Goal: Task Accomplishment & Management: Manage account settings

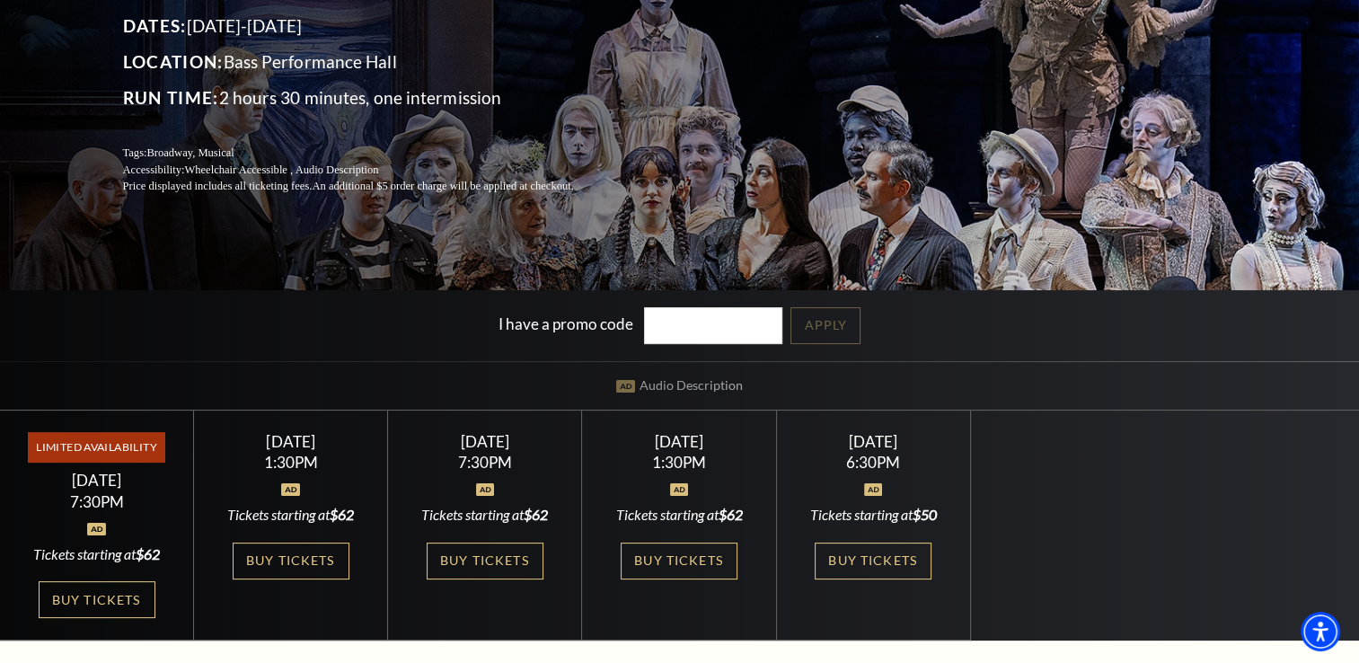
scroll to position [234, 0]
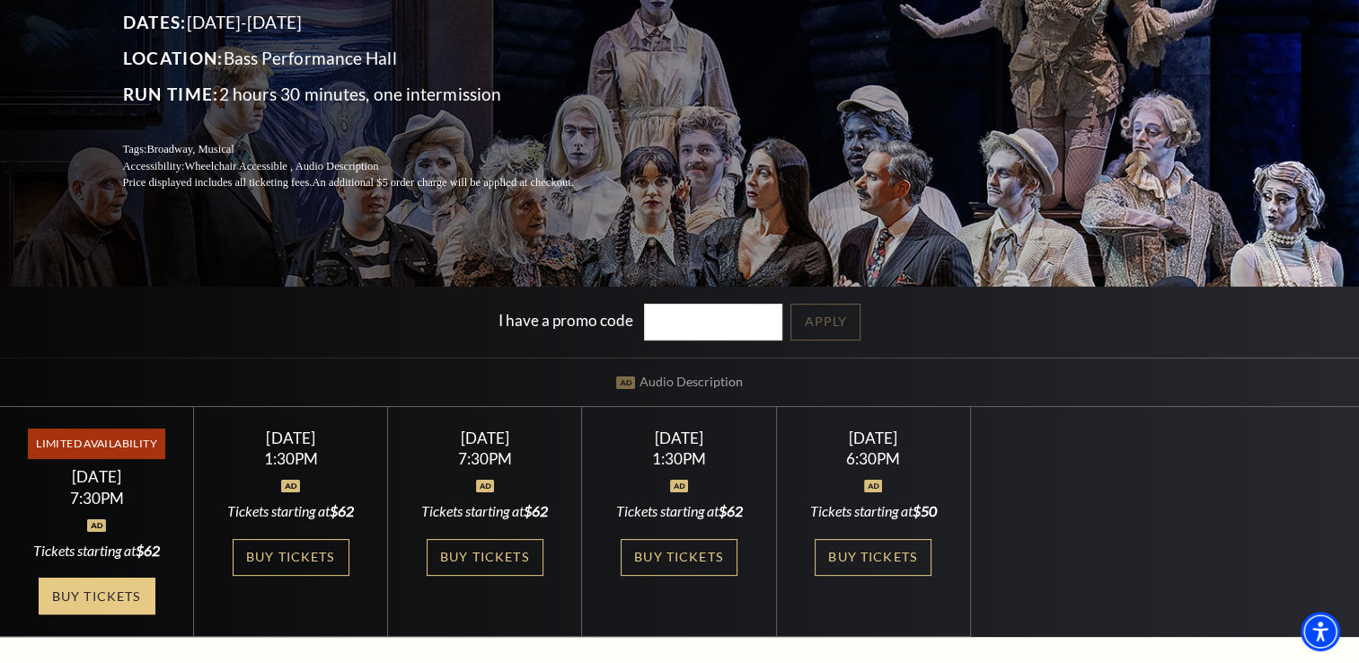
click at [131, 595] on link "Buy Tickets" at bounding box center [97, 596] width 117 height 37
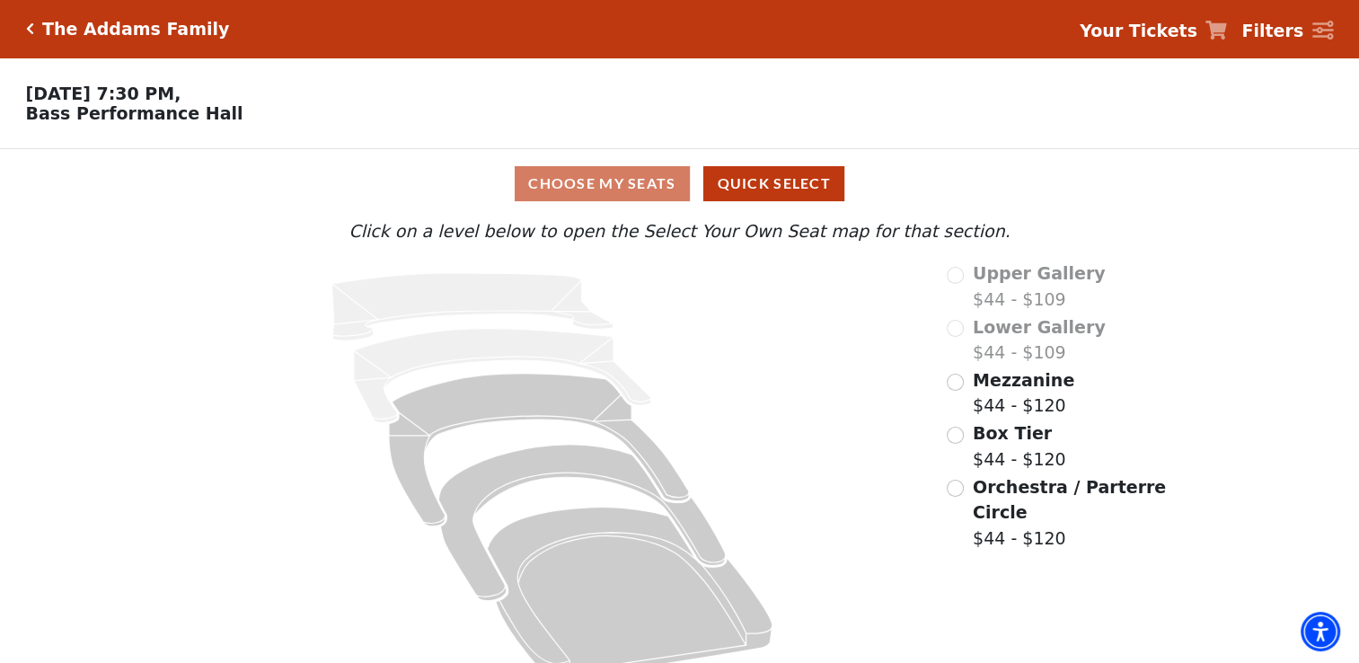
scroll to position [34, 0]
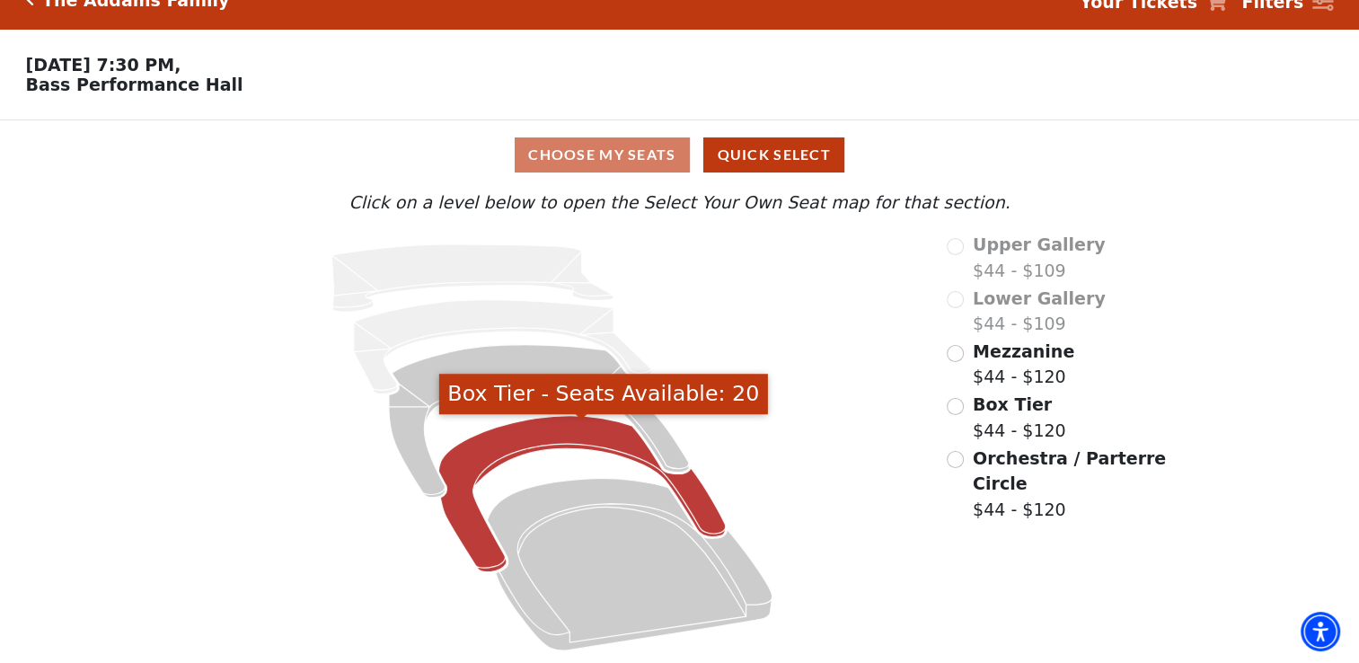
click at [521, 443] on icon "Box Tier - Seats Available: 20" at bounding box center [581, 494] width 287 height 156
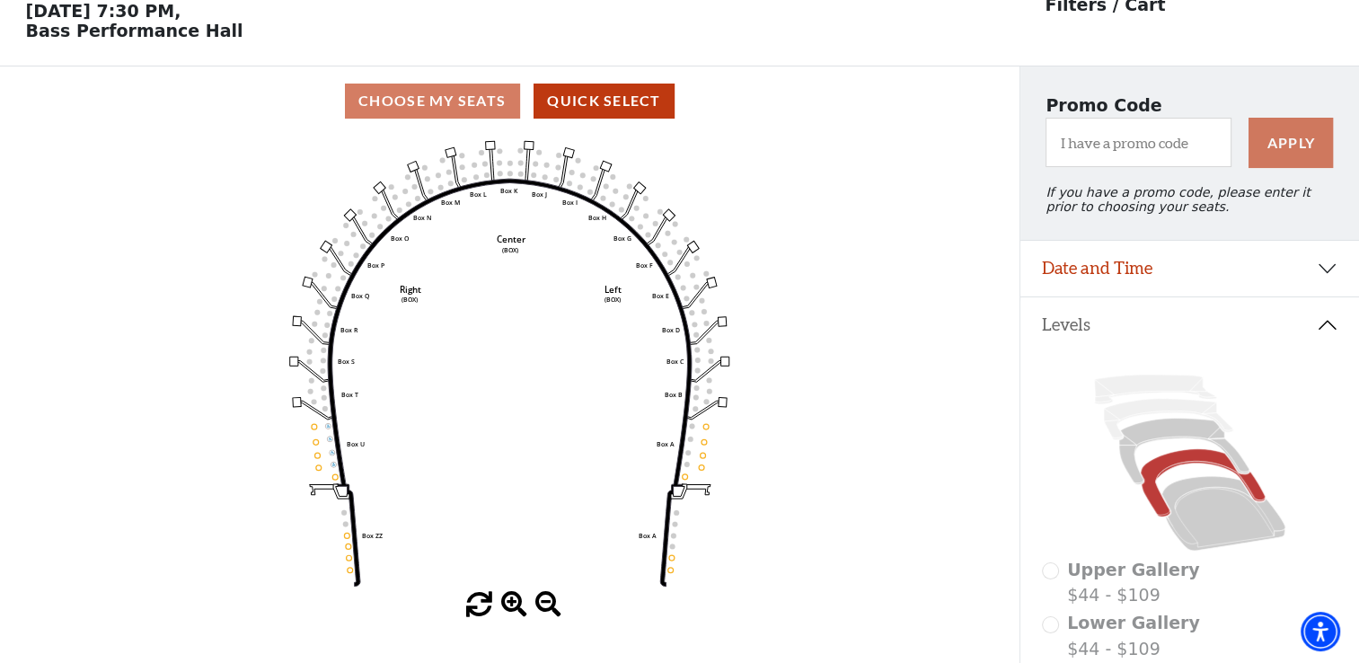
scroll to position [0, 0]
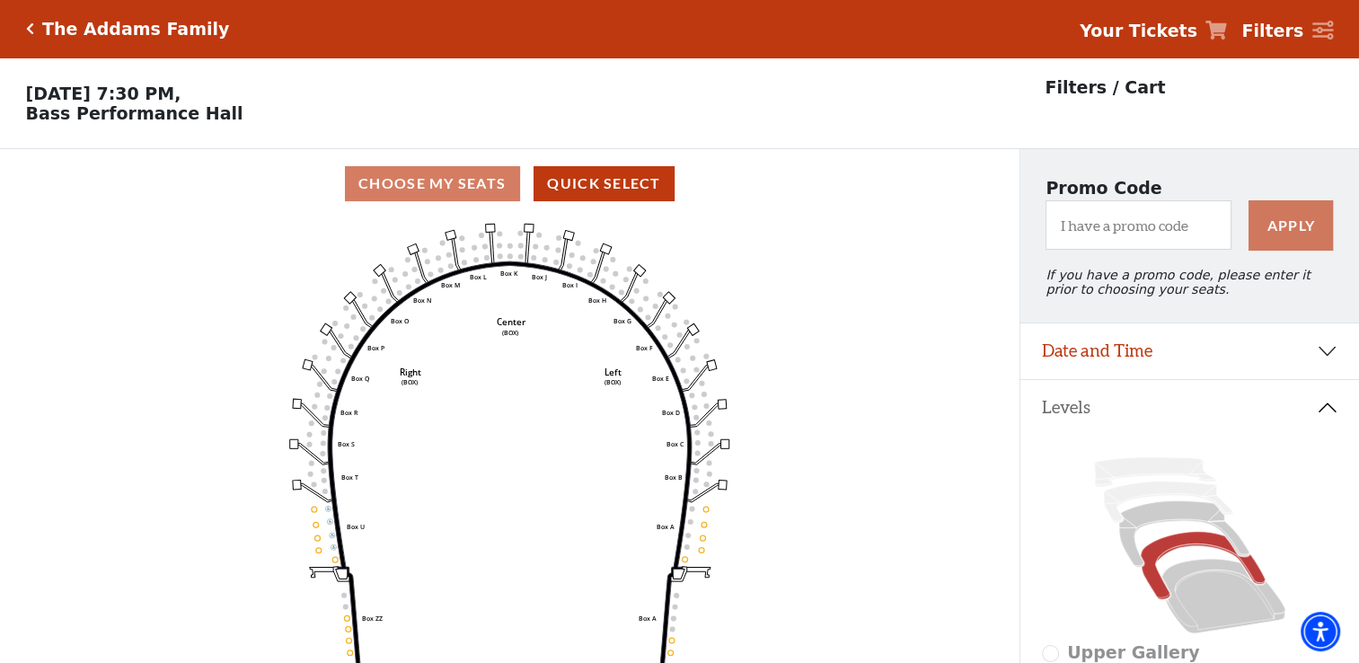
click at [29, 30] on icon "Click here to go back to filters" at bounding box center [30, 28] width 8 height 13
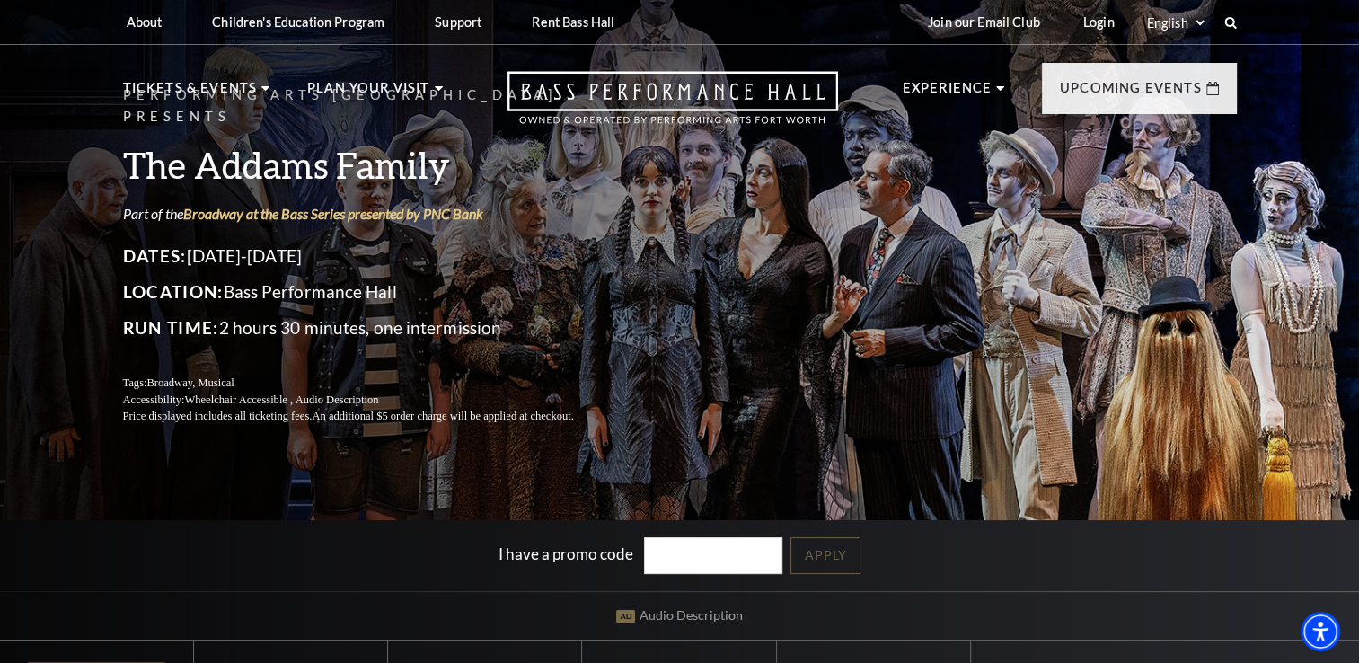
scroll to position [221, 0]
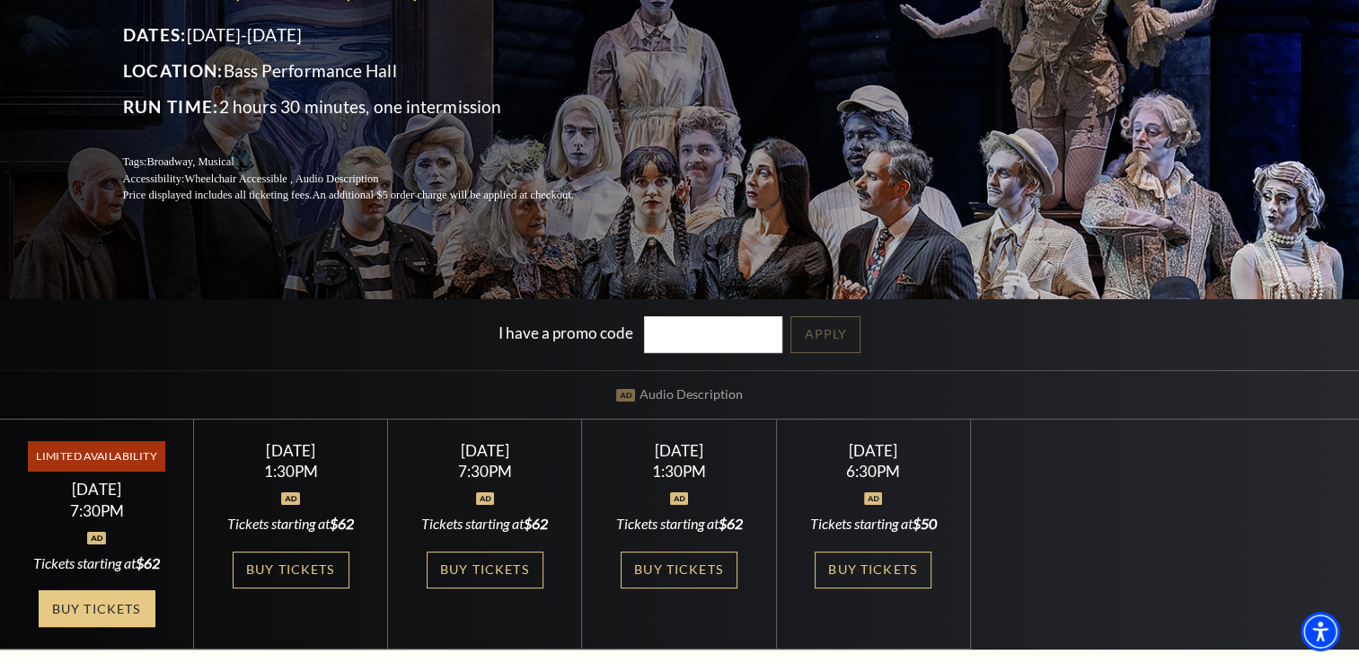
click at [136, 590] on link "Buy Tickets" at bounding box center [97, 608] width 117 height 37
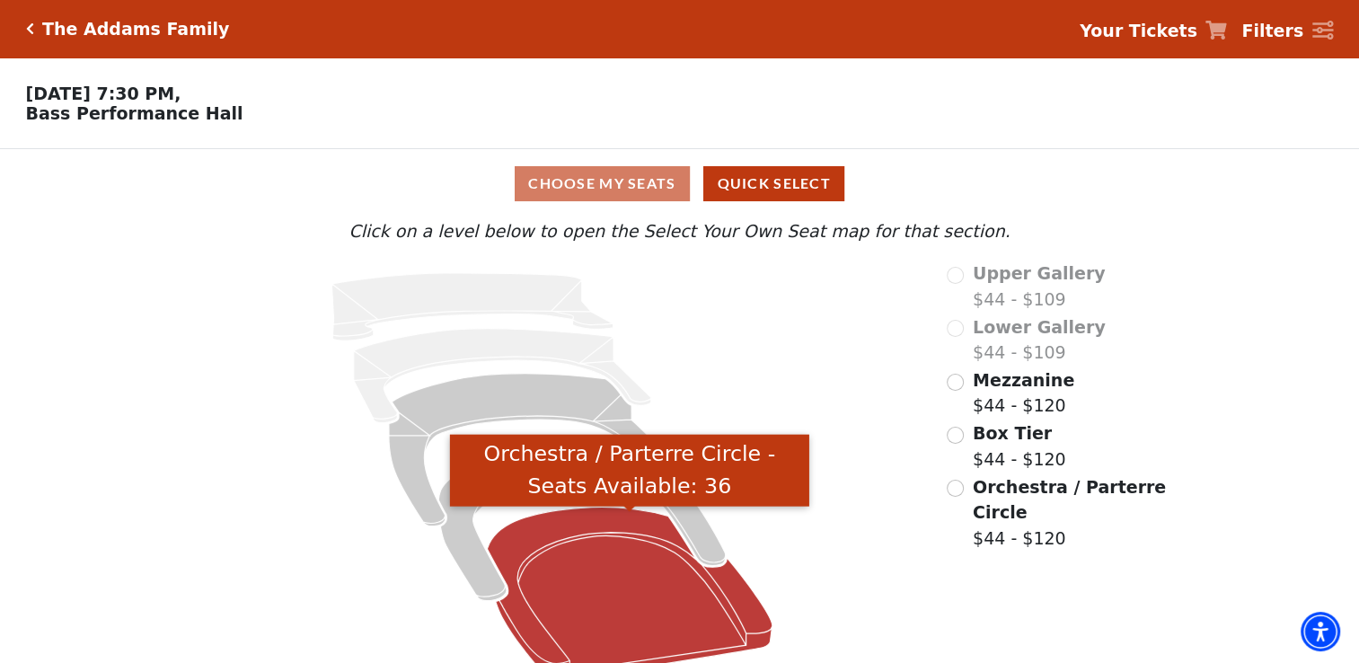
click at [546, 548] on icon "Orchestra / Parterre Circle - Seats Available: 36" at bounding box center [630, 593] width 285 height 172
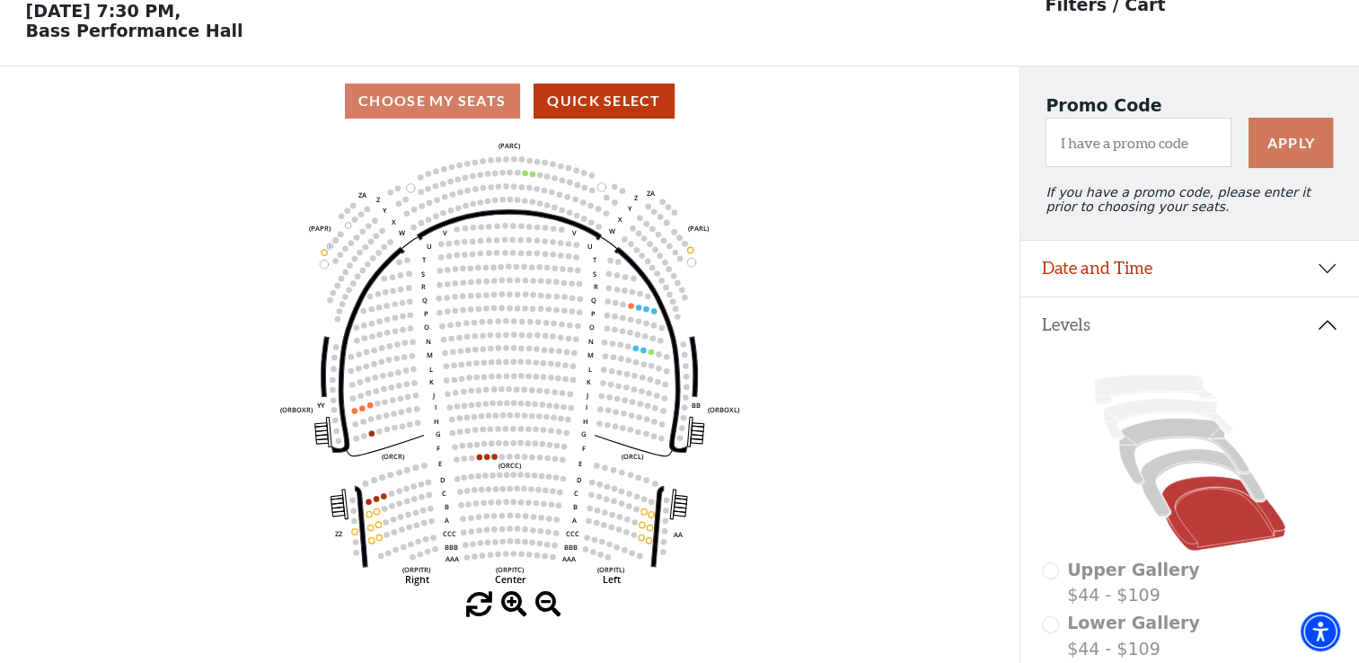
scroll to position [83, 0]
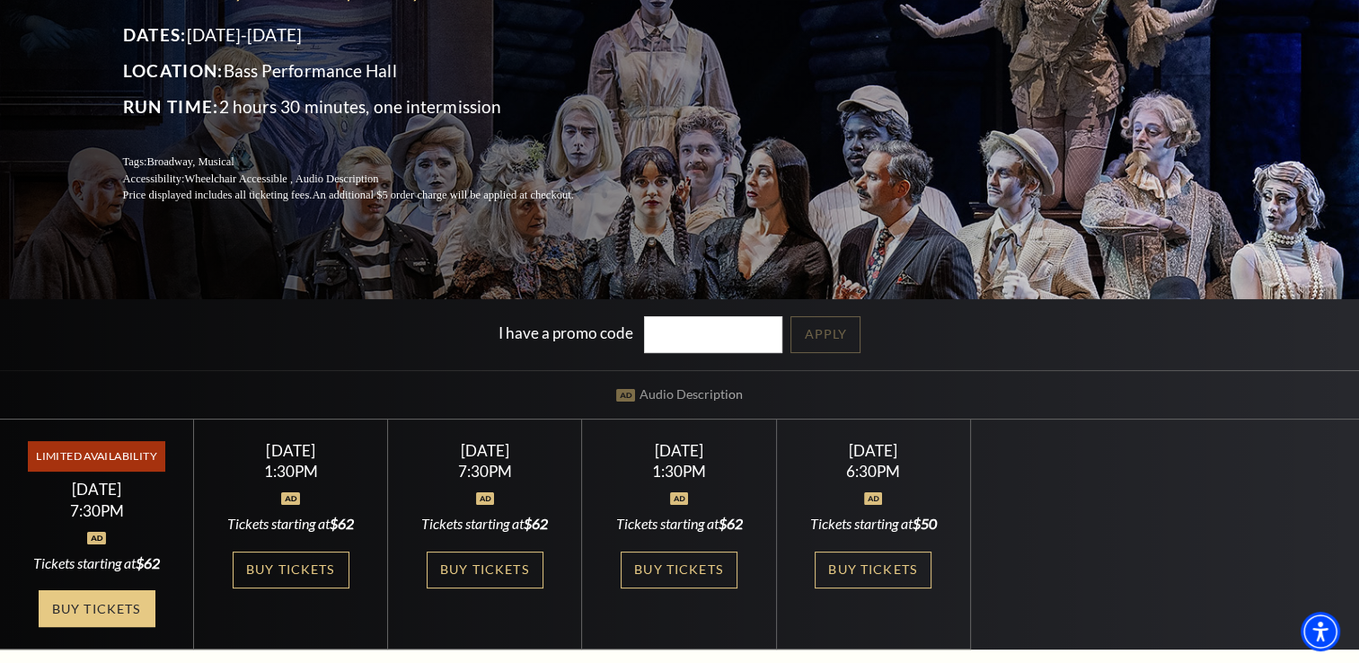
click at [122, 605] on link "Buy Tickets" at bounding box center [97, 608] width 117 height 37
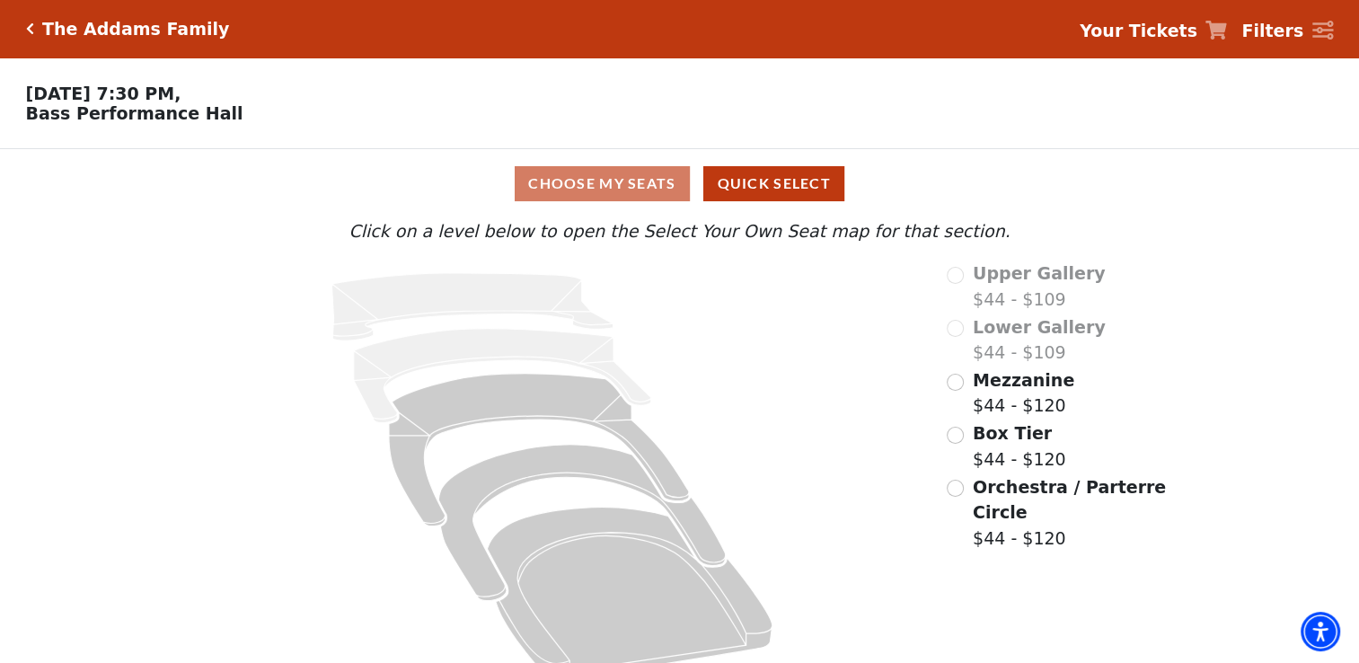
scroll to position [34, 0]
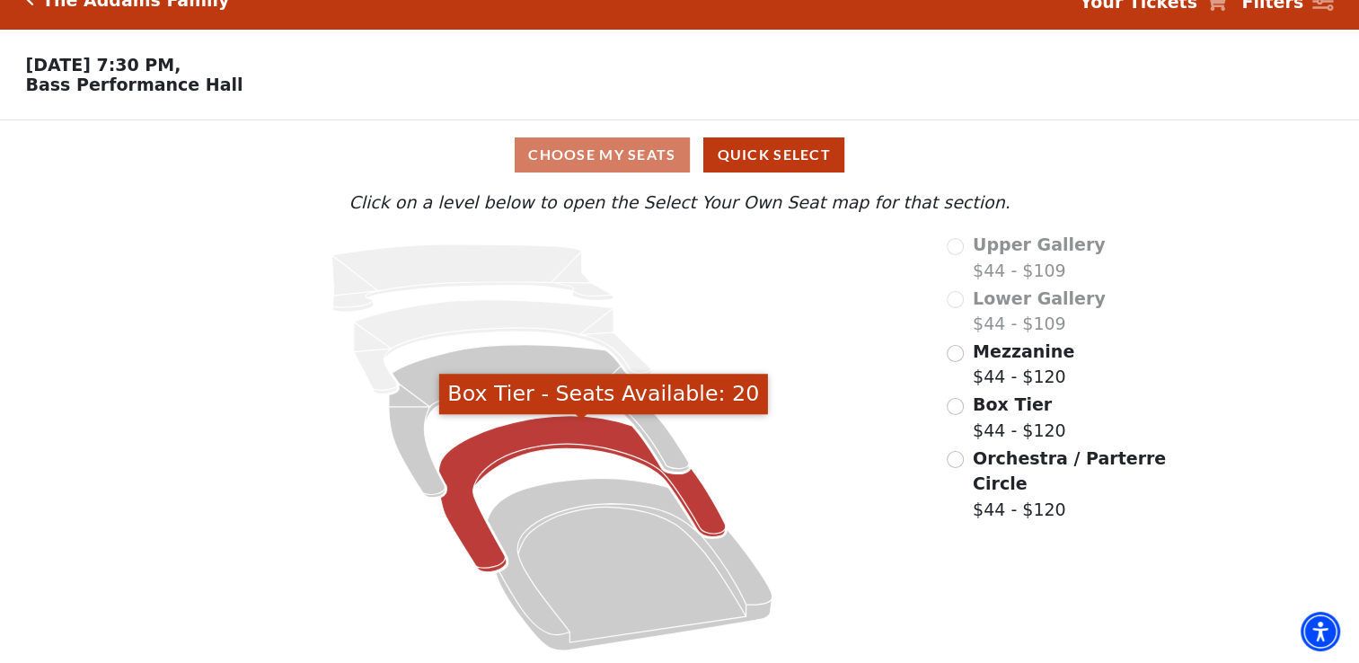
click at [594, 445] on icon "Box Tier - Seats Available: 20" at bounding box center [581, 494] width 287 height 156
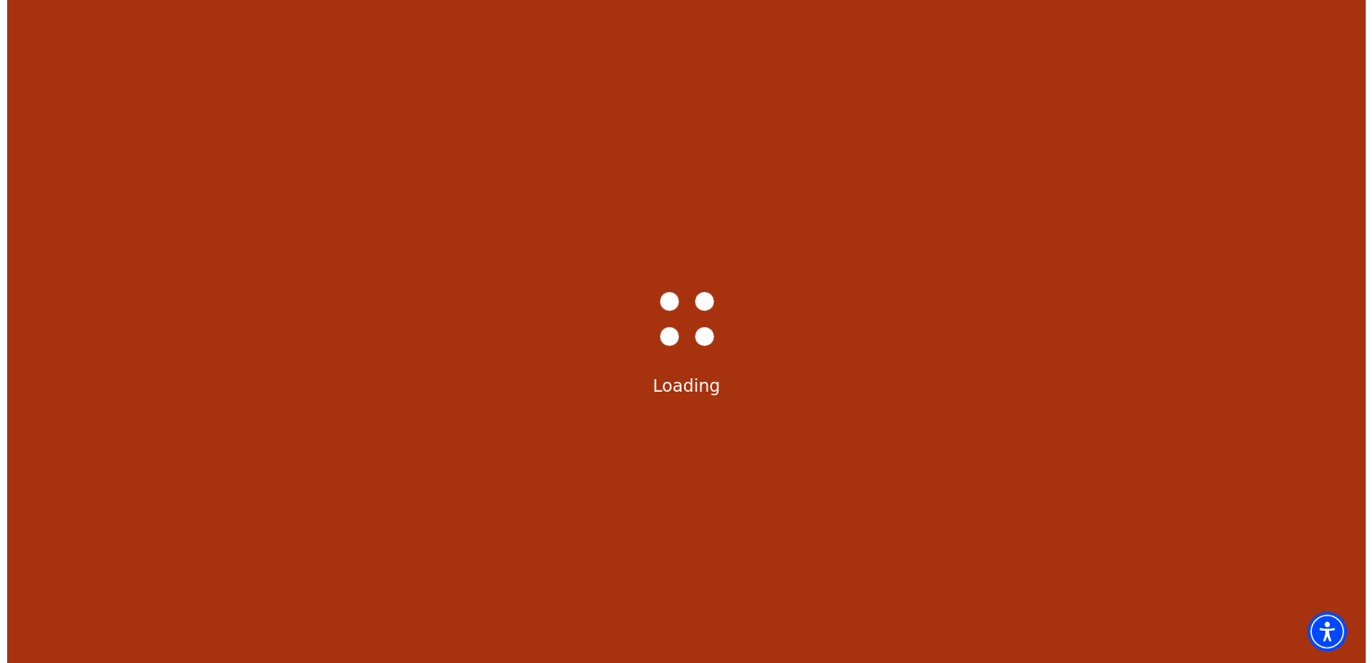
scroll to position [0, 0]
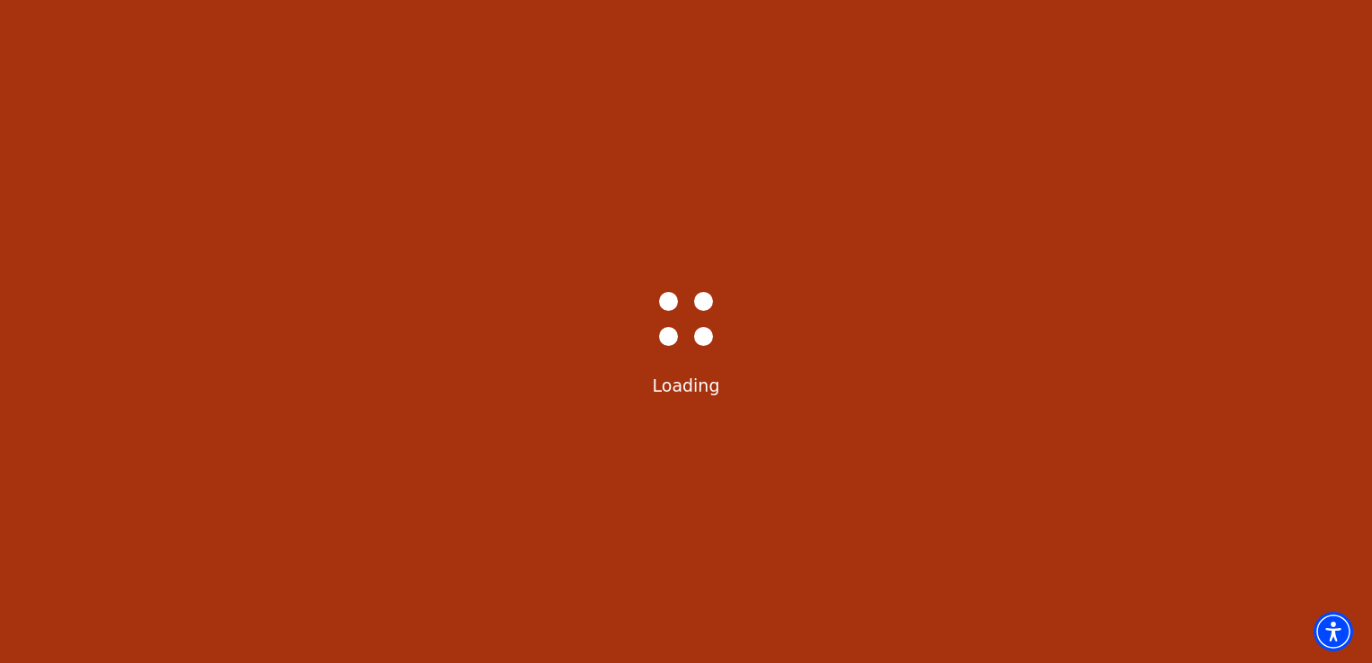
click at [594, 445] on div "Bass-Hall_Loader-Med-Gray Loading" at bounding box center [686, 331] width 1372 height 663
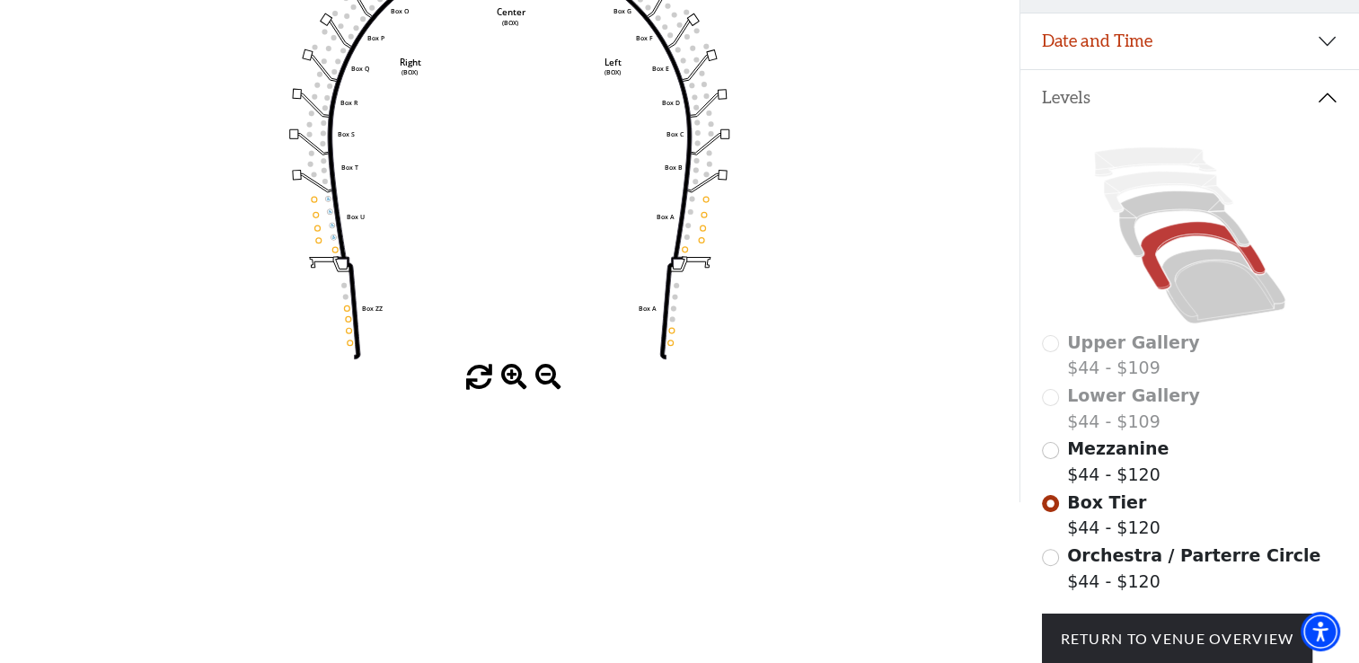
scroll to position [313, 0]
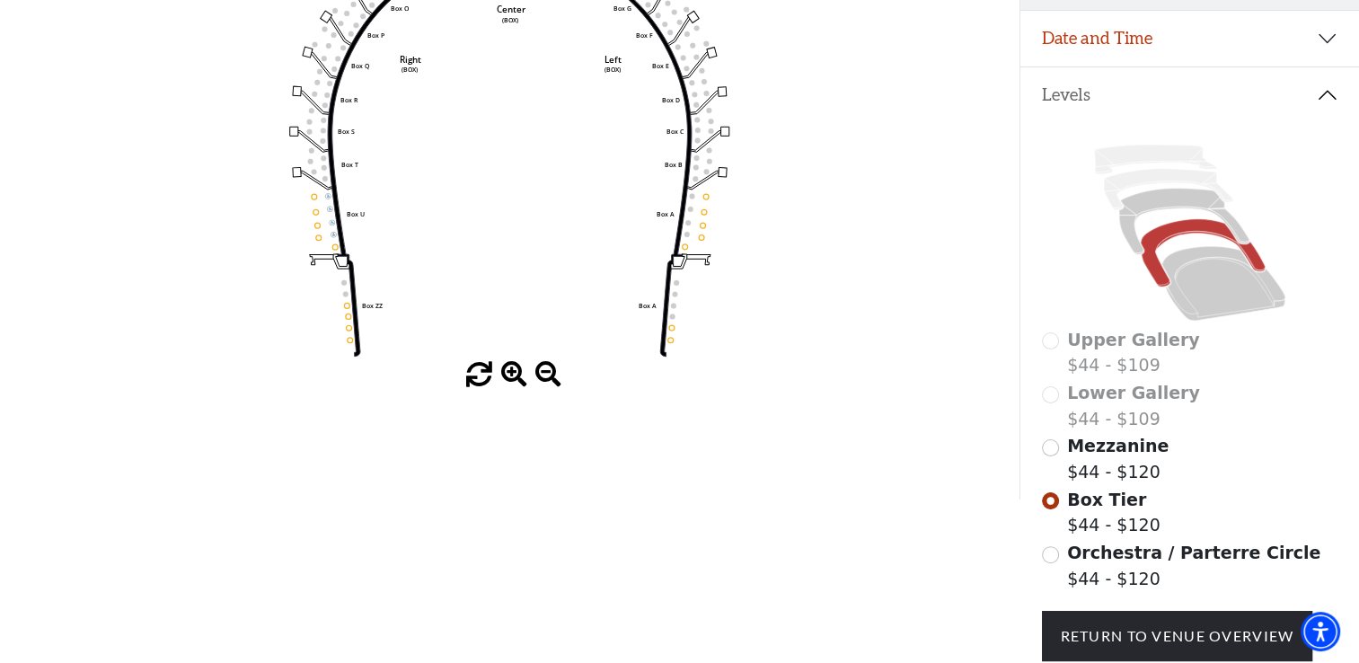
click at [509, 377] on span at bounding box center [514, 375] width 26 height 26
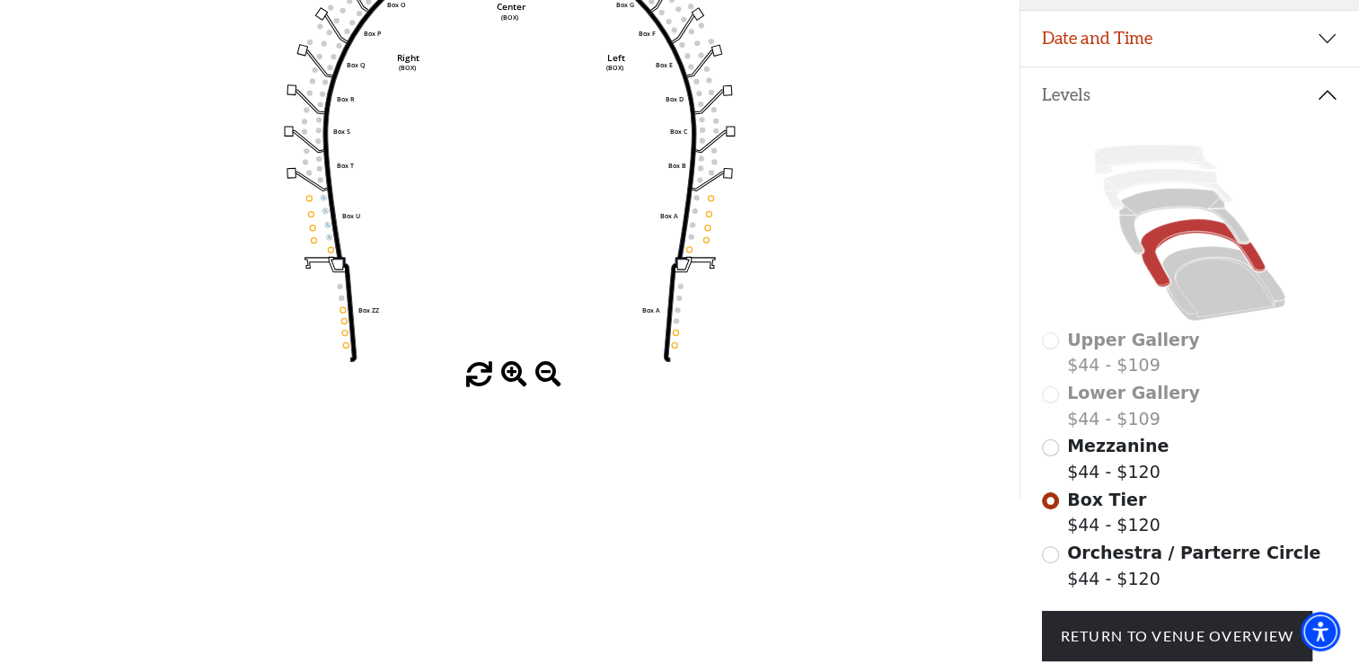
click at [509, 377] on span at bounding box center [514, 375] width 26 height 26
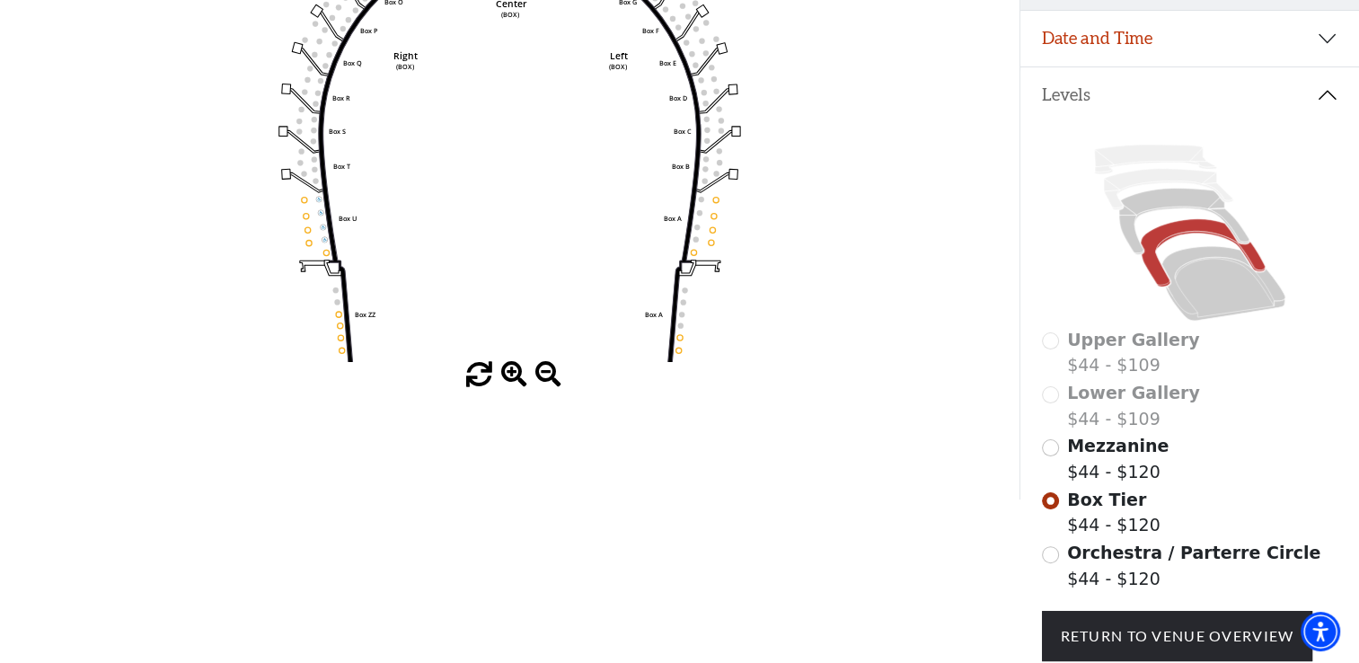
click at [509, 377] on span at bounding box center [514, 375] width 26 height 26
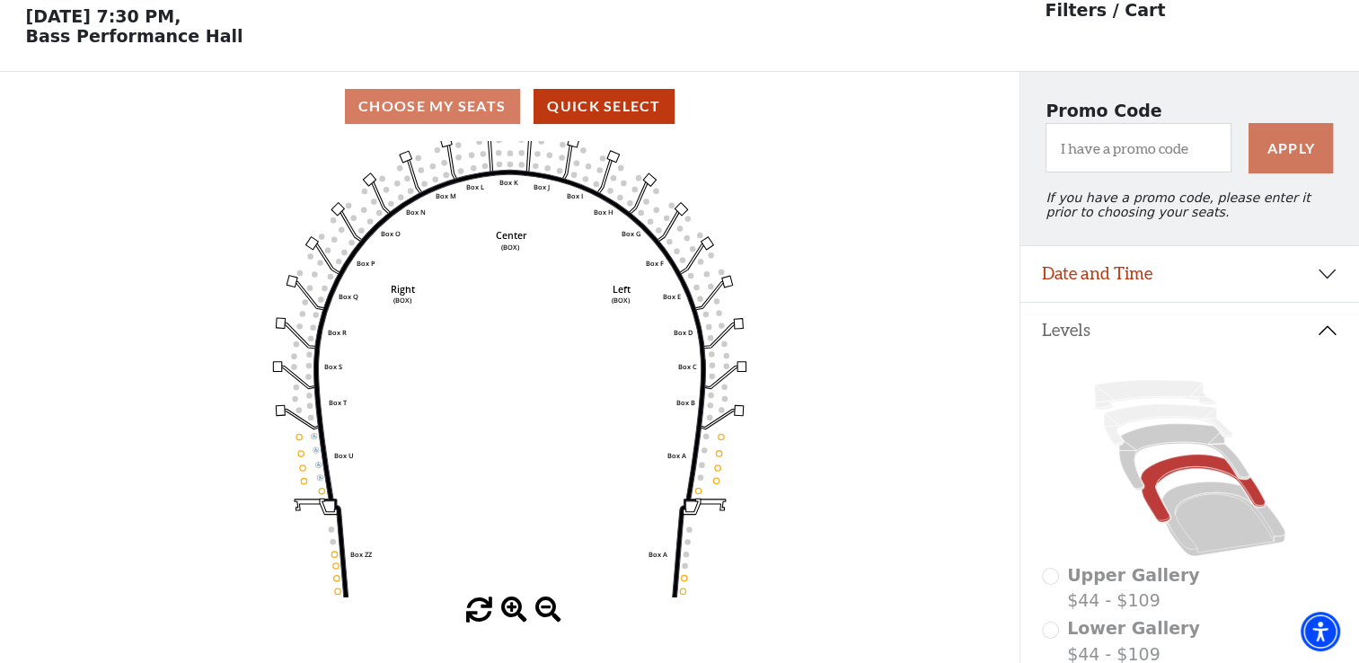
scroll to position [0, 0]
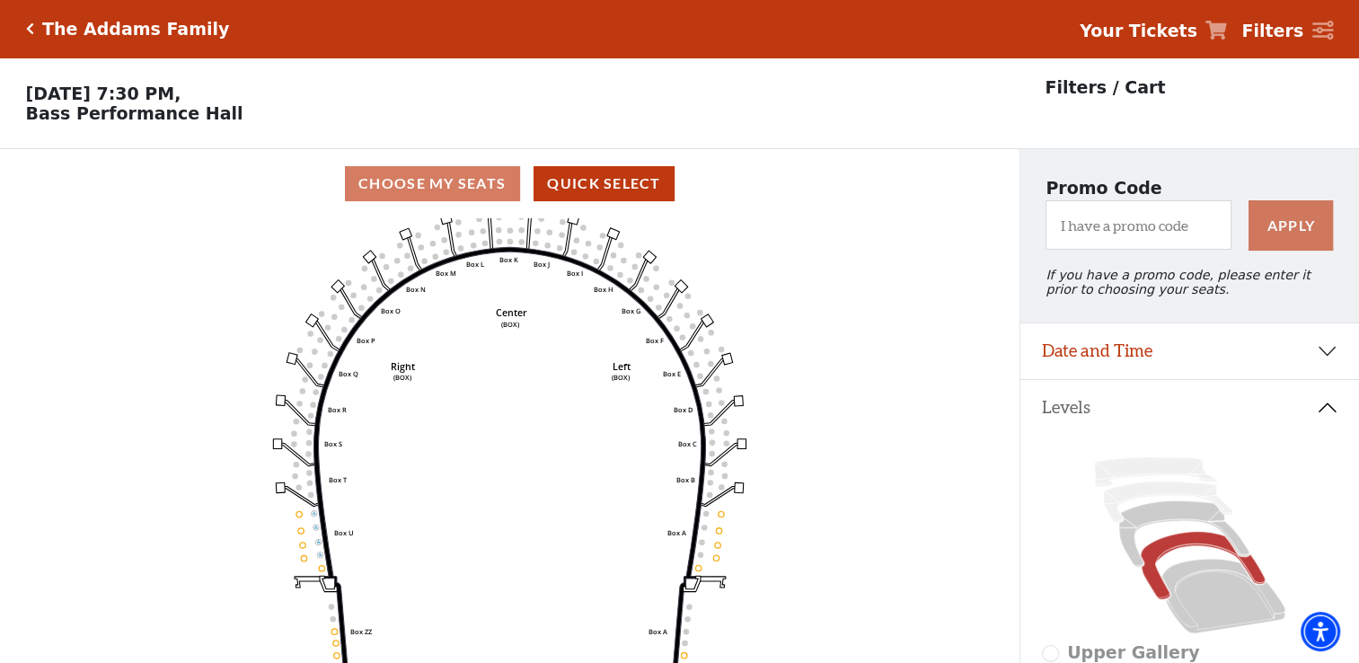
click at [30, 27] on icon "Click here to go back to filters" at bounding box center [30, 28] width 8 height 13
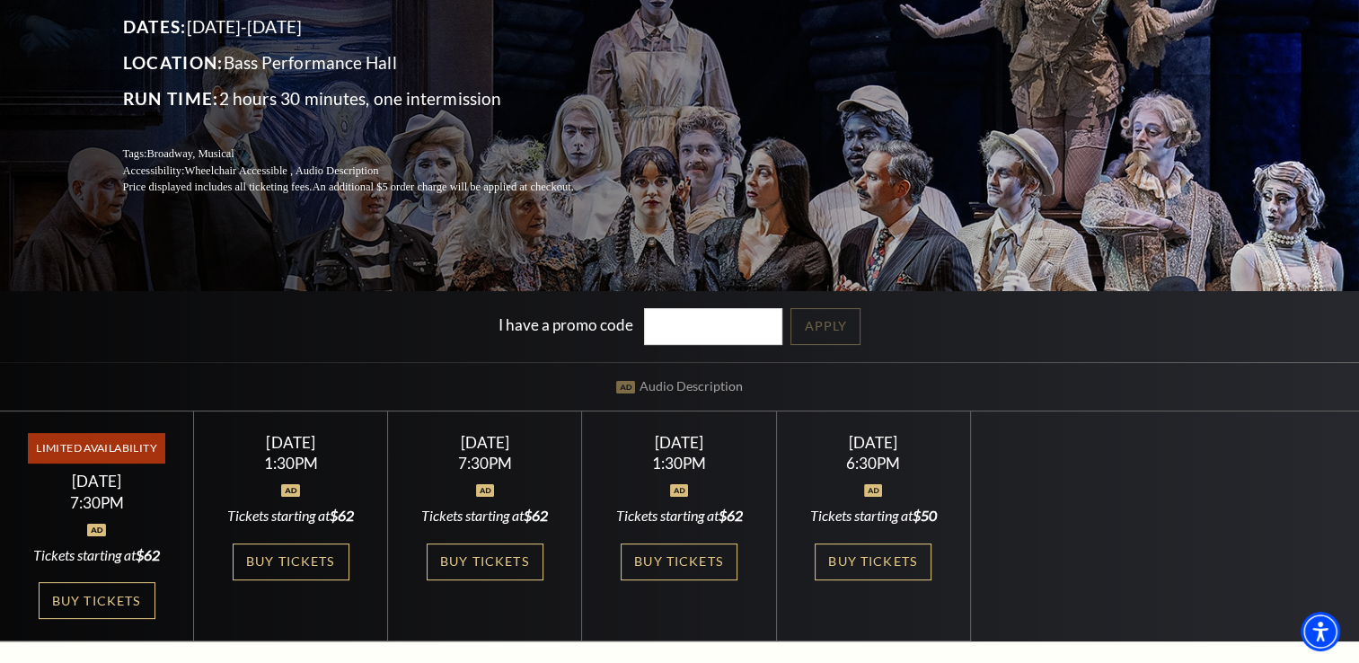
scroll to position [240, 0]
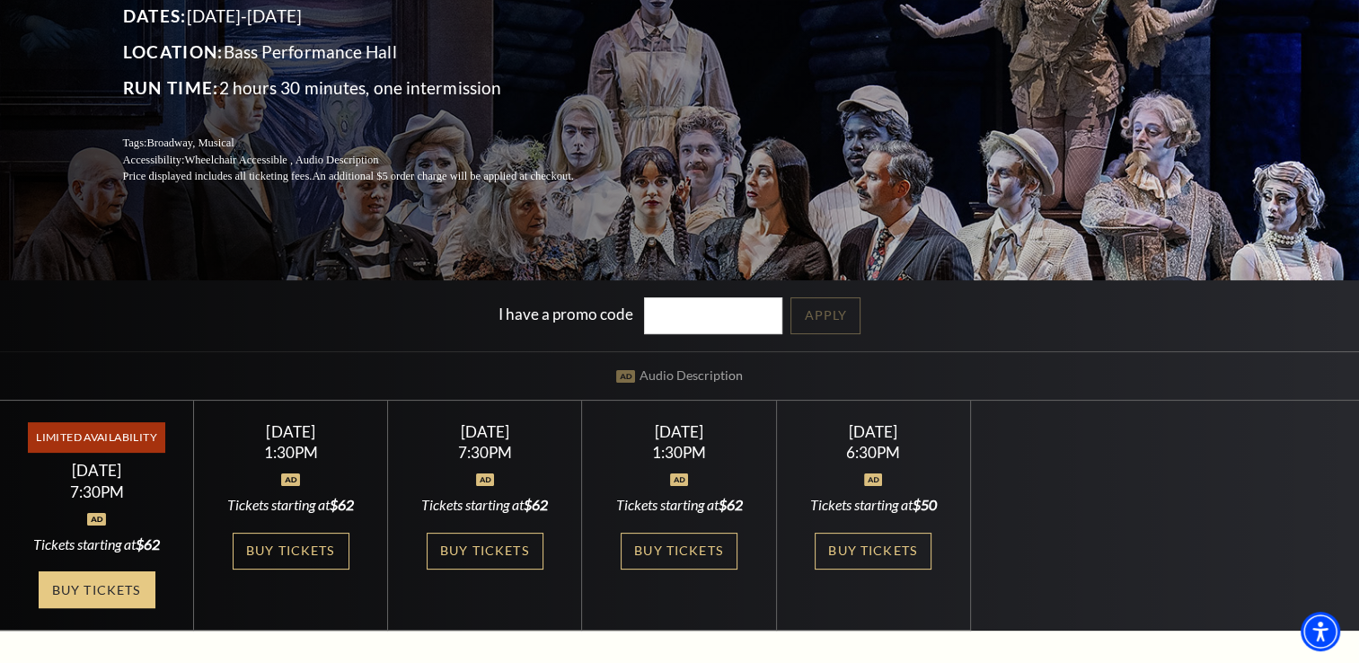
click at [127, 587] on link "Buy Tickets" at bounding box center [97, 589] width 117 height 37
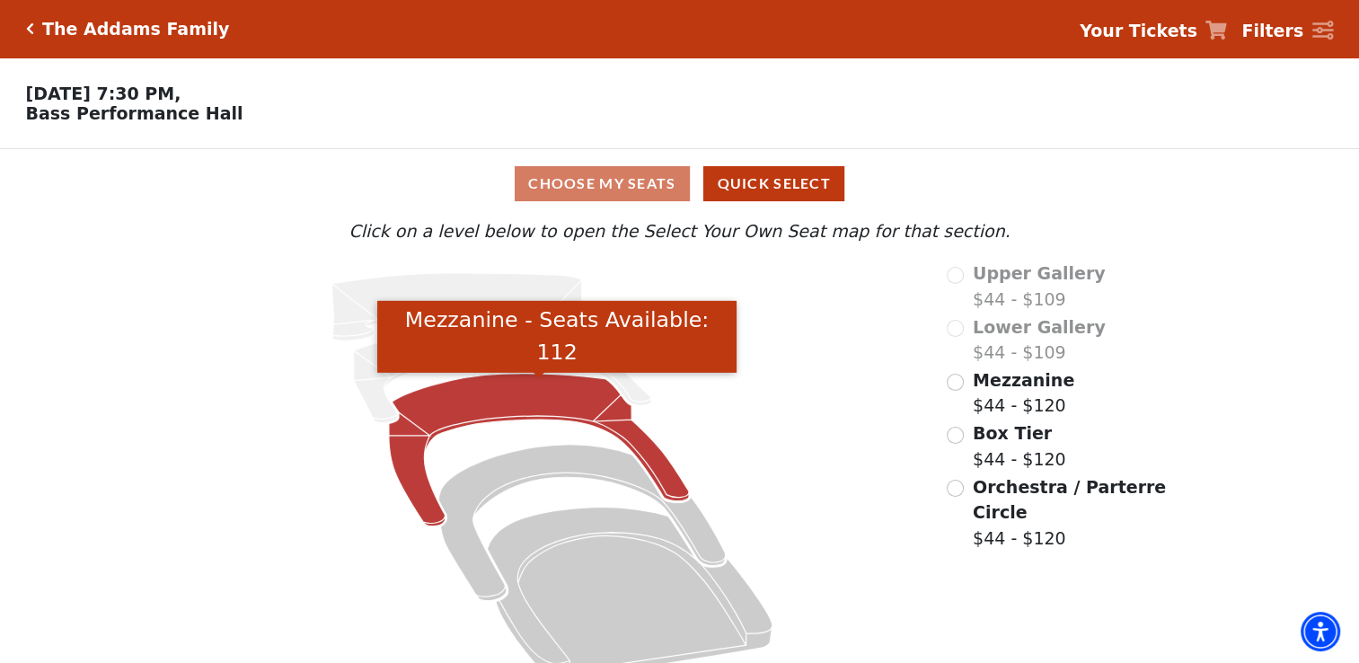
click at [510, 418] on icon "Mezzanine - Seats Available: 112" at bounding box center [539, 450] width 300 height 153
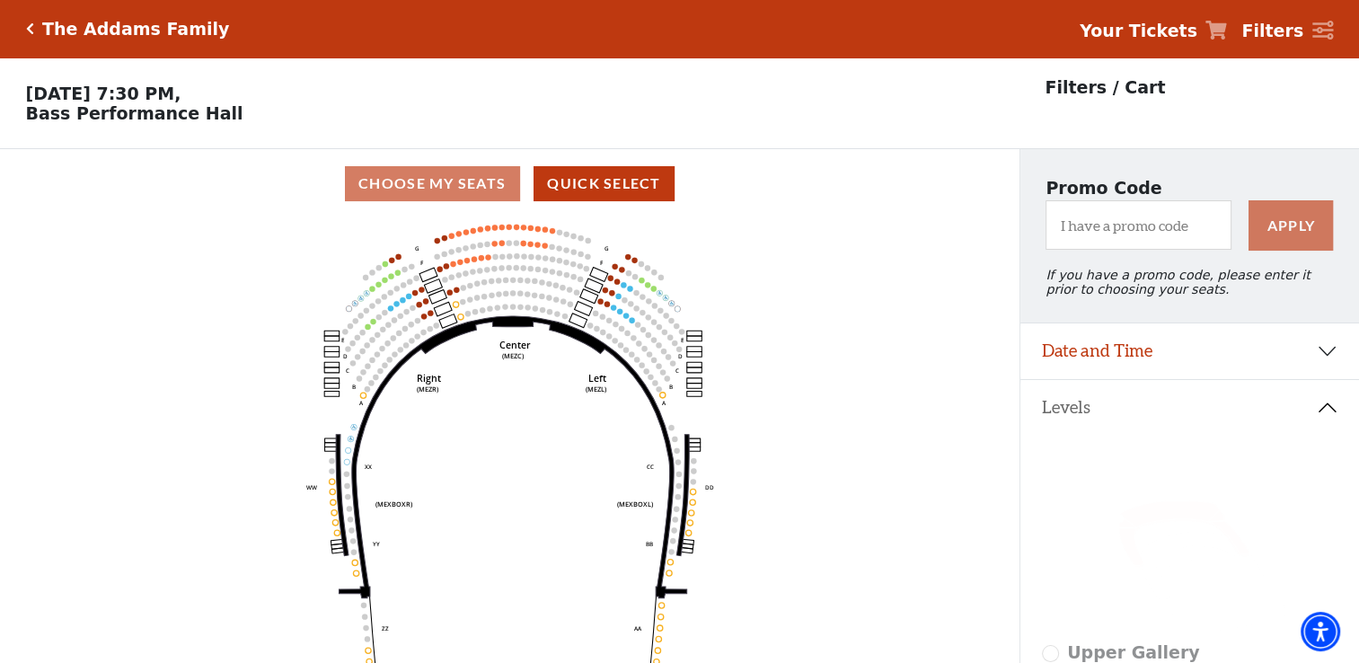
click at [31, 26] on icon "Click here to go back to filters" at bounding box center [30, 28] width 8 height 13
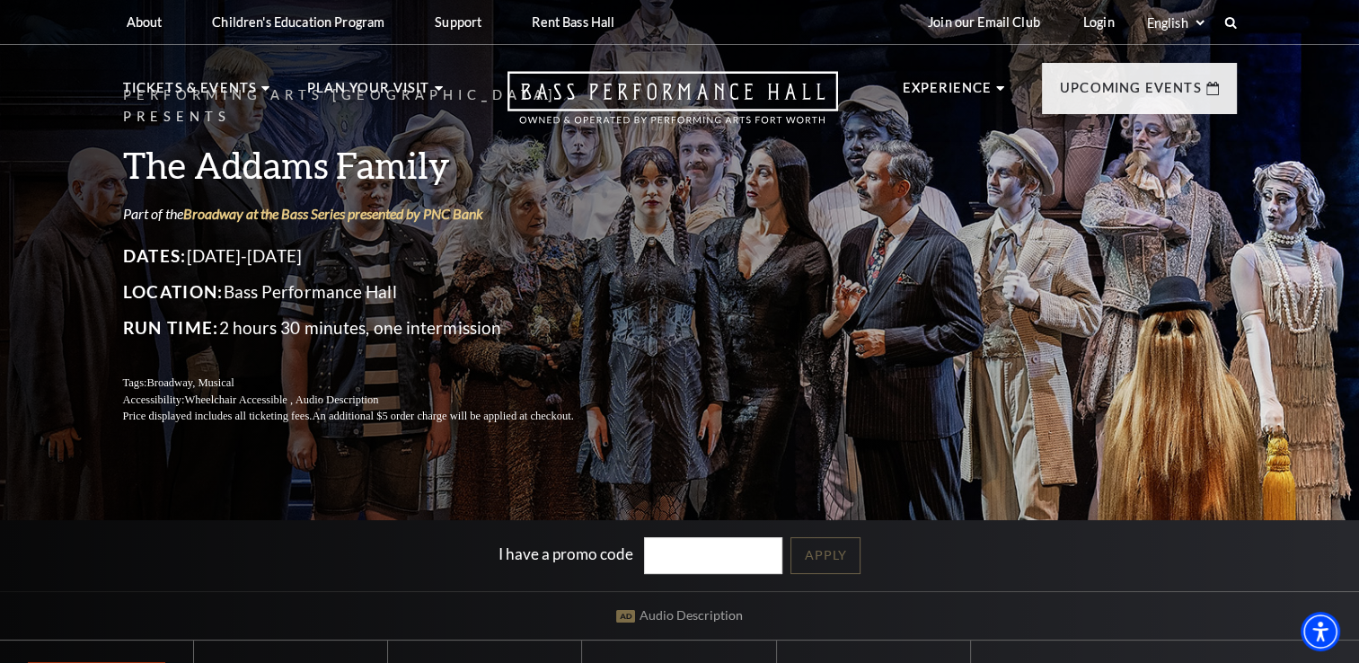
click at [88, 101] on header "About Performing Arts Fort Worth Bass Performance Hall Maddox Muse Center Resid…" at bounding box center [679, 71] width 1359 height 142
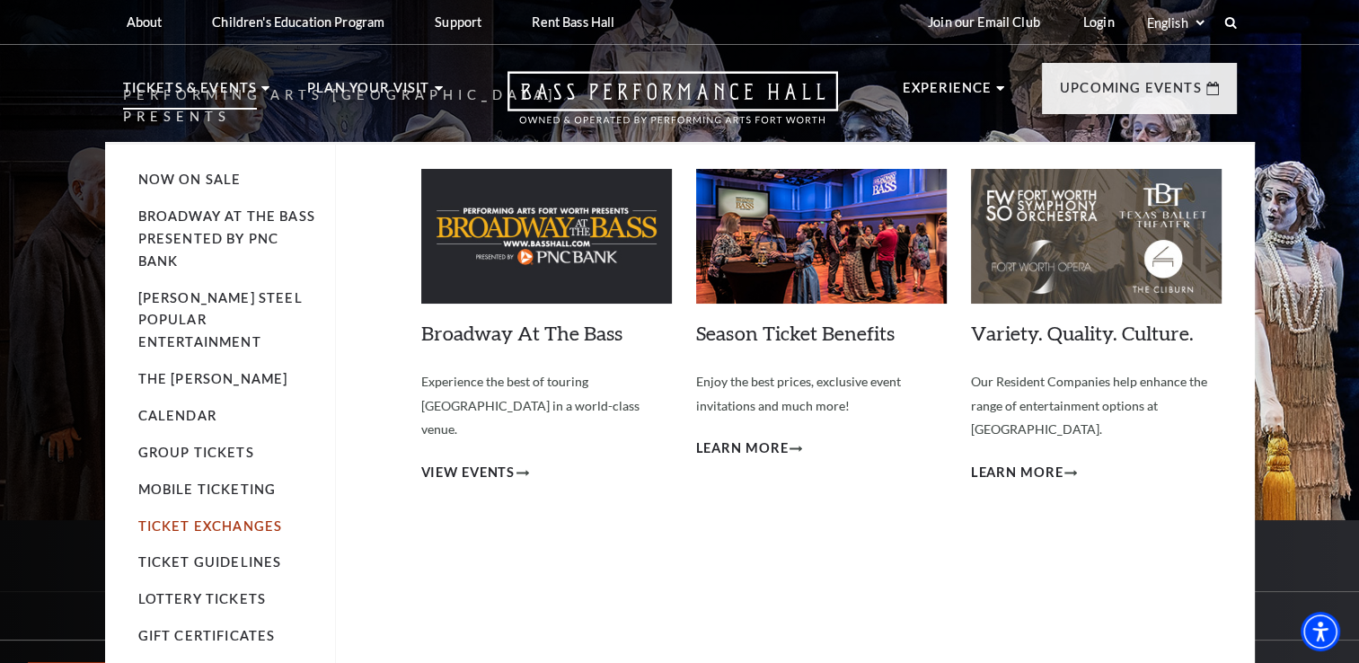
click at [210, 518] on link "Ticket Exchanges" at bounding box center [210, 525] width 145 height 15
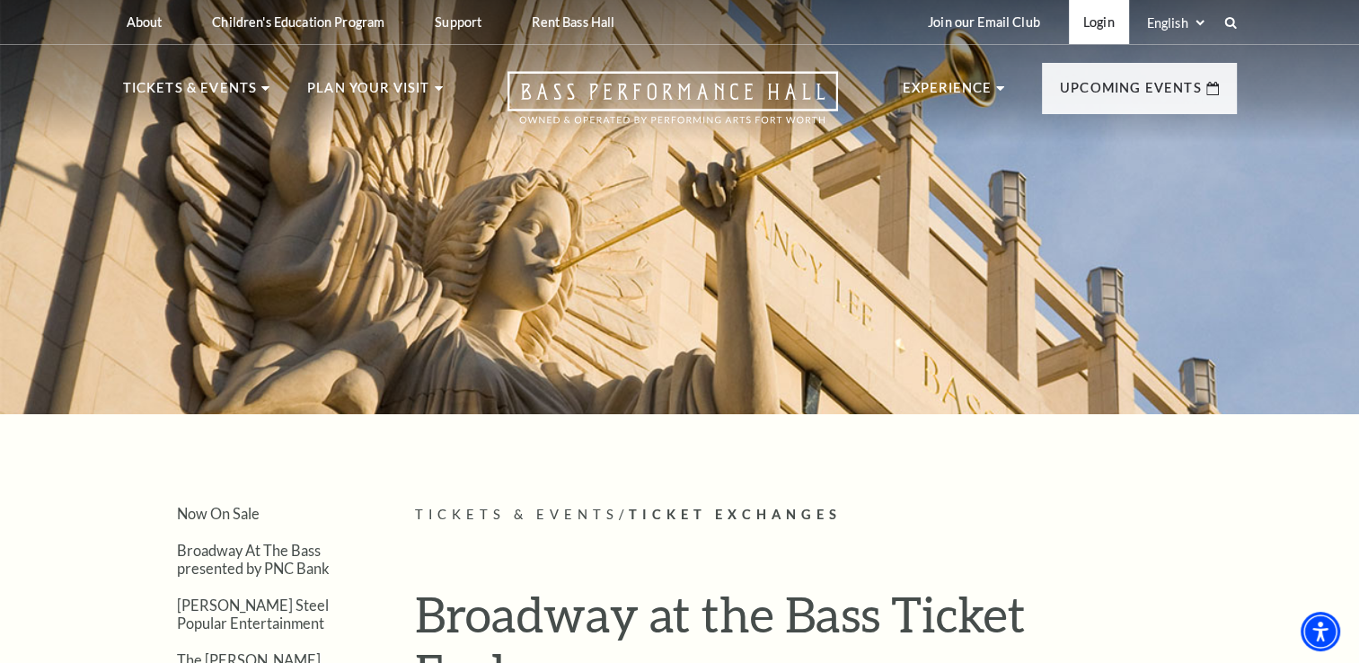
click at [1107, 15] on link "Login" at bounding box center [1099, 22] width 60 height 44
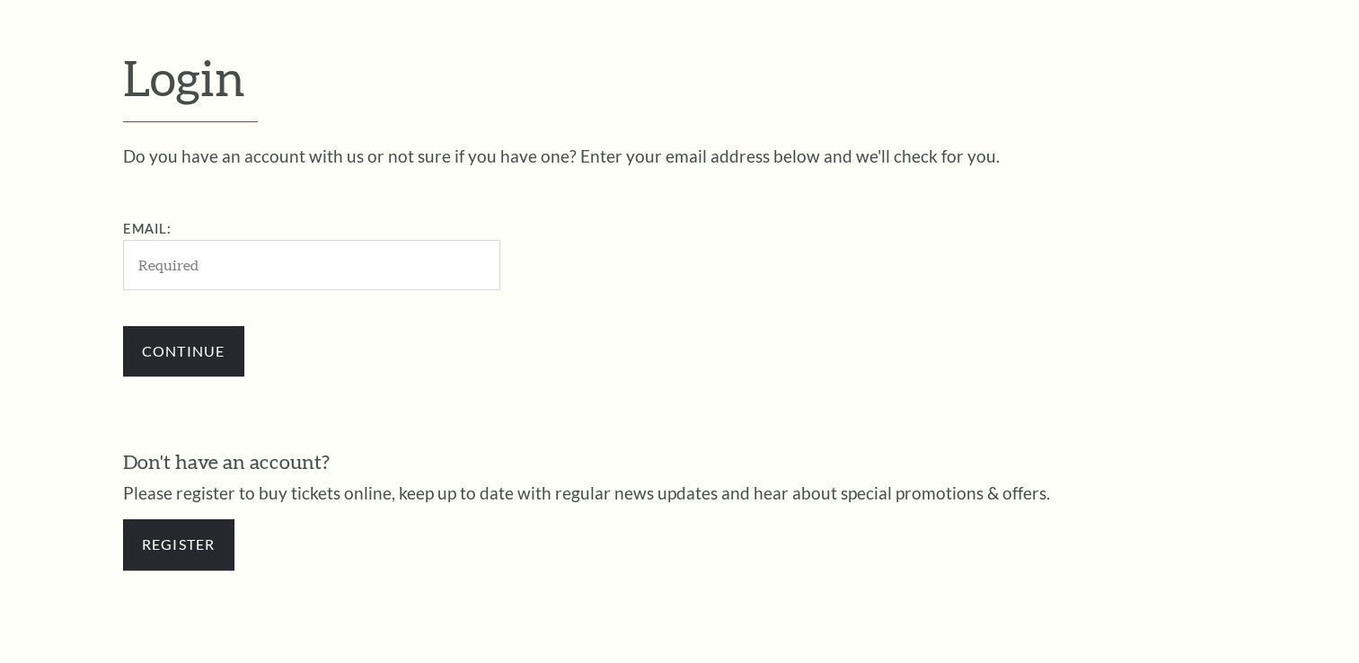
scroll to position [530, 0]
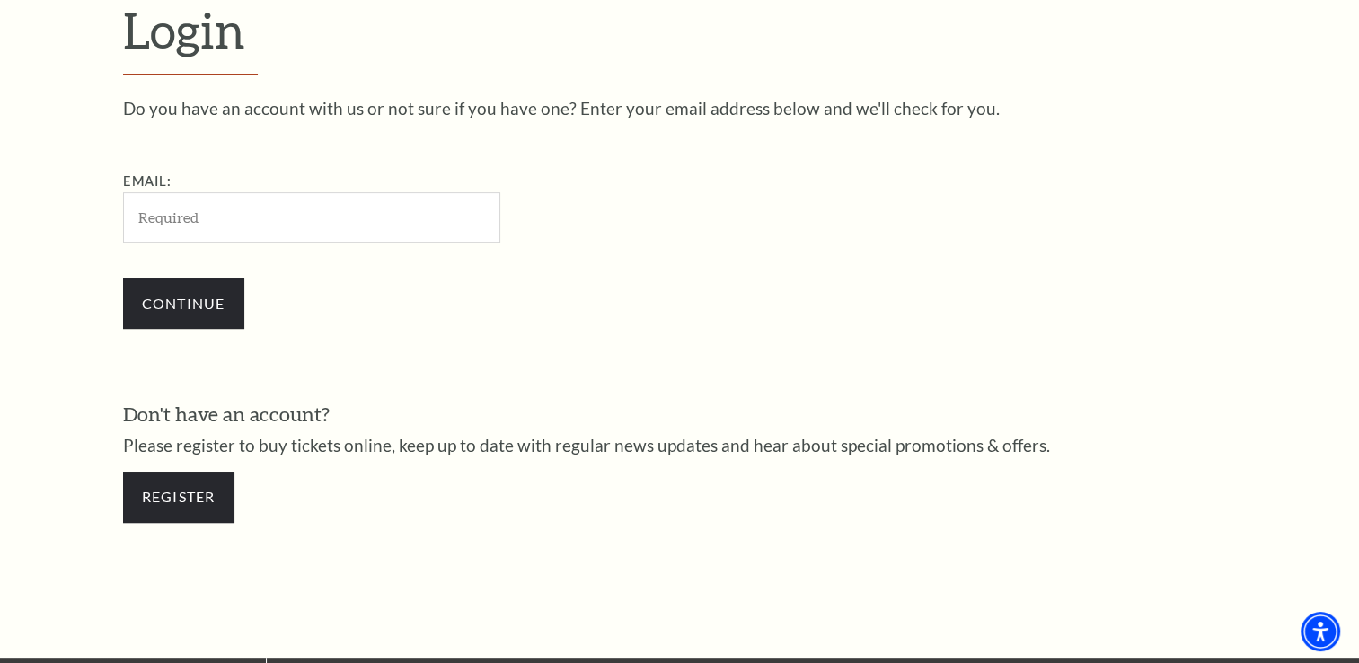
click at [237, 222] on input "Email:" at bounding box center [311, 216] width 377 height 49
type input "[PERSON_NAME][EMAIL_ADDRESS][PERSON_NAME][DOMAIN_NAME]"
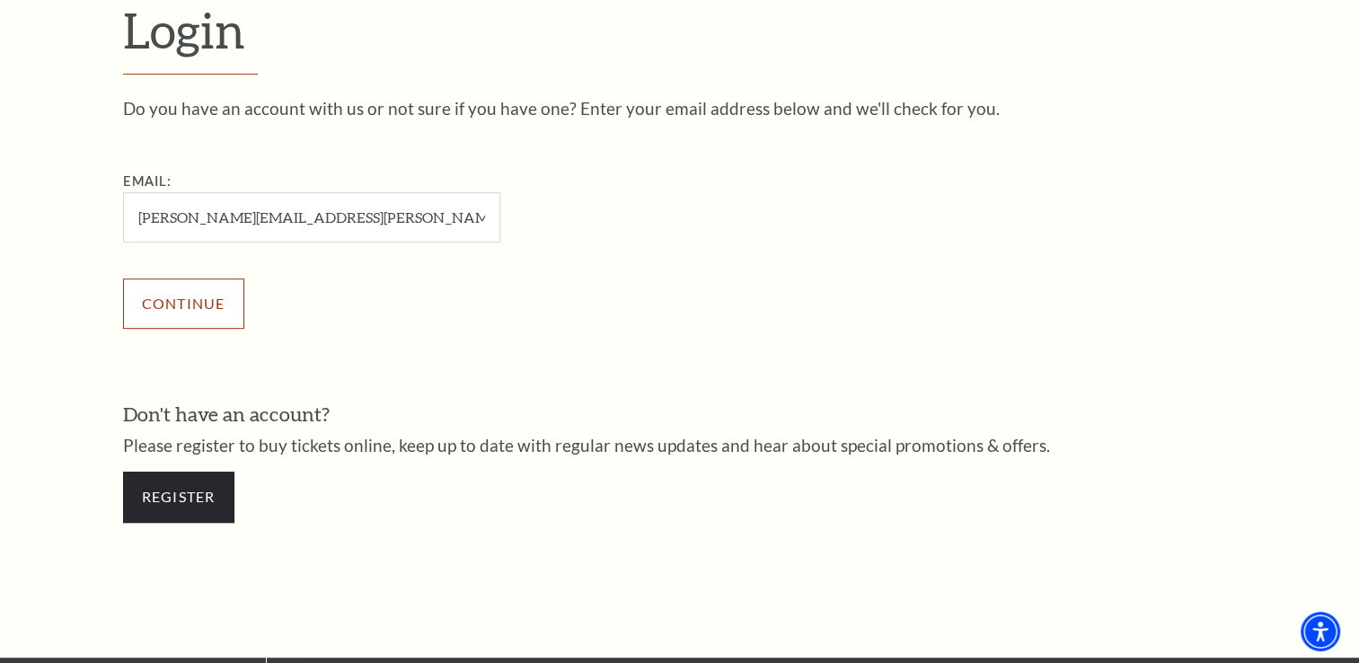
click at [215, 296] on input "Continue" at bounding box center [183, 303] width 121 height 50
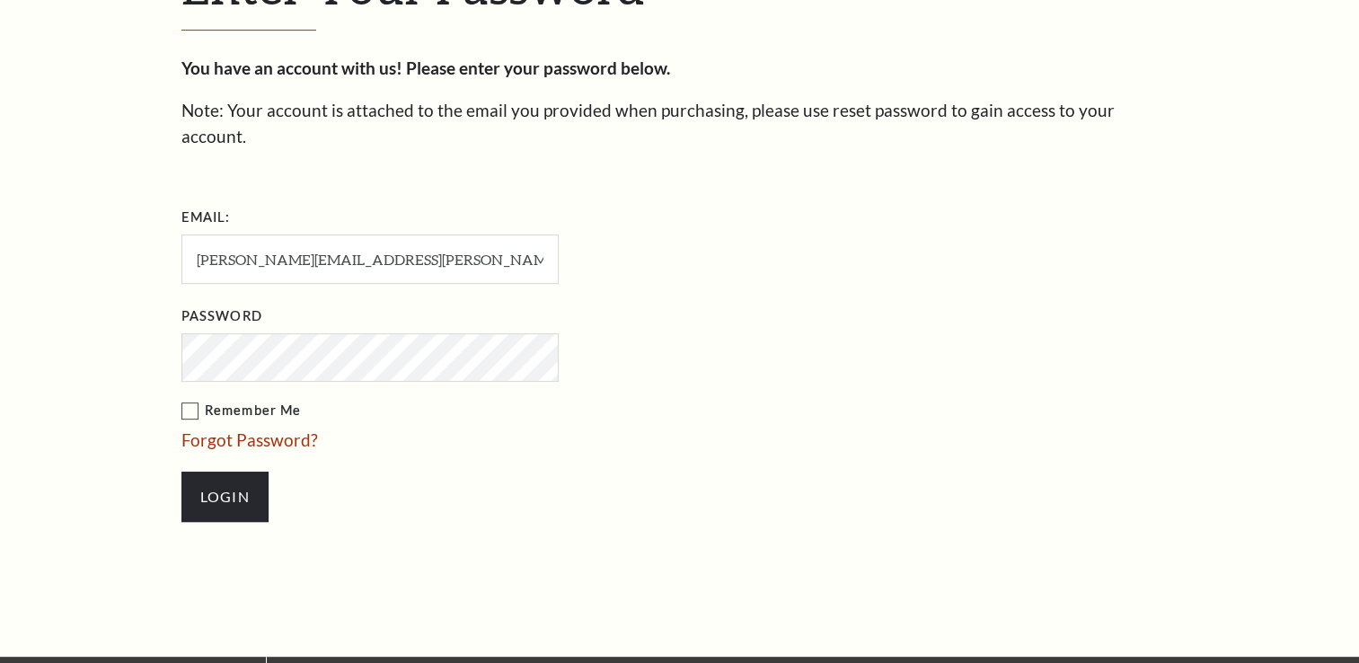
scroll to position [546, 0]
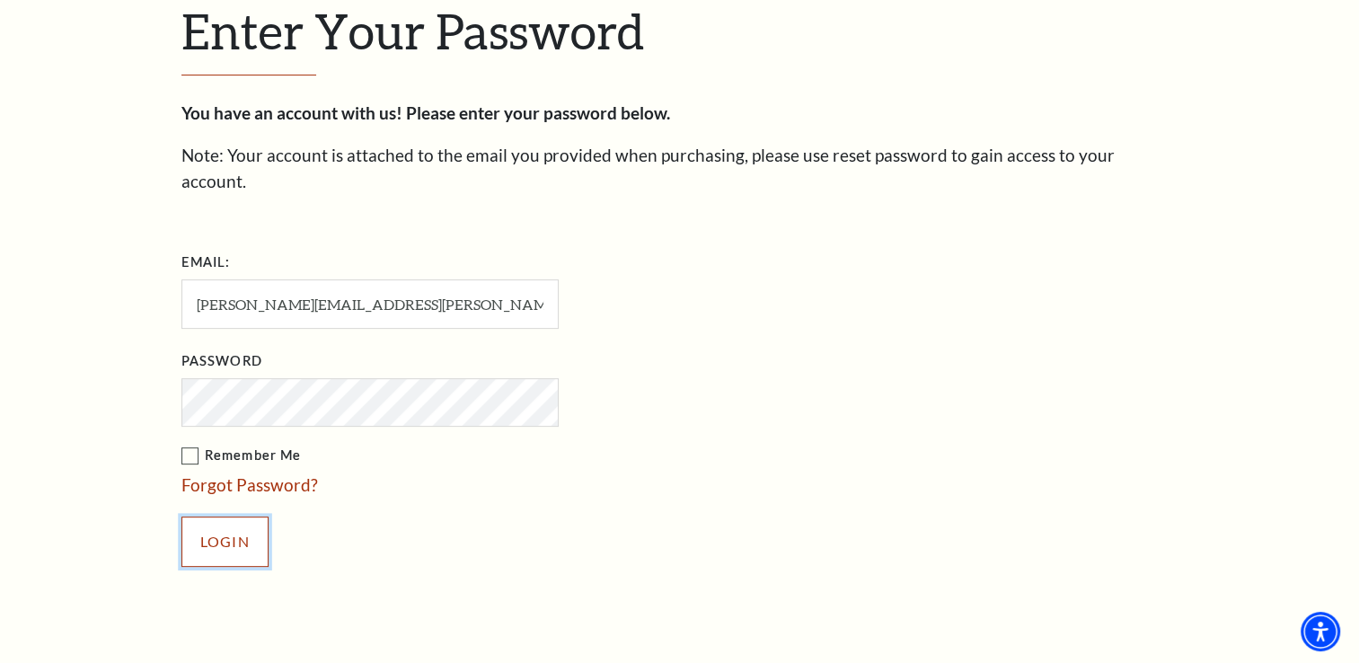
click at [232, 516] on input "Login" at bounding box center [224, 541] width 87 height 50
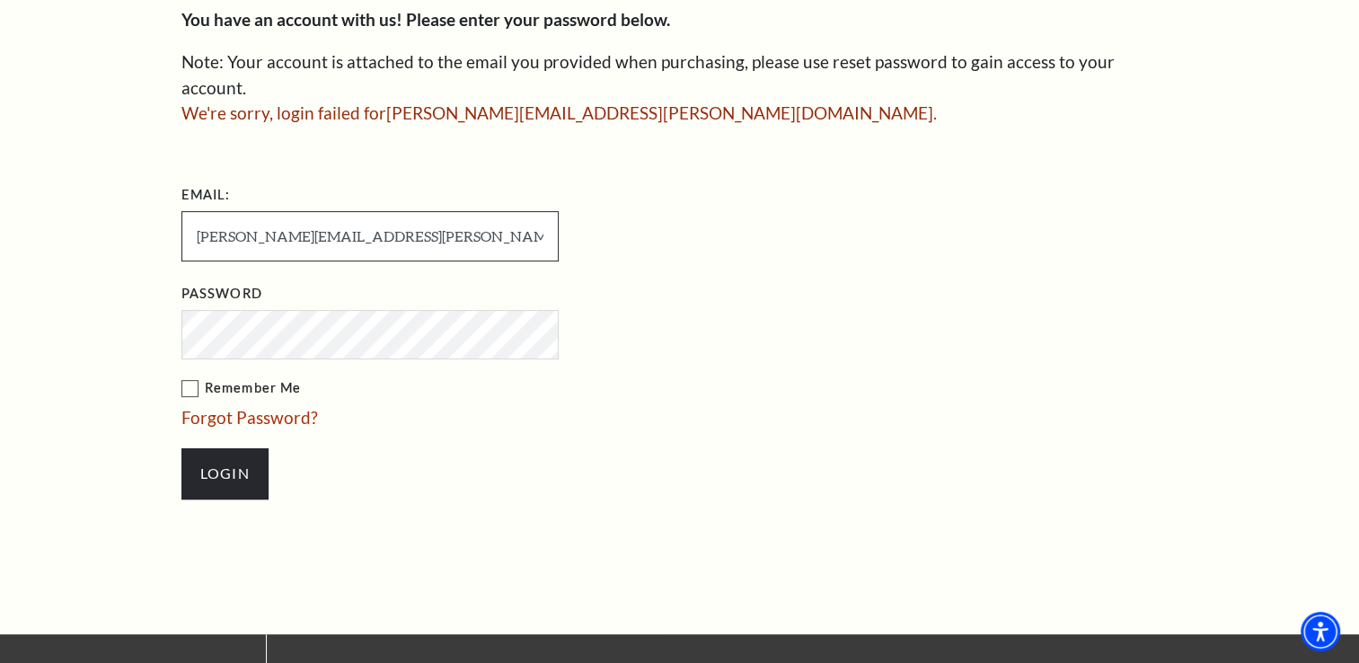
click at [224, 211] on input "mike.steele@gatewayloan.com" at bounding box center [369, 235] width 377 height 49
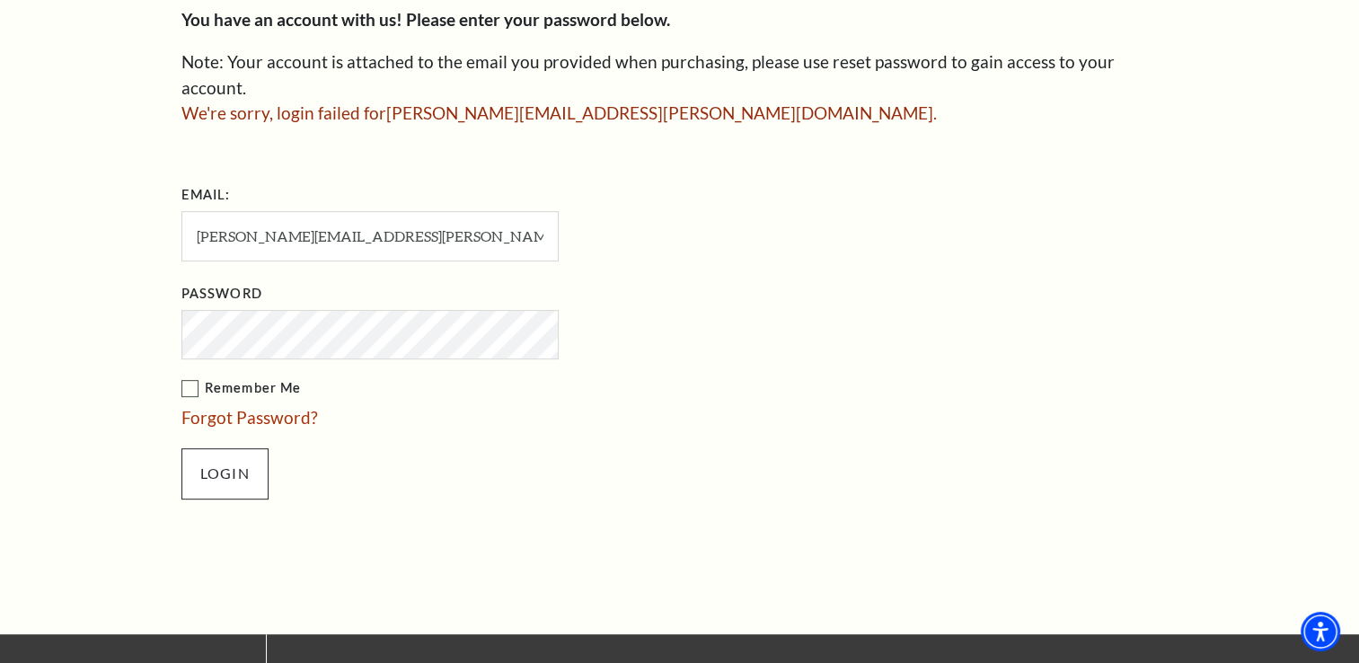
type input "michael.steele@gatewayloan.com"
click at [251, 448] on input "Login" at bounding box center [224, 473] width 87 height 50
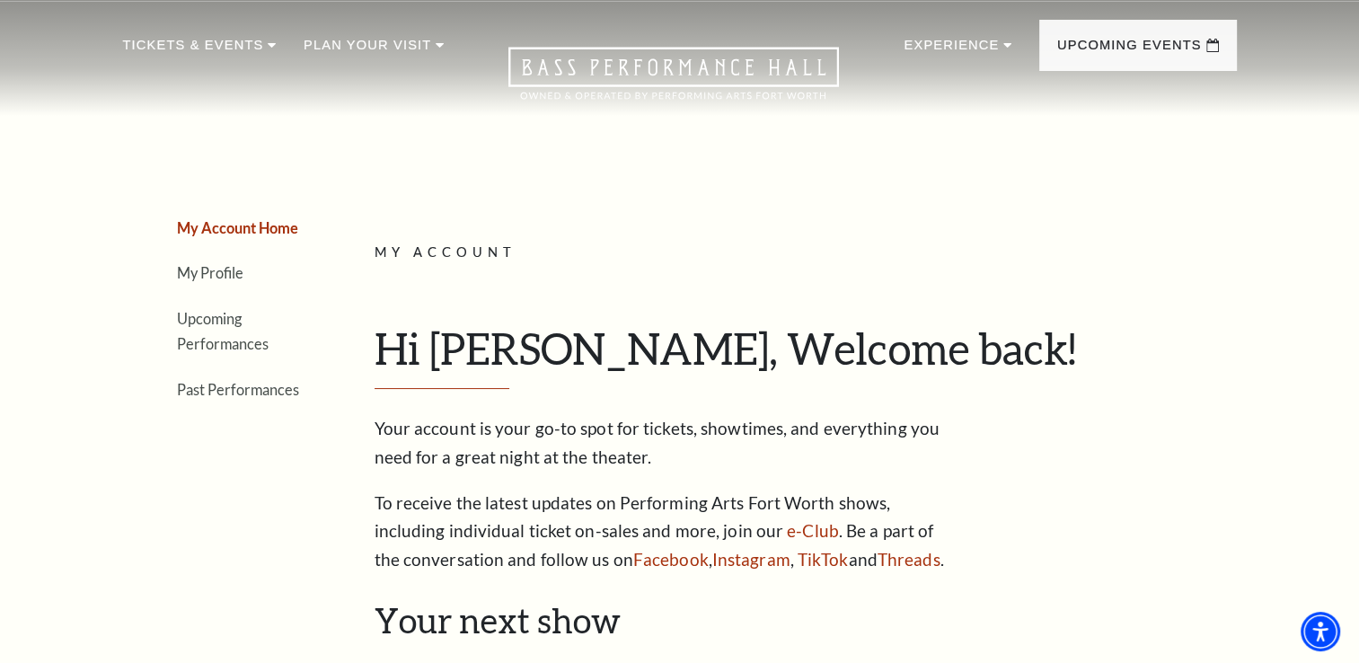
scroll to position [39, 0]
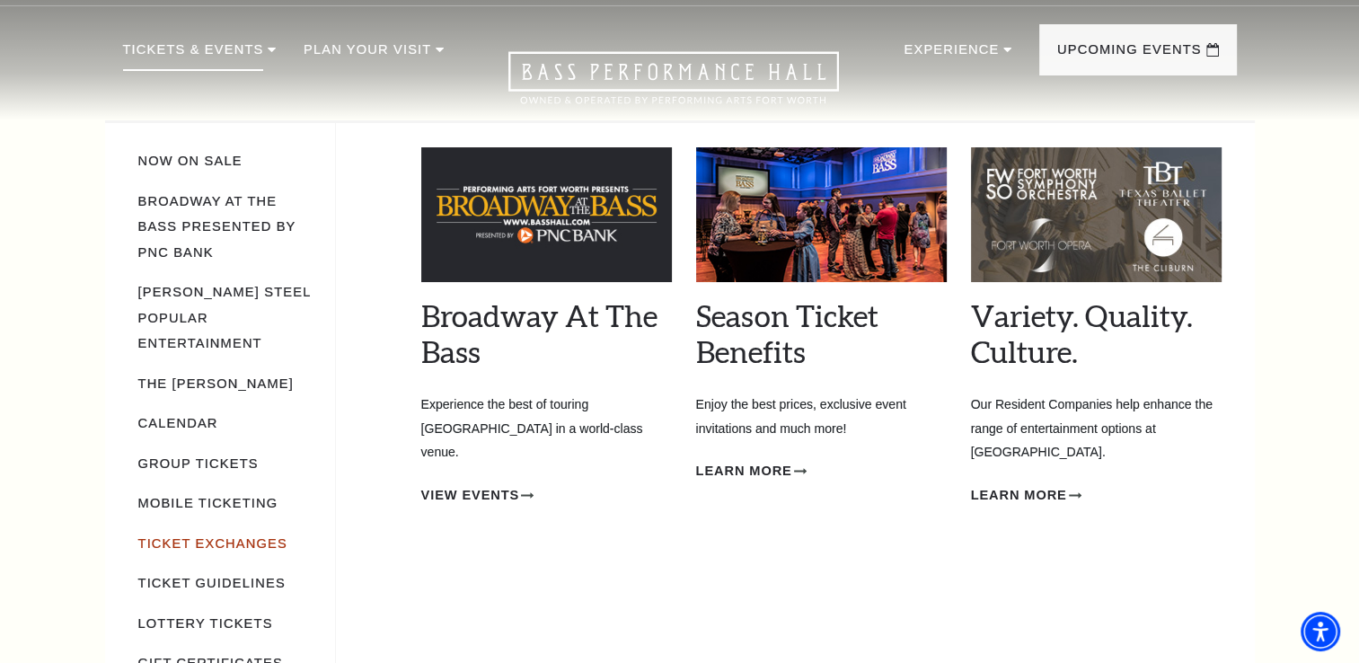
click at [232, 536] on link "Ticket Exchanges" at bounding box center [212, 543] width 149 height 14
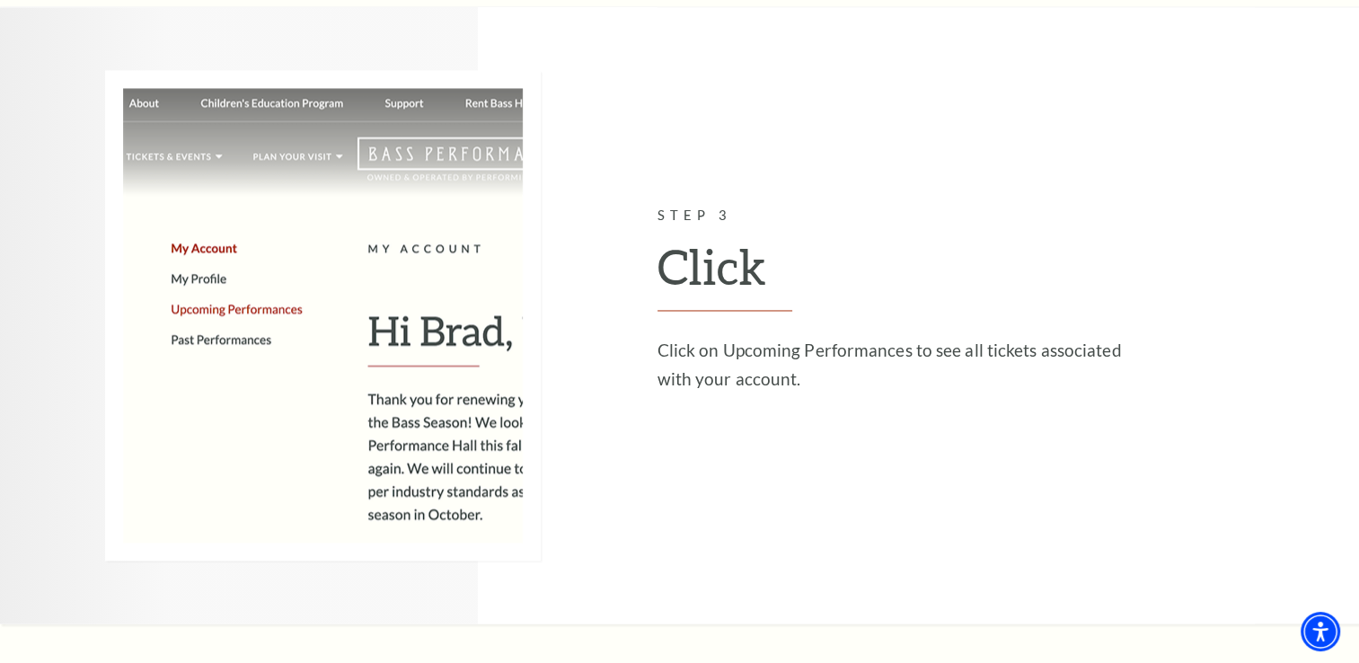
scroll to position [2866, 0]
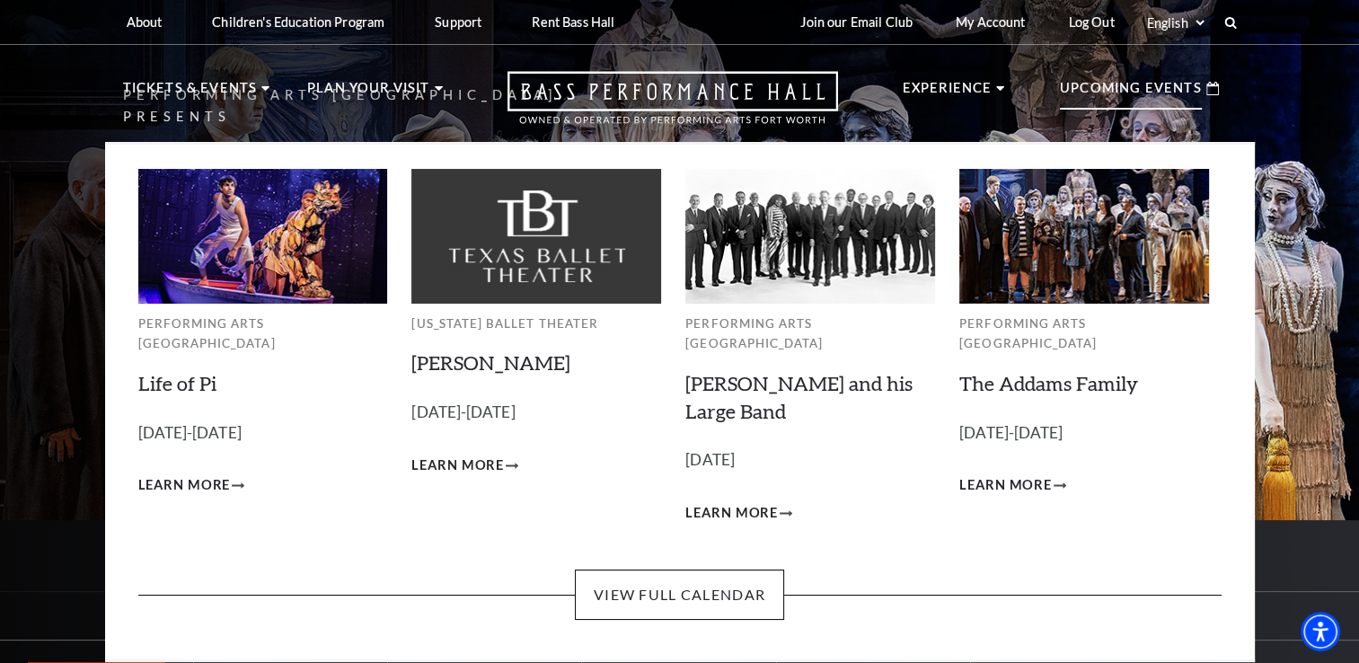
click at [1109, 84] on p "Upcoming Events" at bounding box center [1131, 93] width 142 height 32
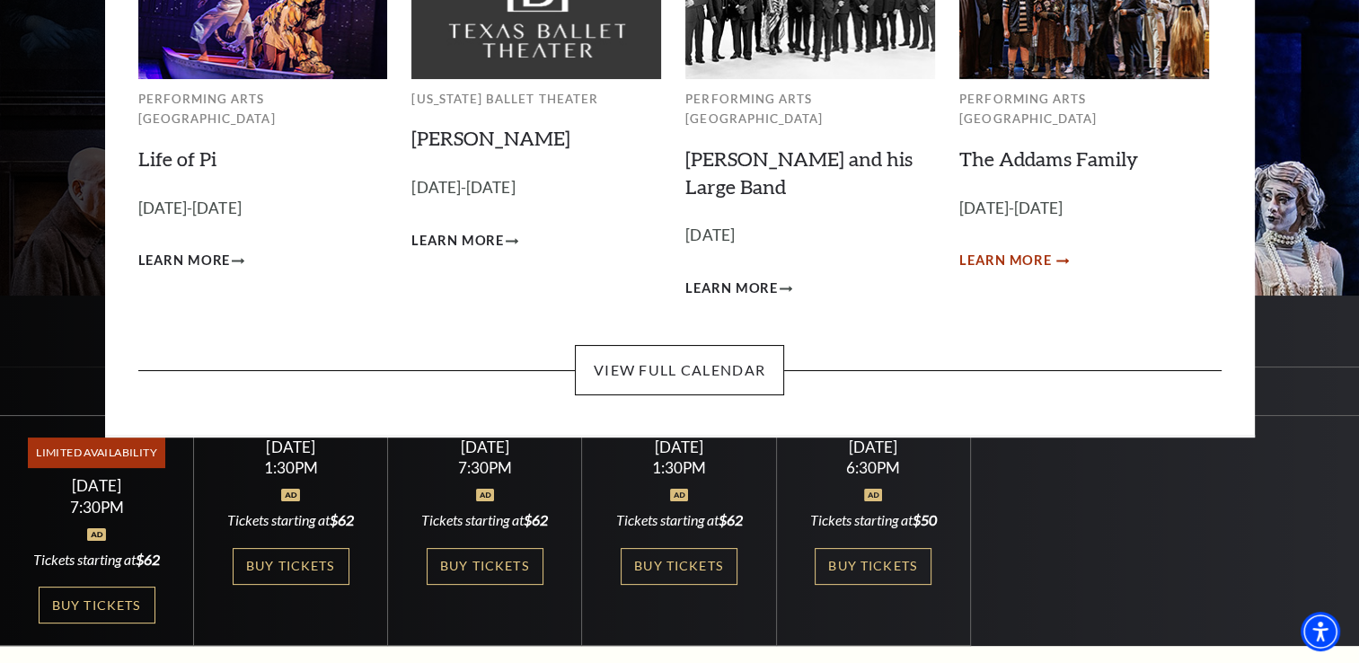
click at [1010, 250] on span "Learn More" at bounding box center [1005, 261] width 93 height 22
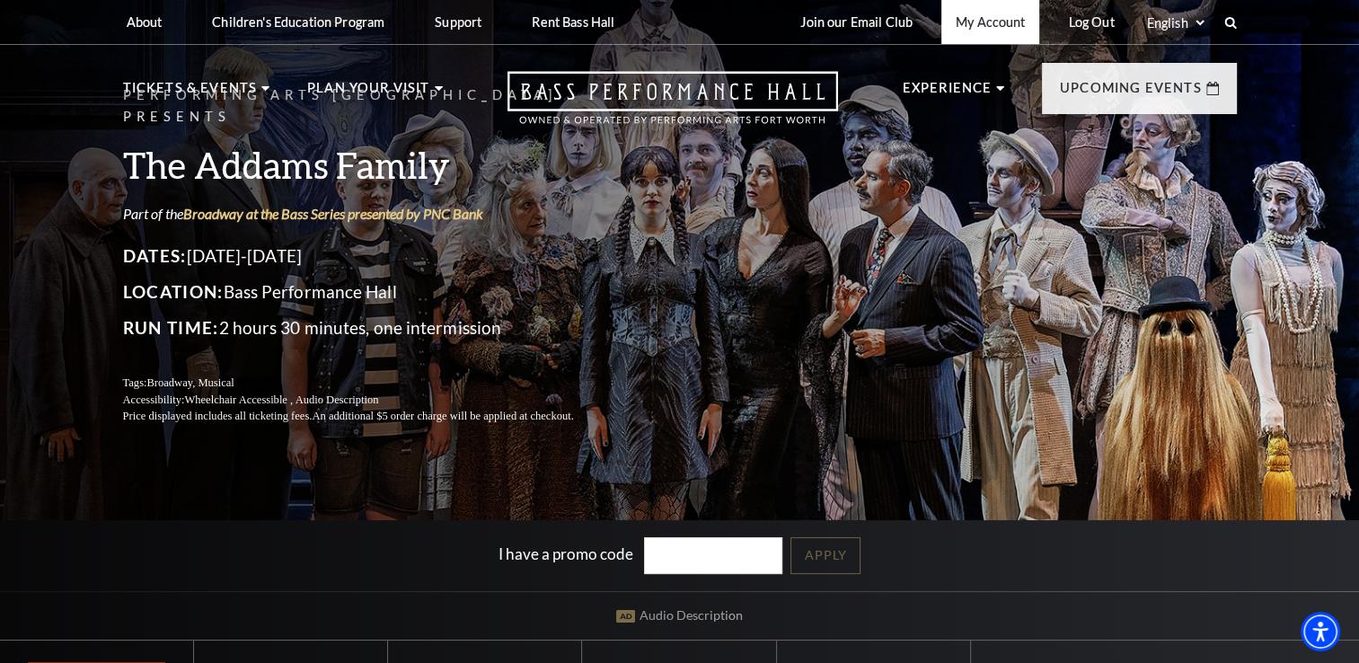
click at [1018, 23] on link "My Account" at bounding box center [990, 22] width 98 height 44
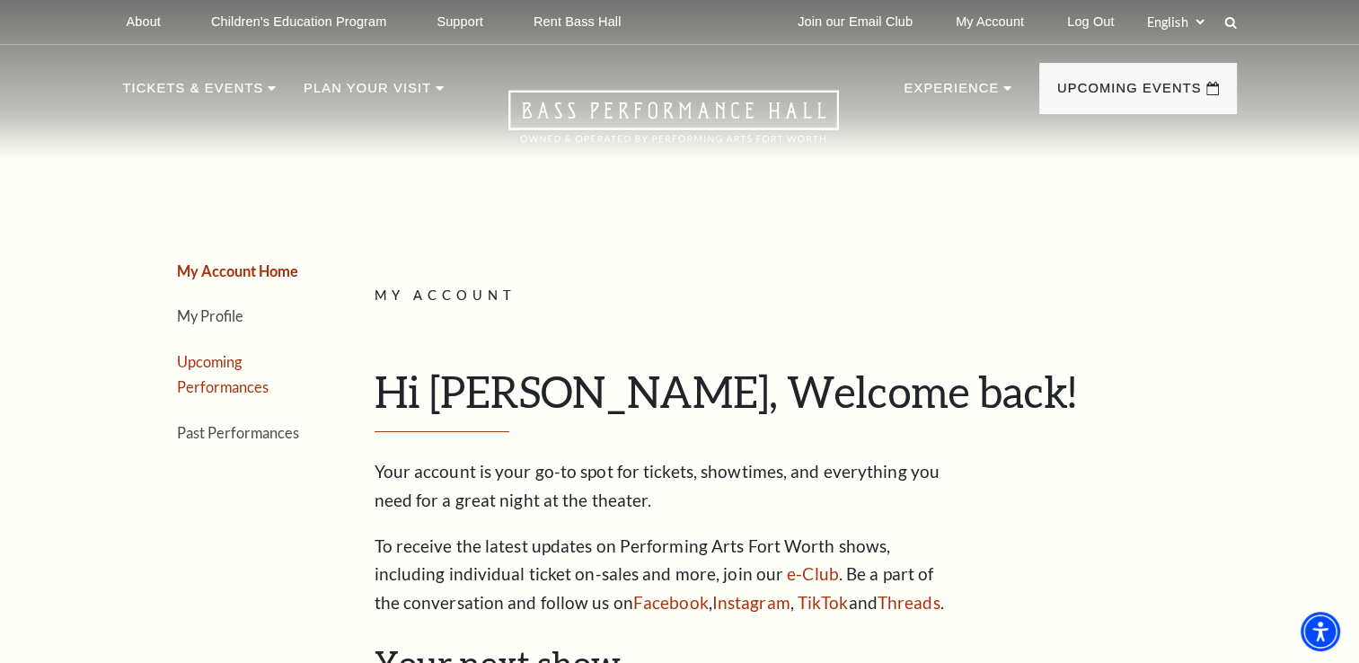
click at [247, 384] on link "Upcoming Performances" at bounding box center [223, 374] width 92 height 43
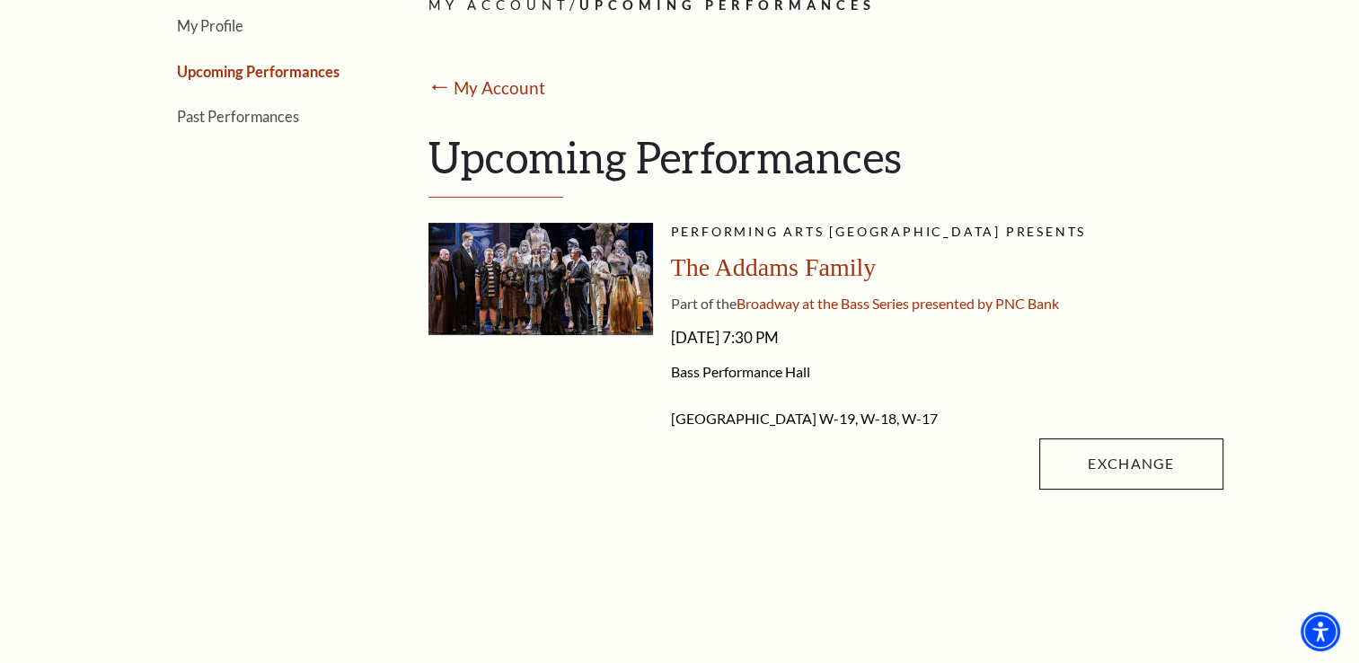
scroll to position [295, 0]
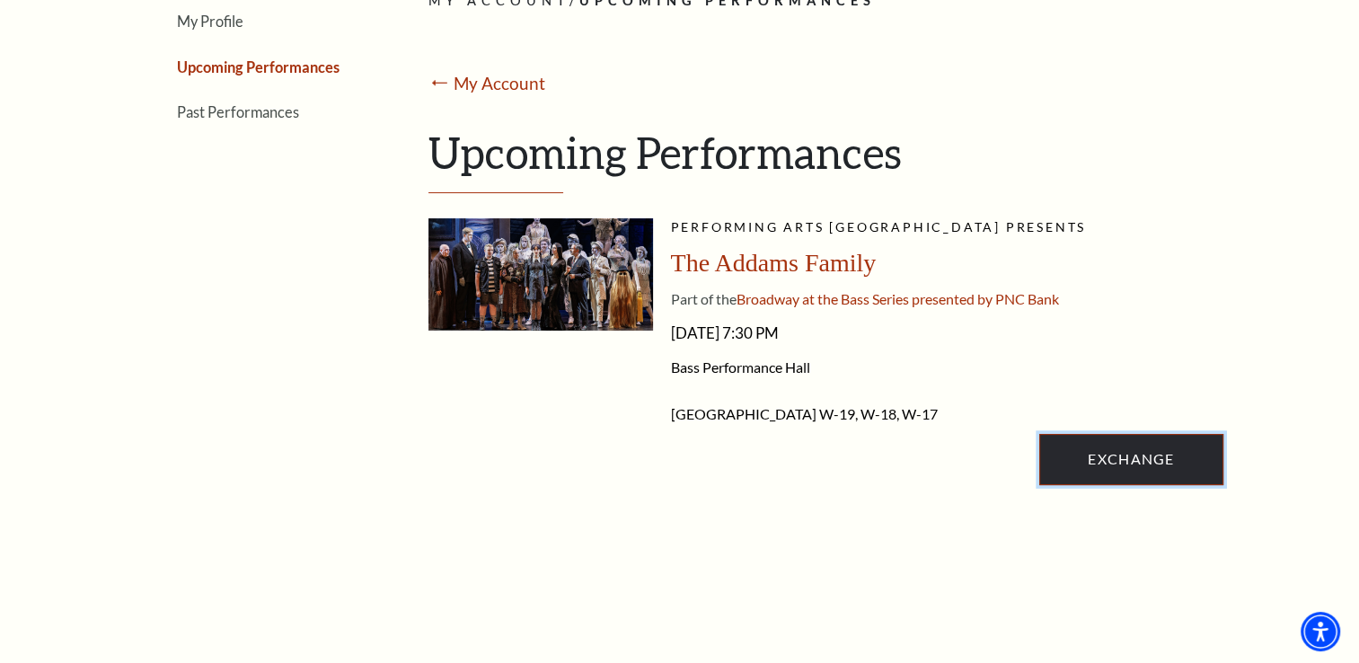
click at [1125, 451] on link "Exchange" at bounding box center [1130, 459] width 183 height 50
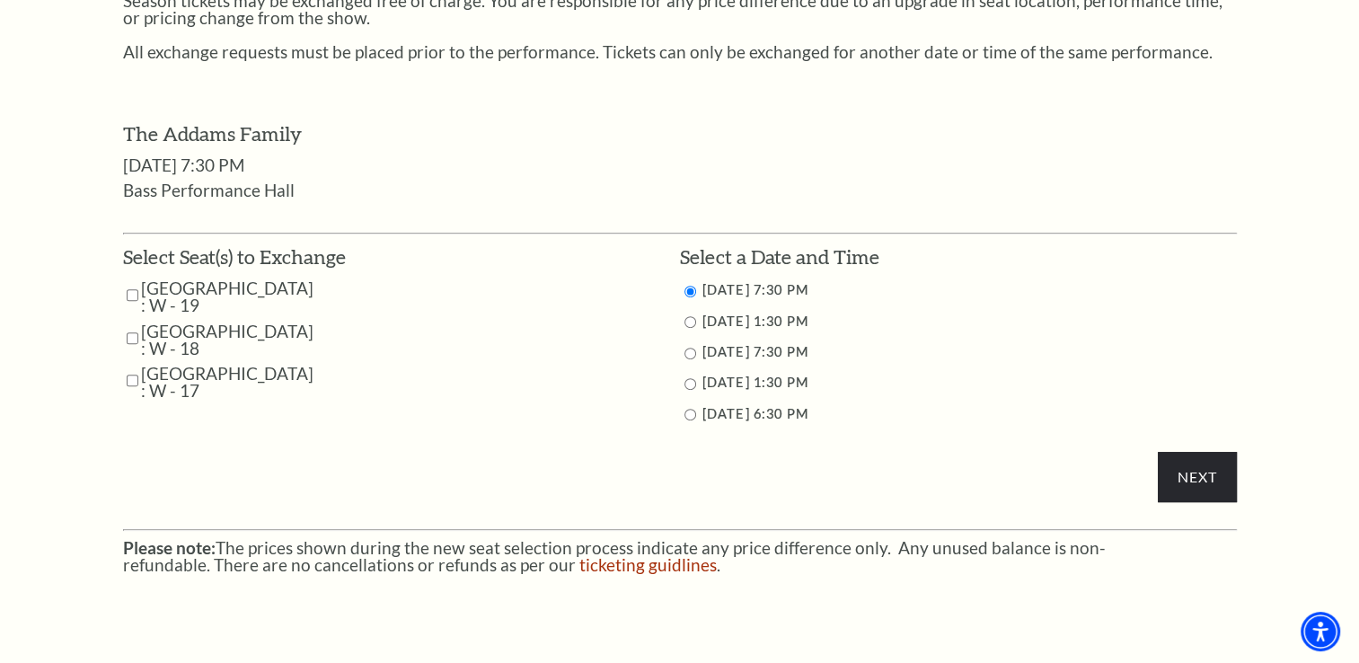
scroll to position [775, 0]
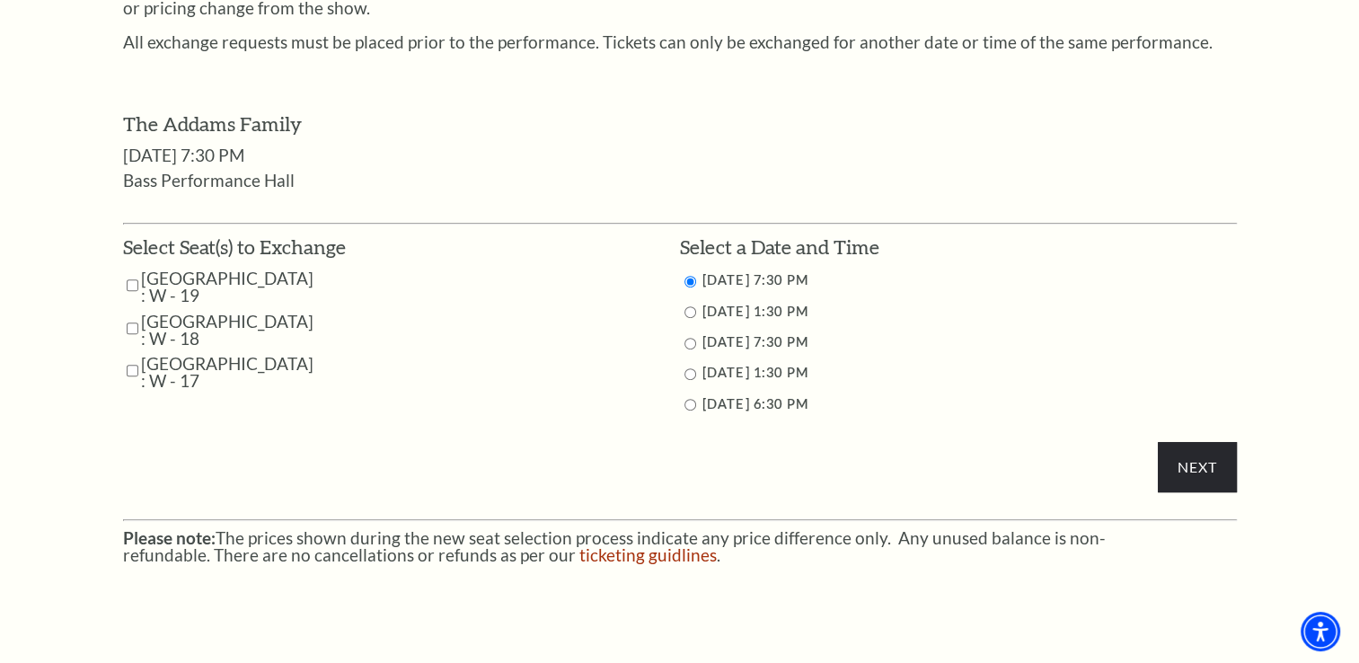
click at [129, 285] on input "Parterre Circle Center : W - 19" at bounding box center [133, 284] width 12 height 31
checkbox input "true"
click at [129, 328] on input "Parterre Circle Center : W - 18" at bounding box center [133, 328] width 12 height 31
checkbox input "true"
click at [131, 367] on input "Parterre Circle Center : W - 17" at bounding box center [133, 370] width 12 height 31
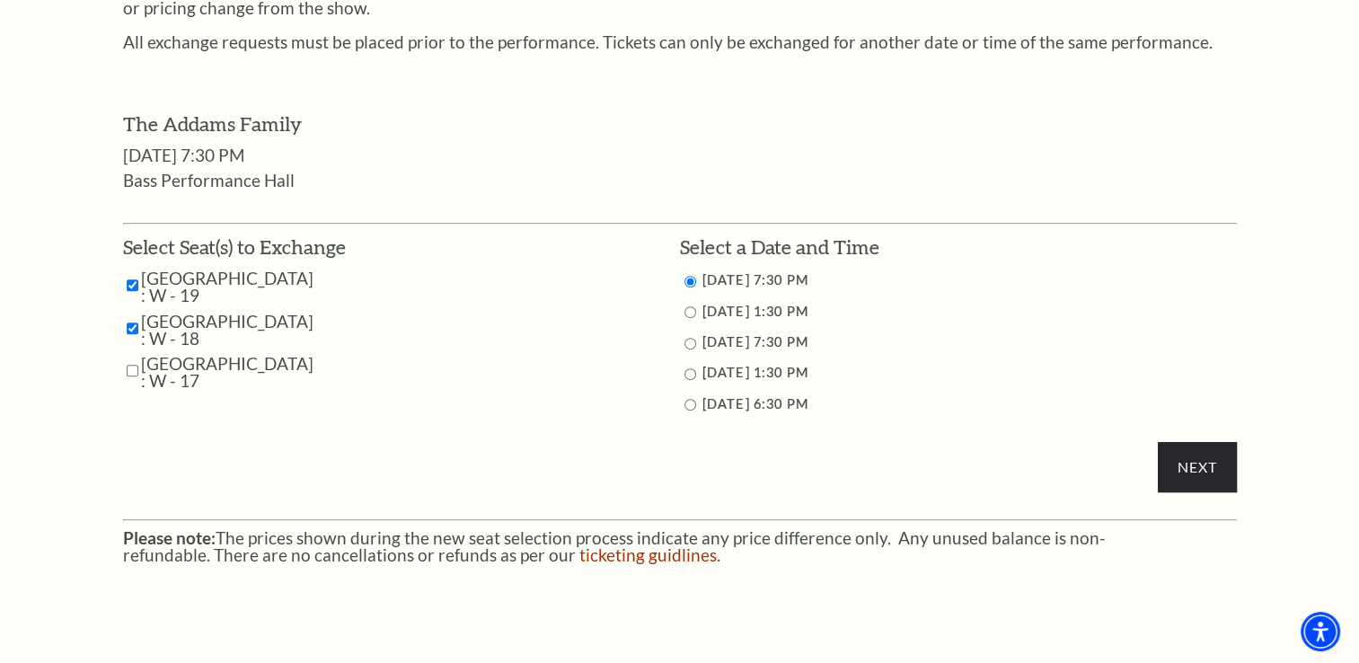
checkbox input "true"
click at [1179, 457] on input "Next" at bounding box center [1197, 467] width 78 height 50
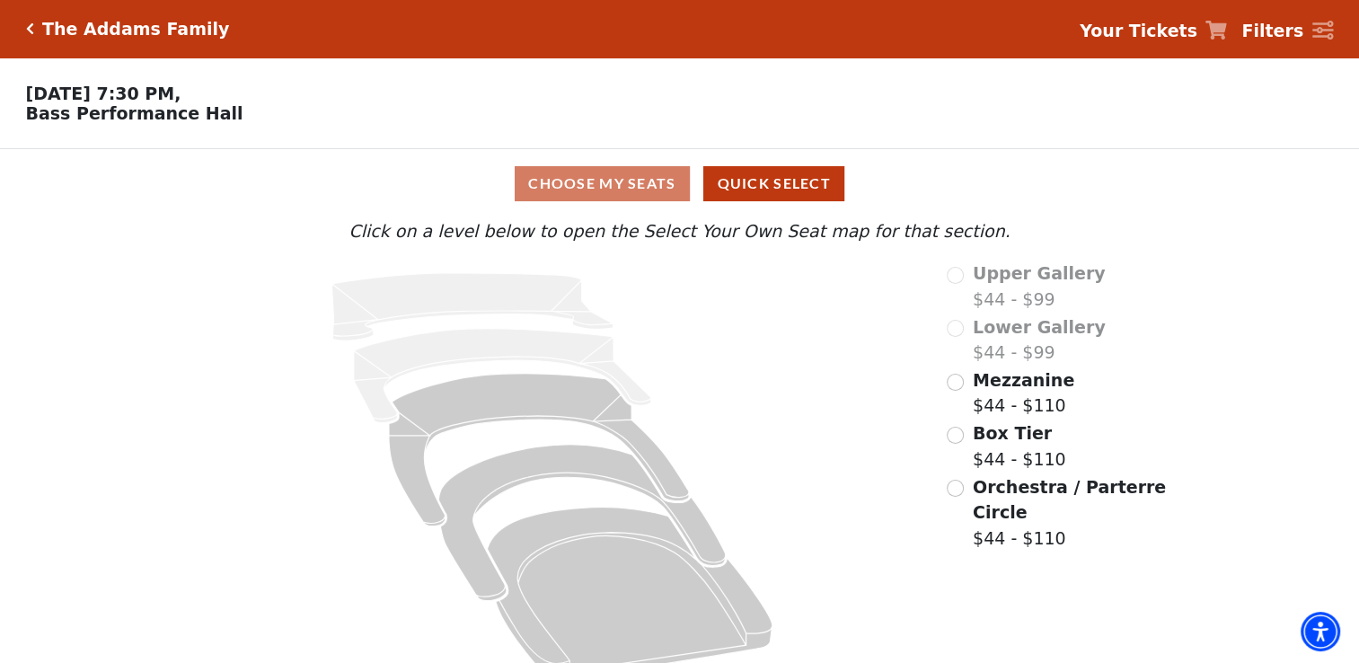
scroll to position [34, 0]
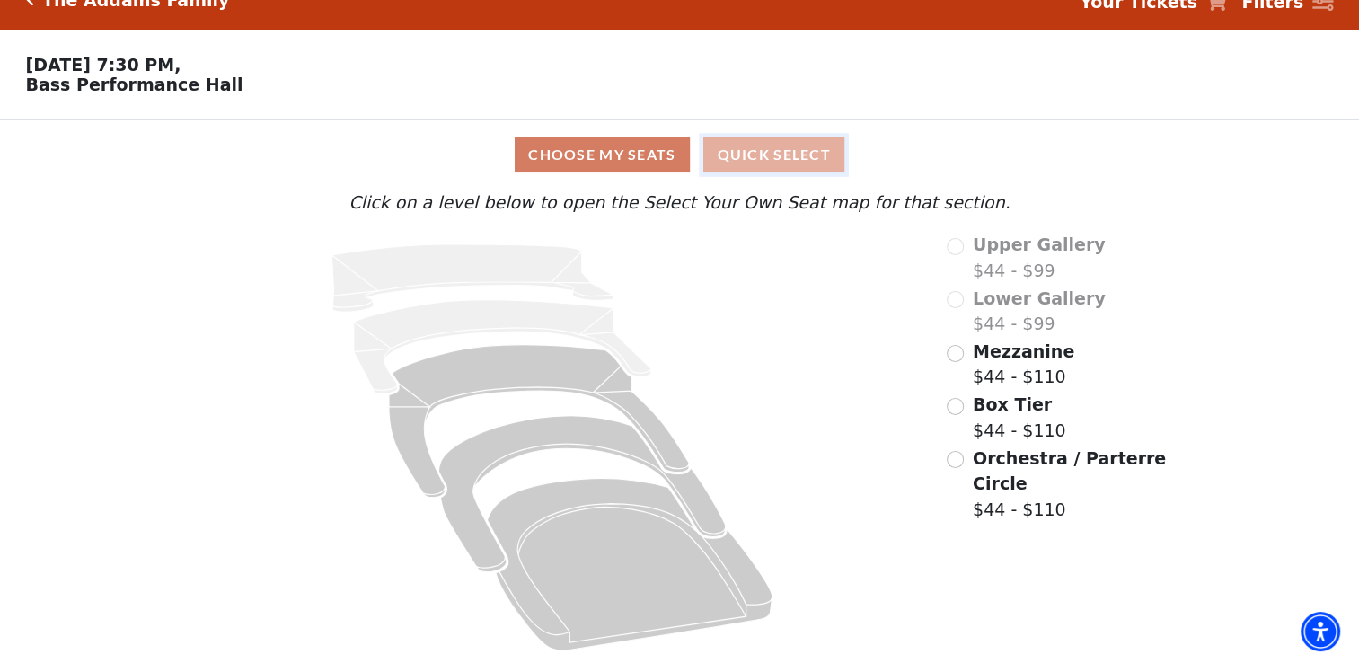
click at [760, 160] on button "Quick Select" at bounding box center [773, 154] width 141 height 35
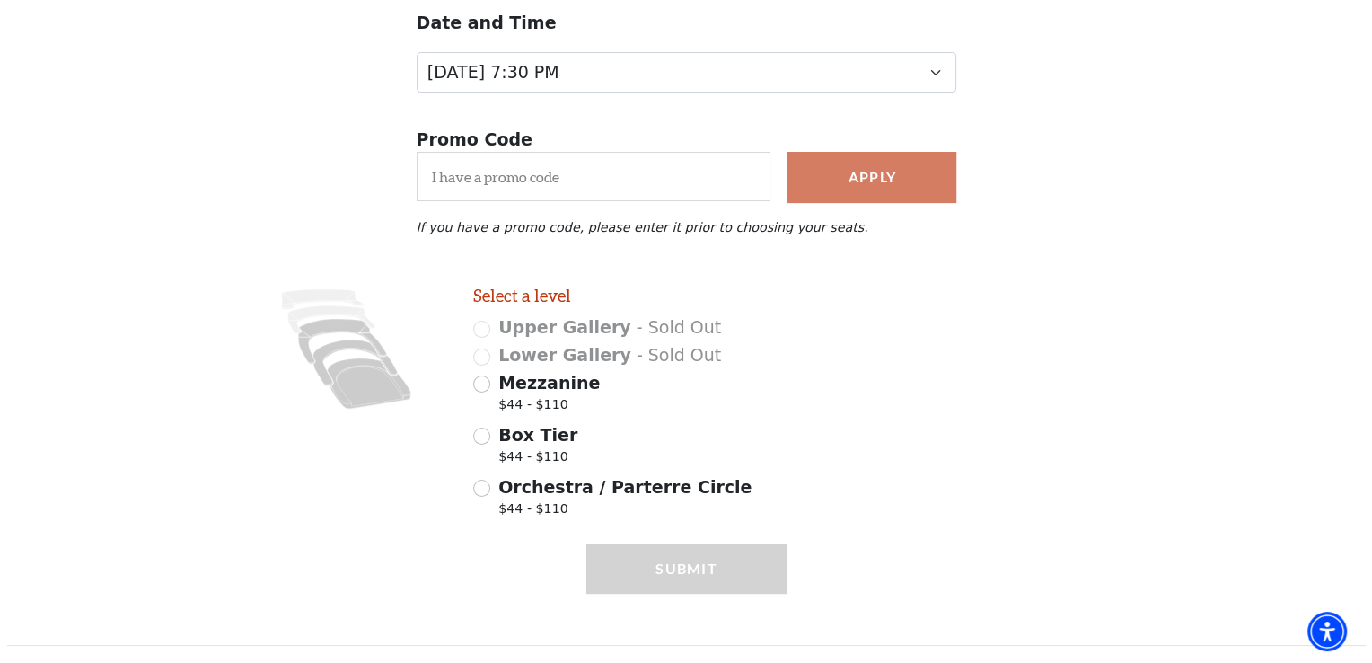
scroll to position [0, 0]
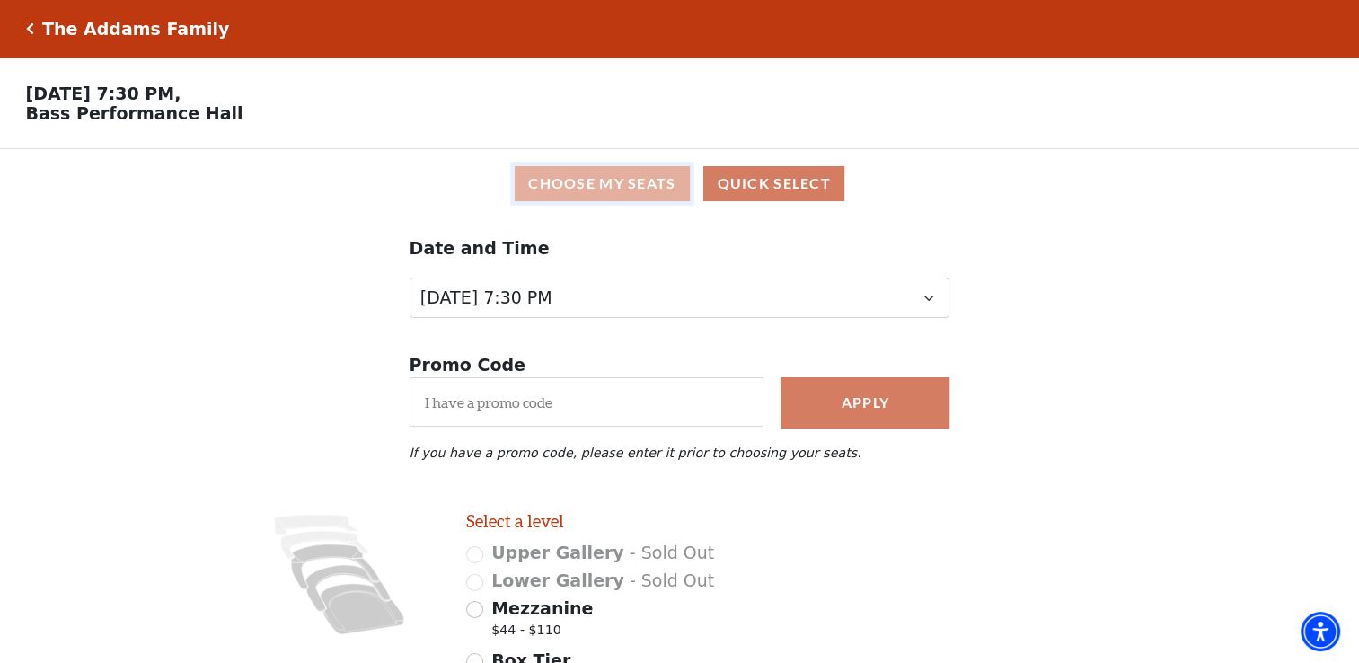
click at [574, 201] on button "Choose My Seats" at bounding box center [602, 183] width 175 height 35
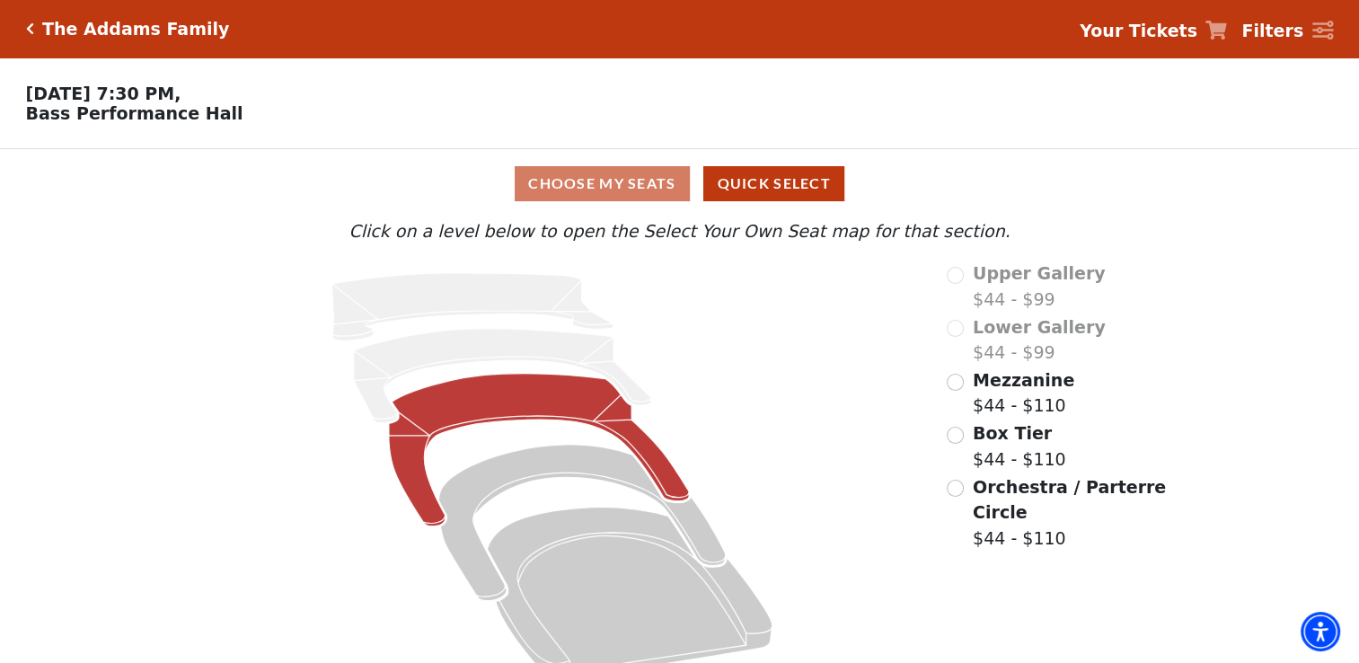
click at [516, 417] on icon at bounding box center [539, 450] width 300 height 153
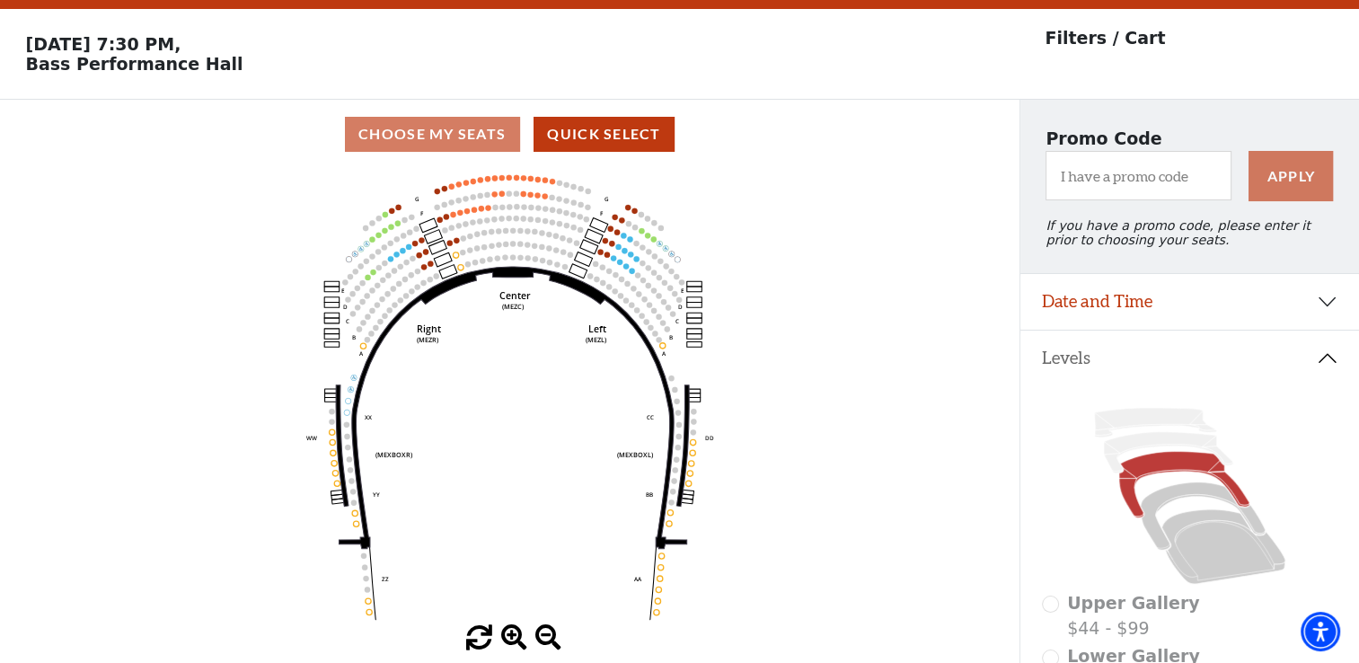
scroll to position [83, 0]
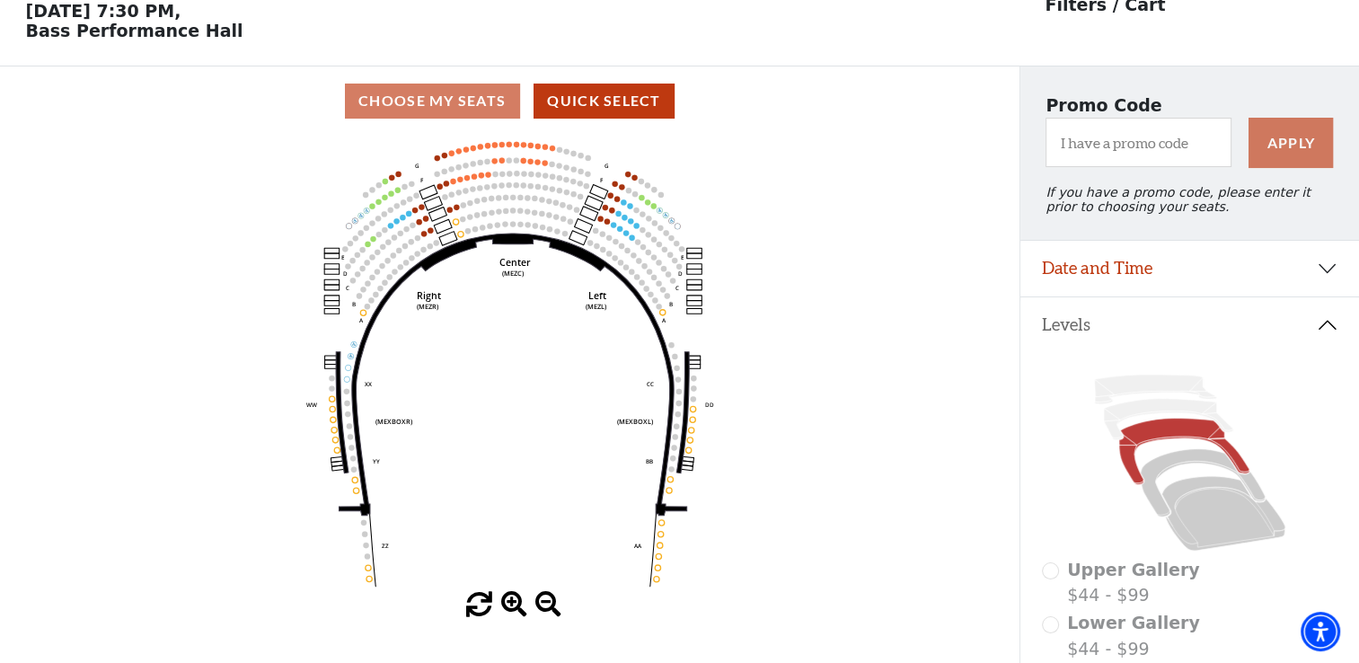
click at [630, 241] on use "Seat Selected" at bounding box center [632, 237] width 6 height 6
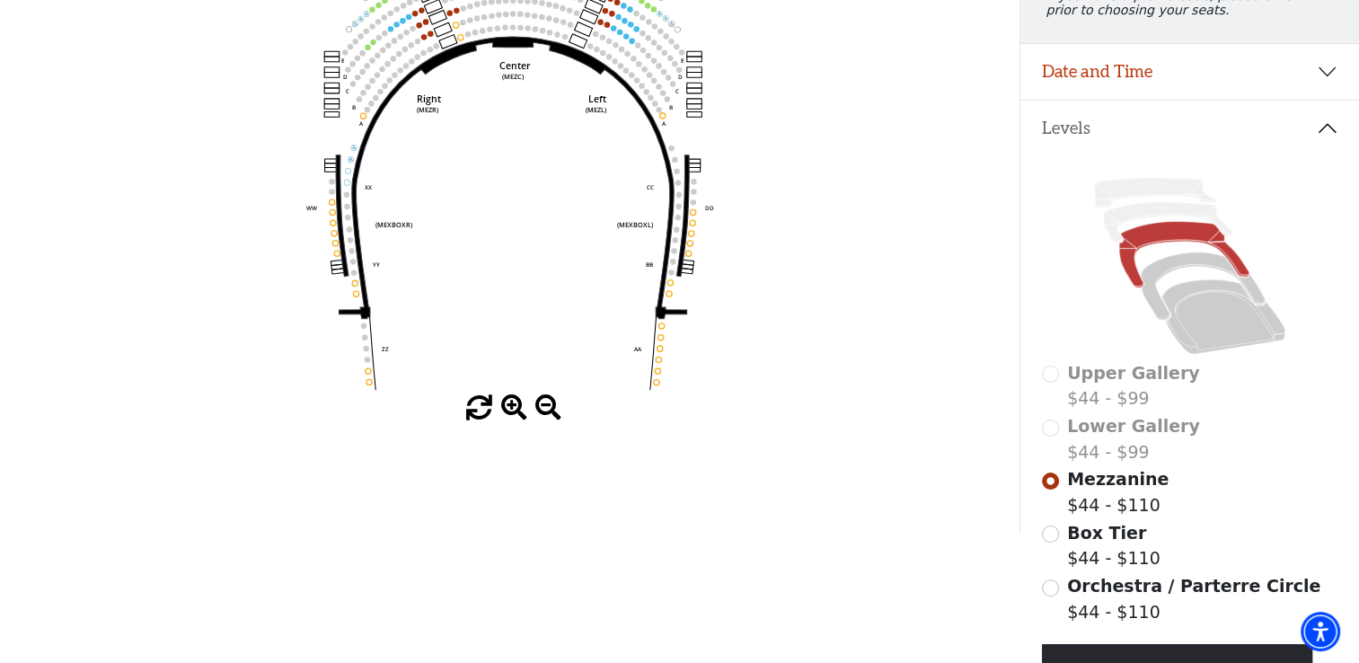
scroll to position [280, 0]
click at [504, 401] on span at bounding box center [514, 407] width 26 height 26
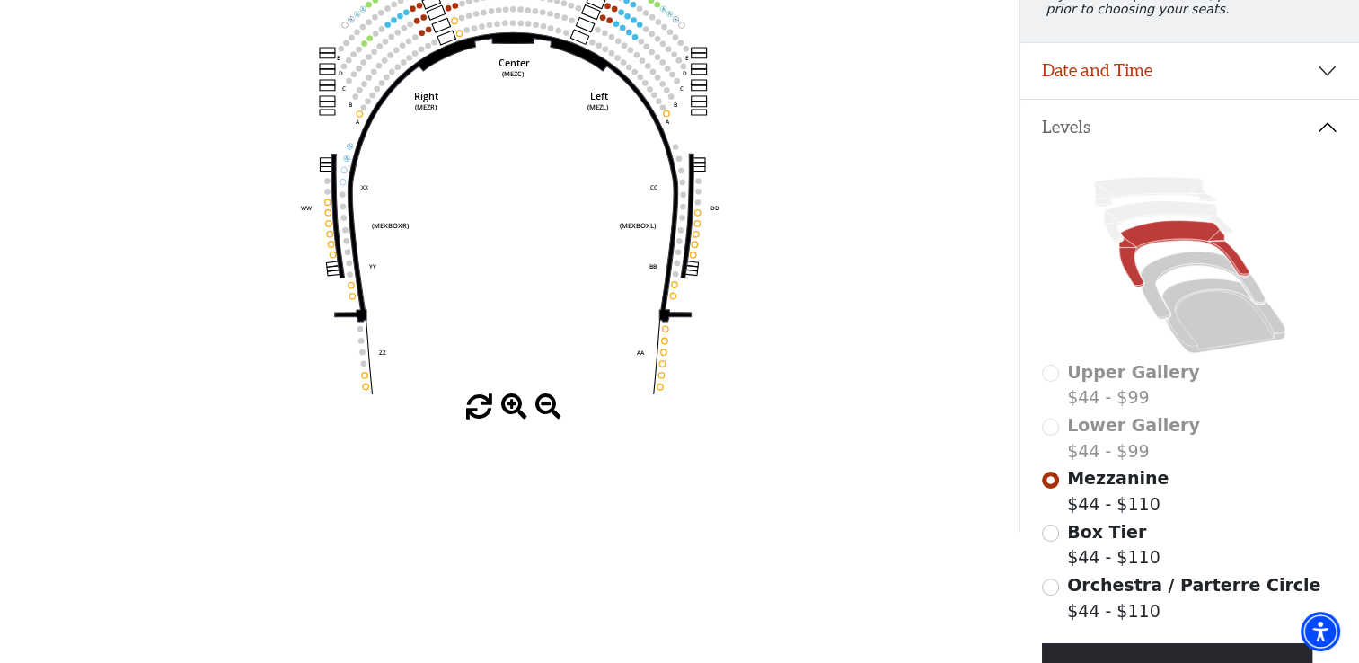
click at [504, 401] on span at bounding box center [514, 407] width 26 height 26
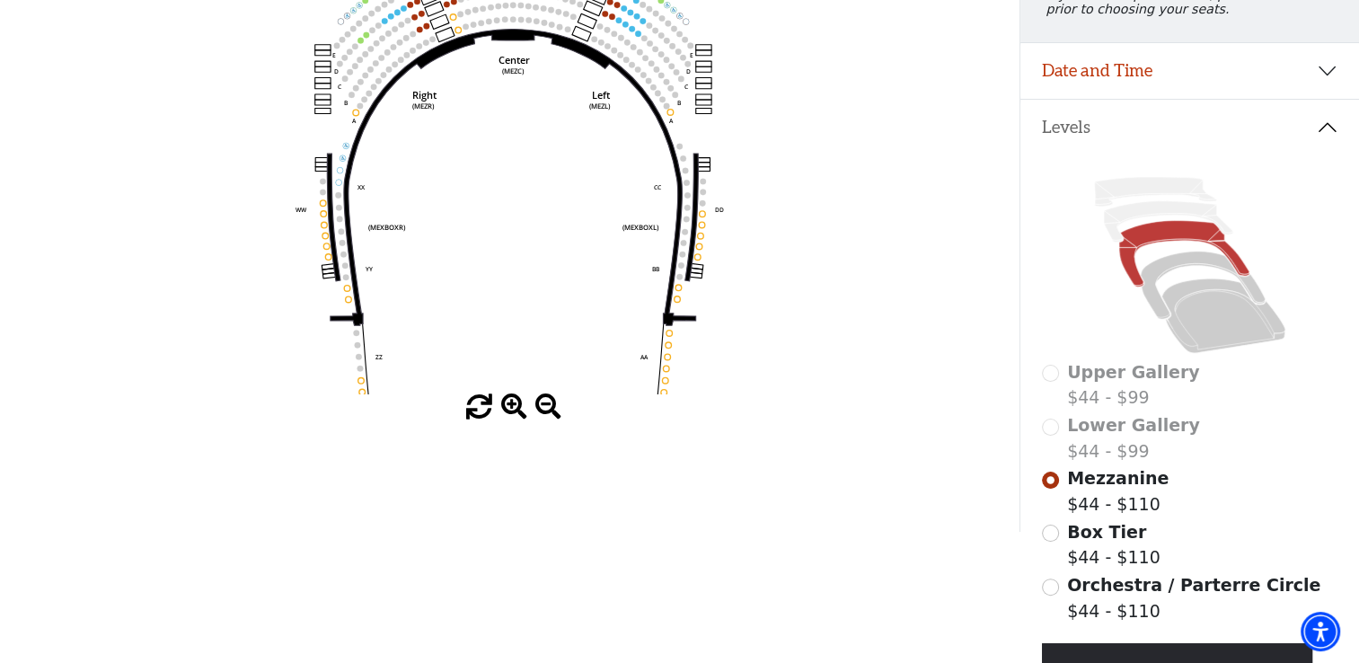
click at [504, 401] on span at bounding box center [514, 407] width 26 height 26
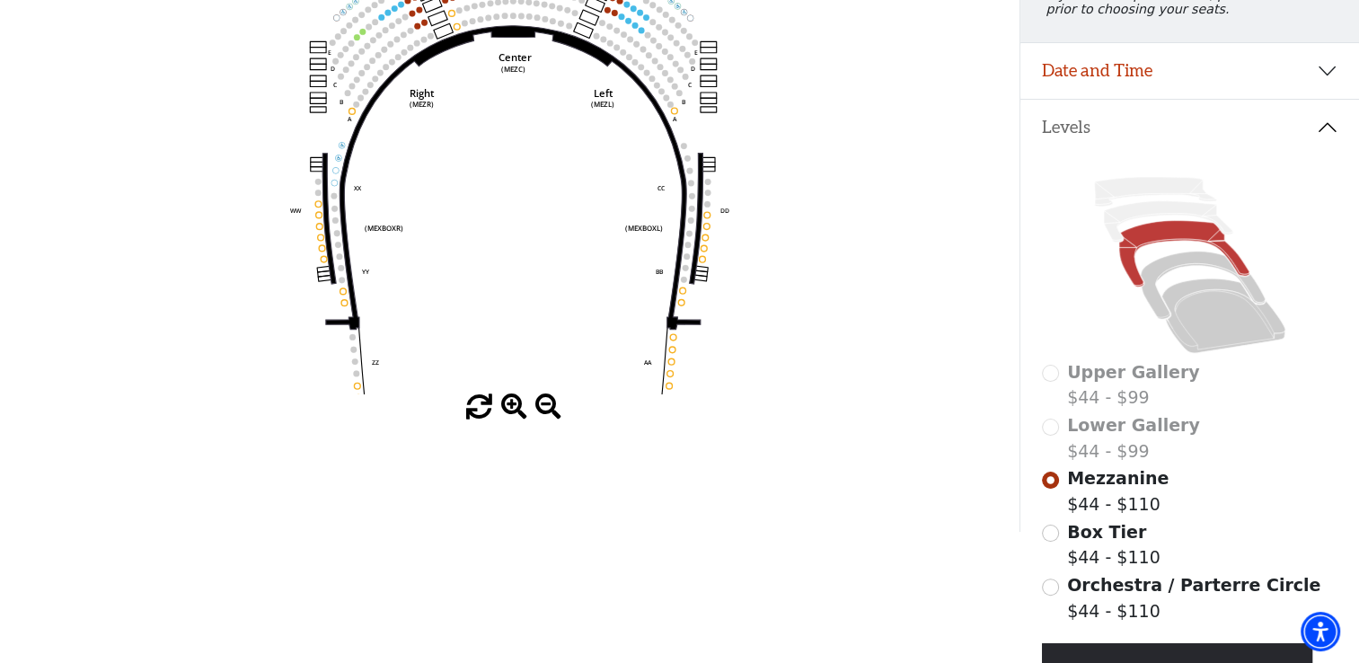
click at [504, 401] on span at bounding box center [514, 407] width 26 height 26
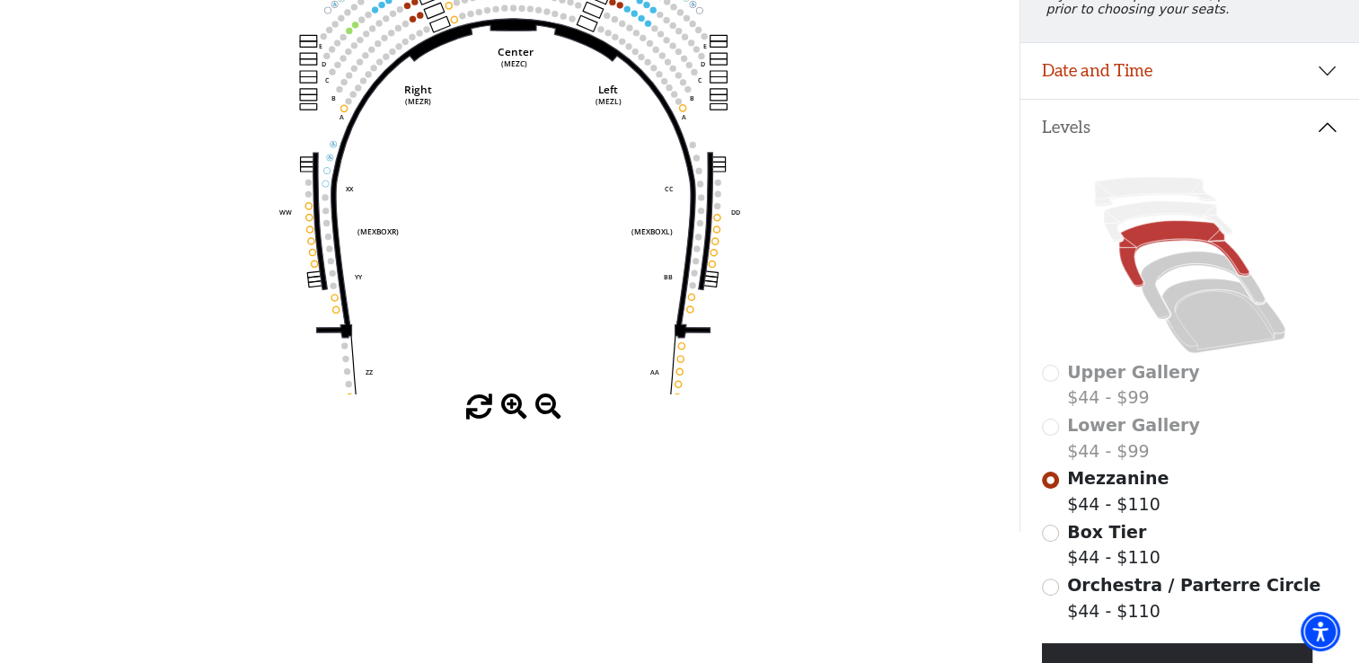
click at [504, 401] on span at bounding box center [514, 407] width 26 height 26
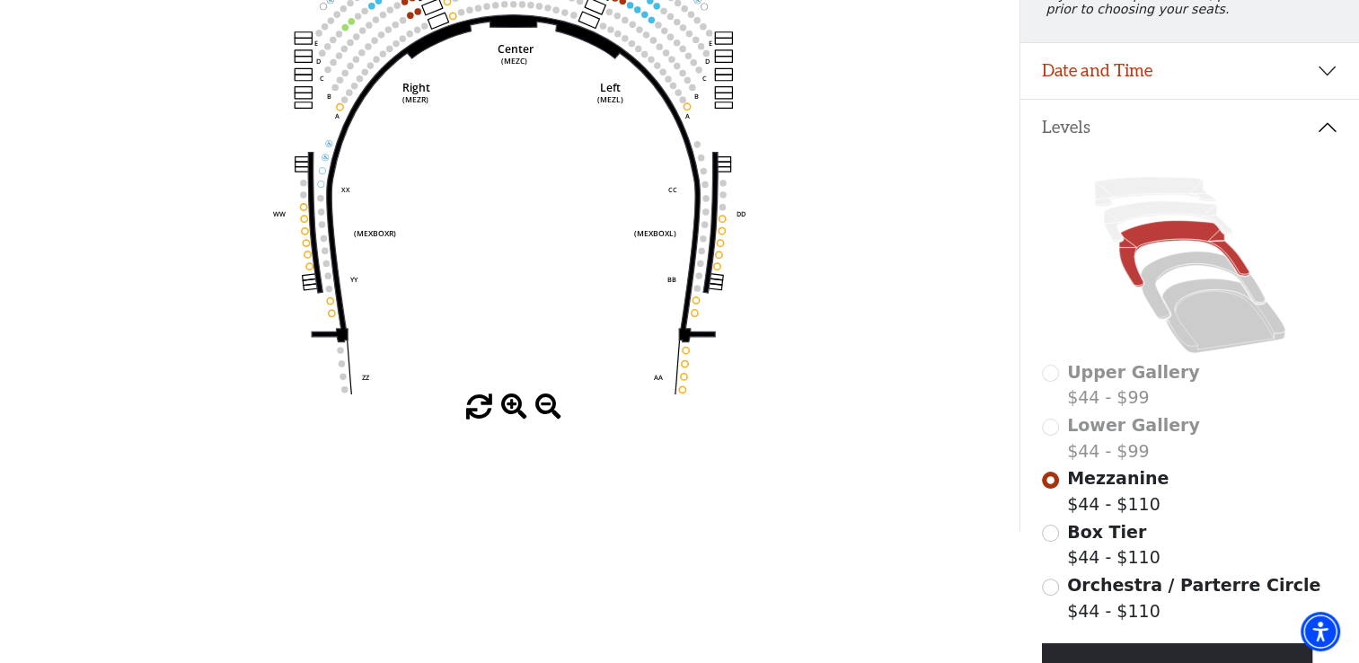
click at [504, 401] on span at bounding box center [514, 407] width 26 height 26
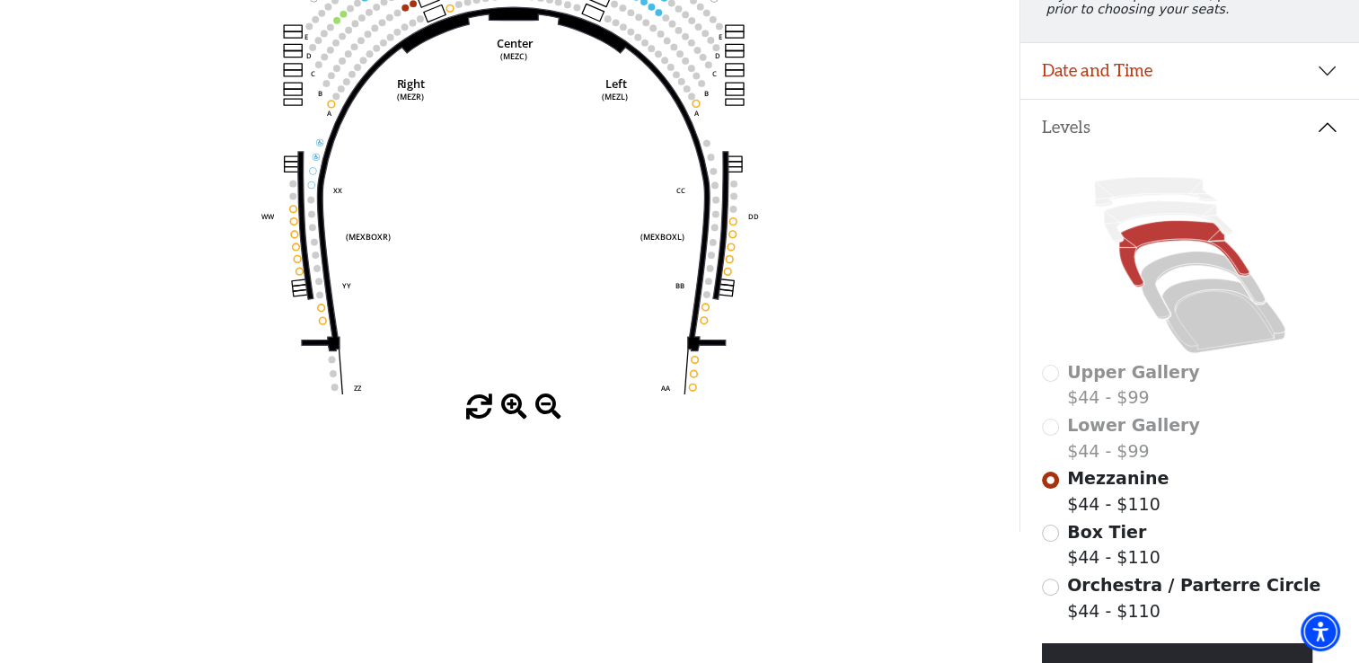
click at [504, 401] on span at bounding box center [514, 407] width 26 height 26
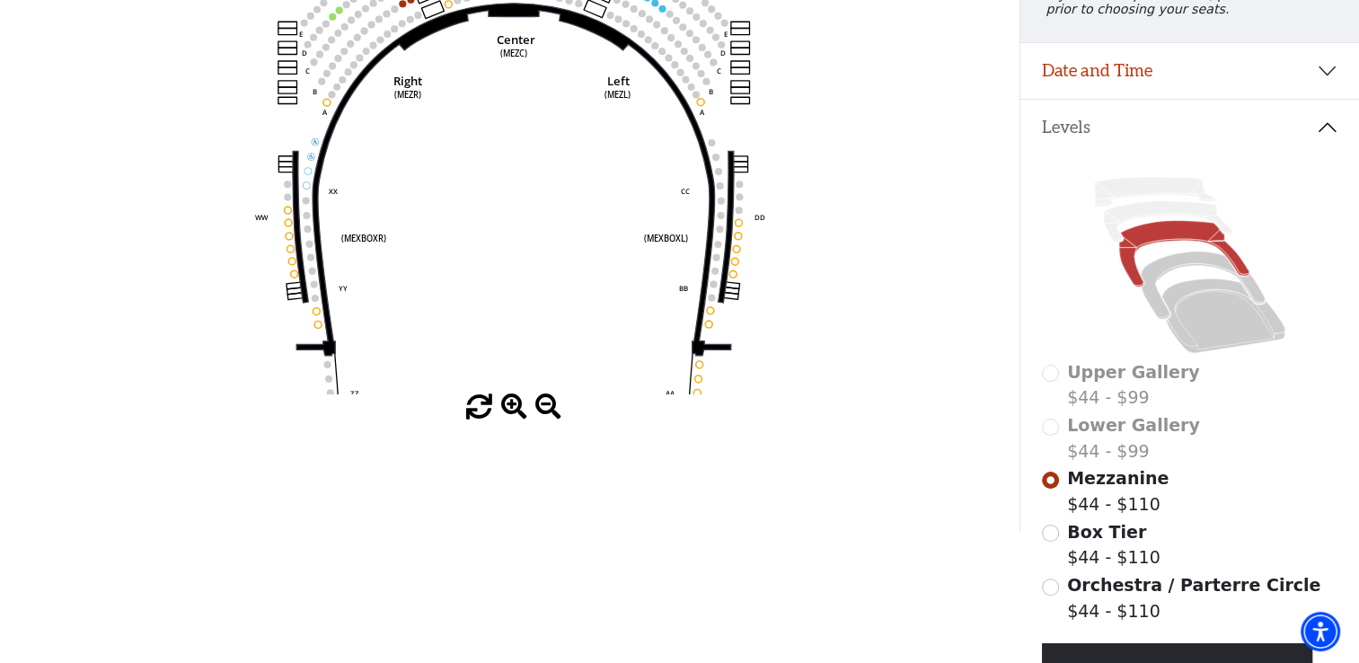
click at [504, 401] on span at bounding box center [514, 407] width 26 height 26
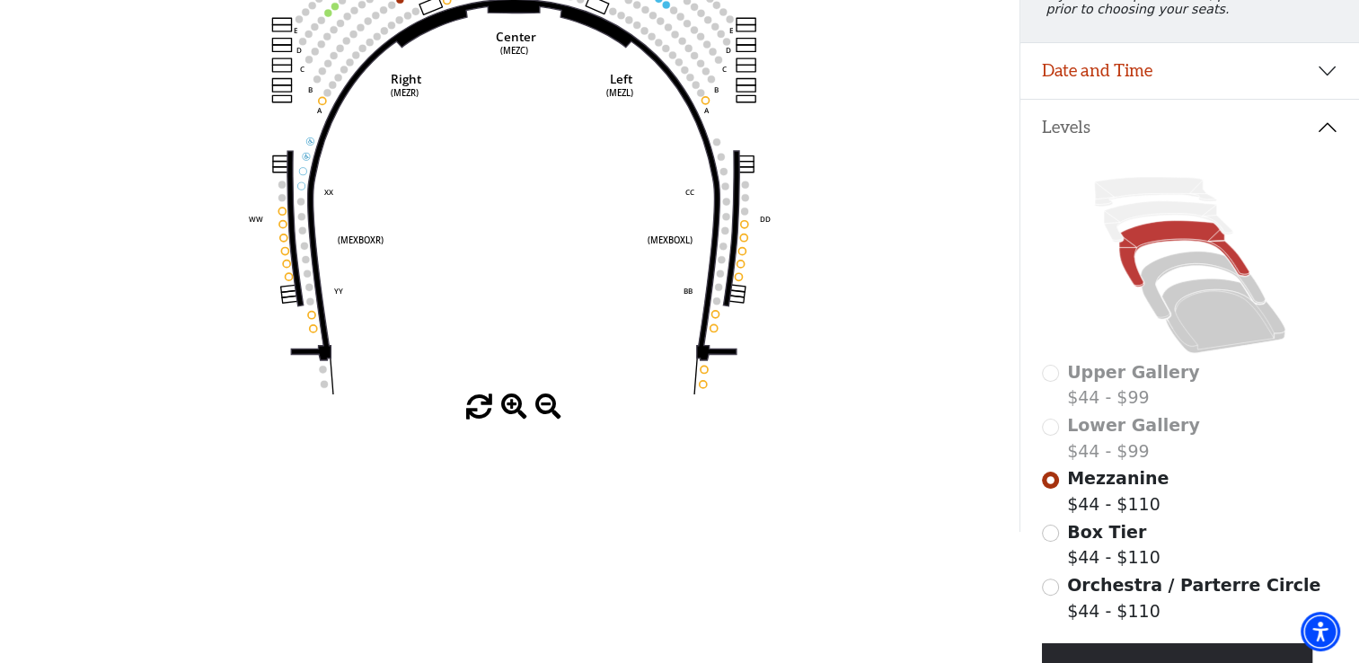
click at [504, 401] on span at bounding box center [514, 407] width 26 height 26
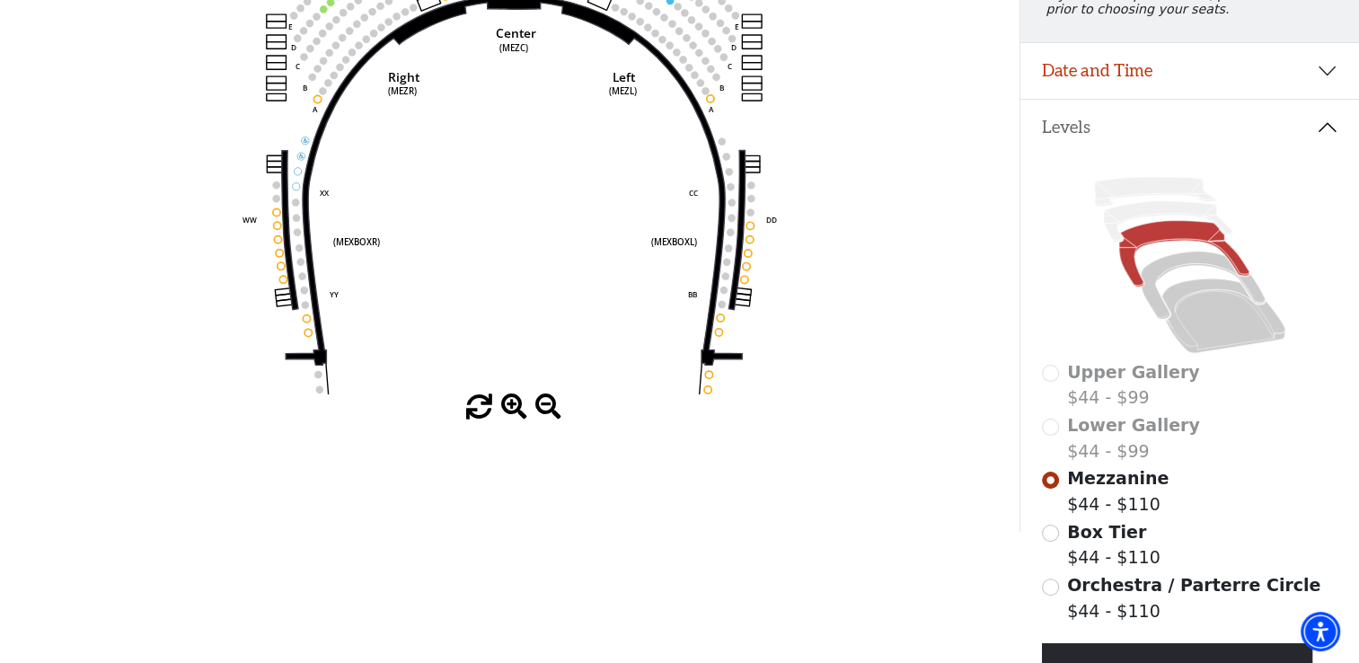
click at [504, 401] on span at bounding box center [514, 407] width 26 height 26
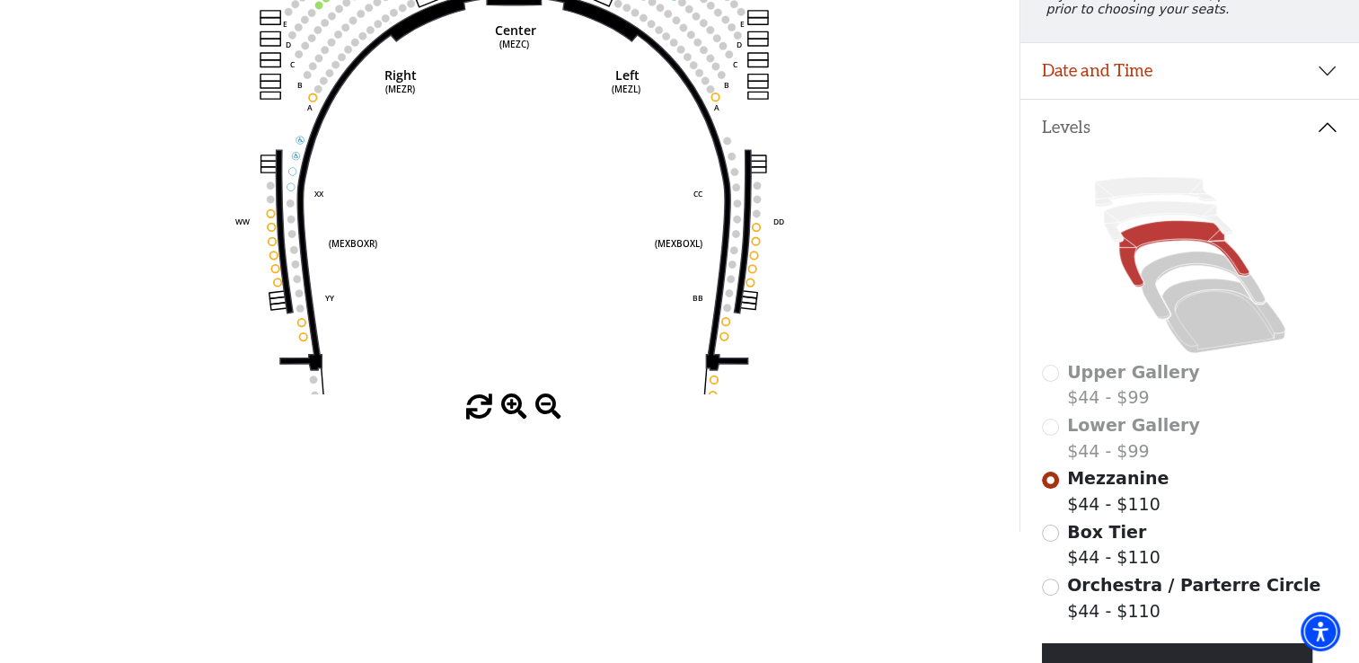
drag, startPoint x: 504, startPoint y: 401, endPoint x: 502, endPoint y: 331, distance: 69.2
click at [502, 331] on div "Current Level Mezzanine Click on a level below to open the Select Your Own Seat…" at bounding box center [509, 179] width 1019 height 482
click at [502, 331] on icon "Center (MEZC) Right (MEZR) Left (MEZL) (MEXBOXR) (MEXBOXL) XX WW CC DD YY BB ZZ…" at bounding box center [509, 166] width 917 height 456
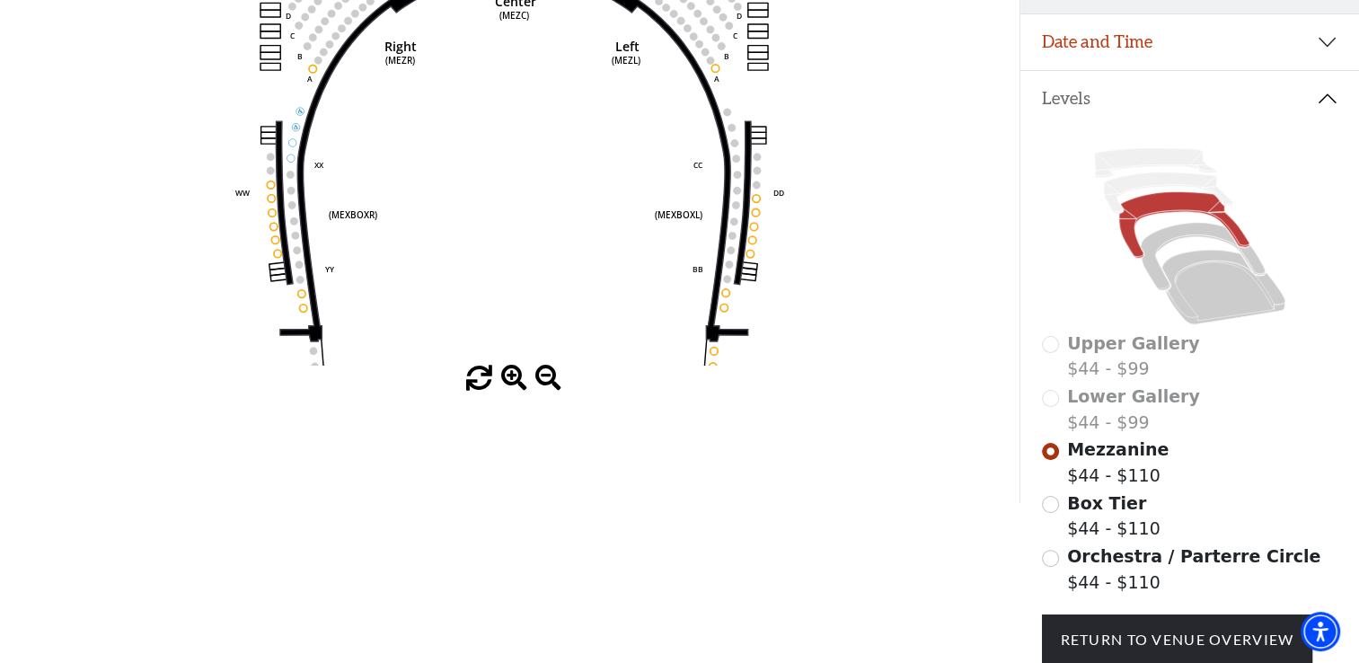
scroll to position [310, 0]
click at [1054, 577] on div "Orchestra / Parterre Circle $44 - $110" at bounding box center [1190, 568] width 296 height 51
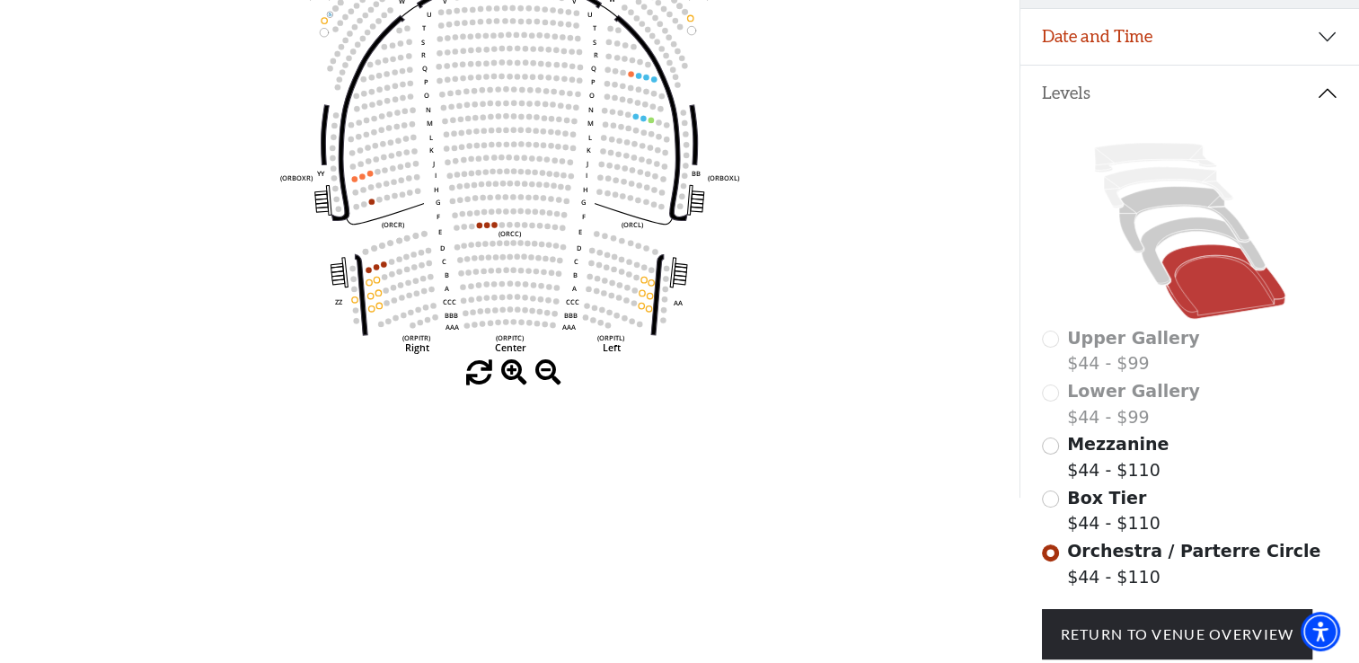
scroll to position [315, 0]
click at [1056, 506] on input "Box Tier$44 - $110\a" at bounding box center [1050, 498] width 17 height 17
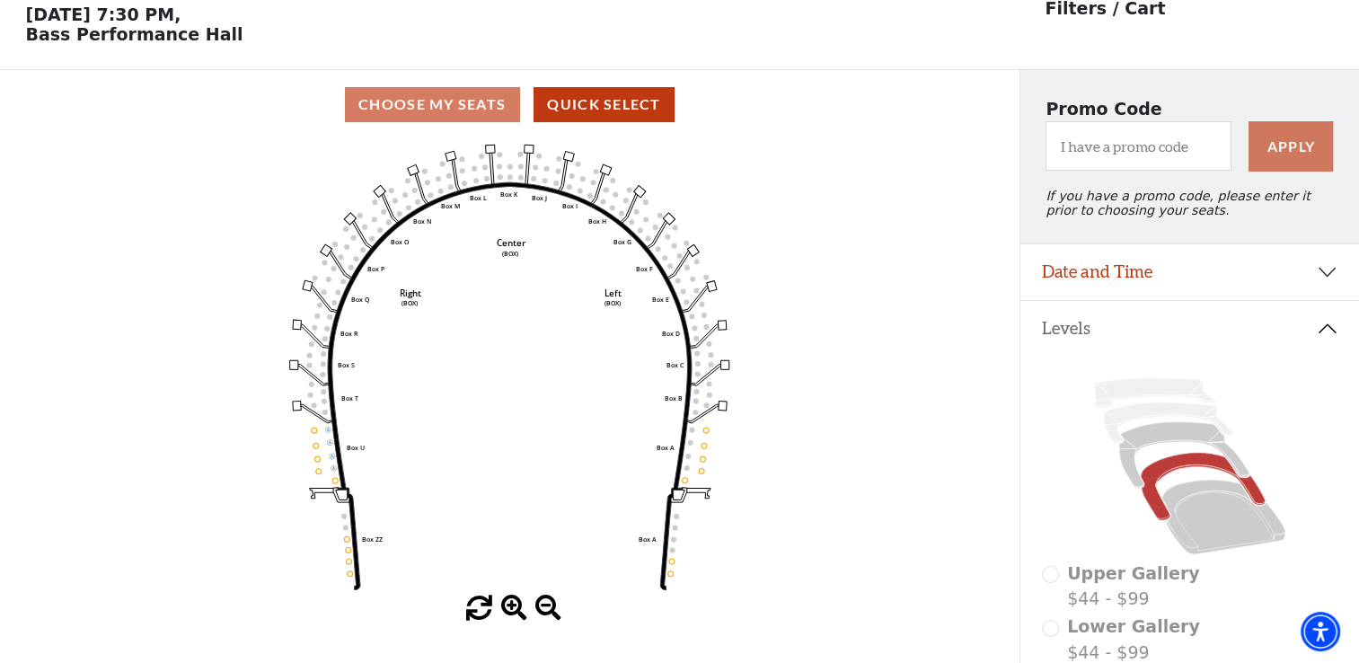
scroll to position [83, 0]
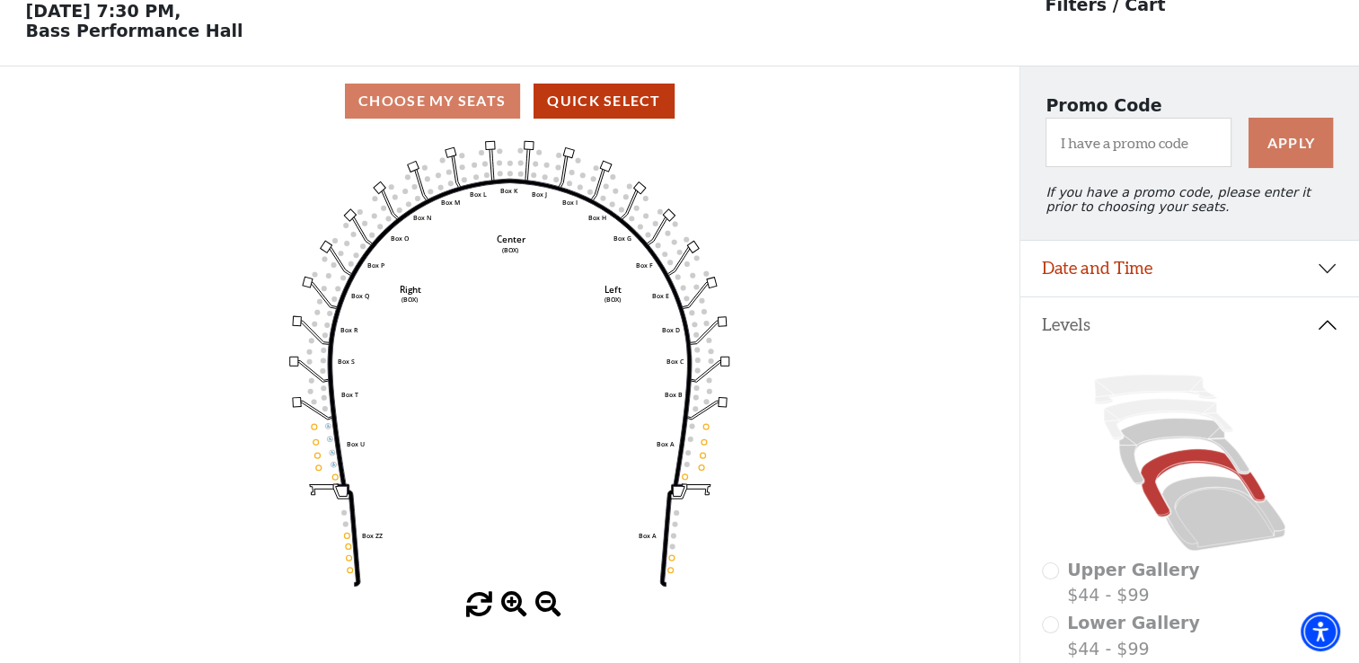
click at [504, 608] on span at bounding box center [514, 605] width 26 height 26
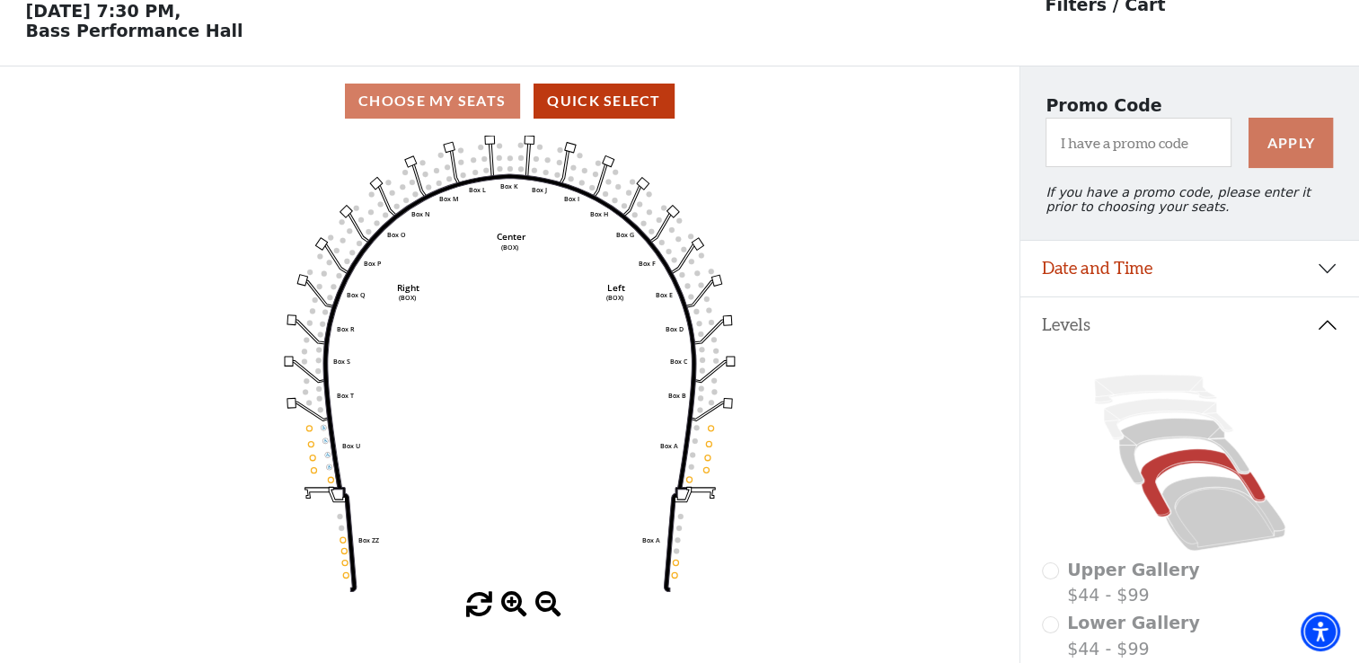
click at [504, 608] on span at bounding box center [514, 605] width 26 height 26
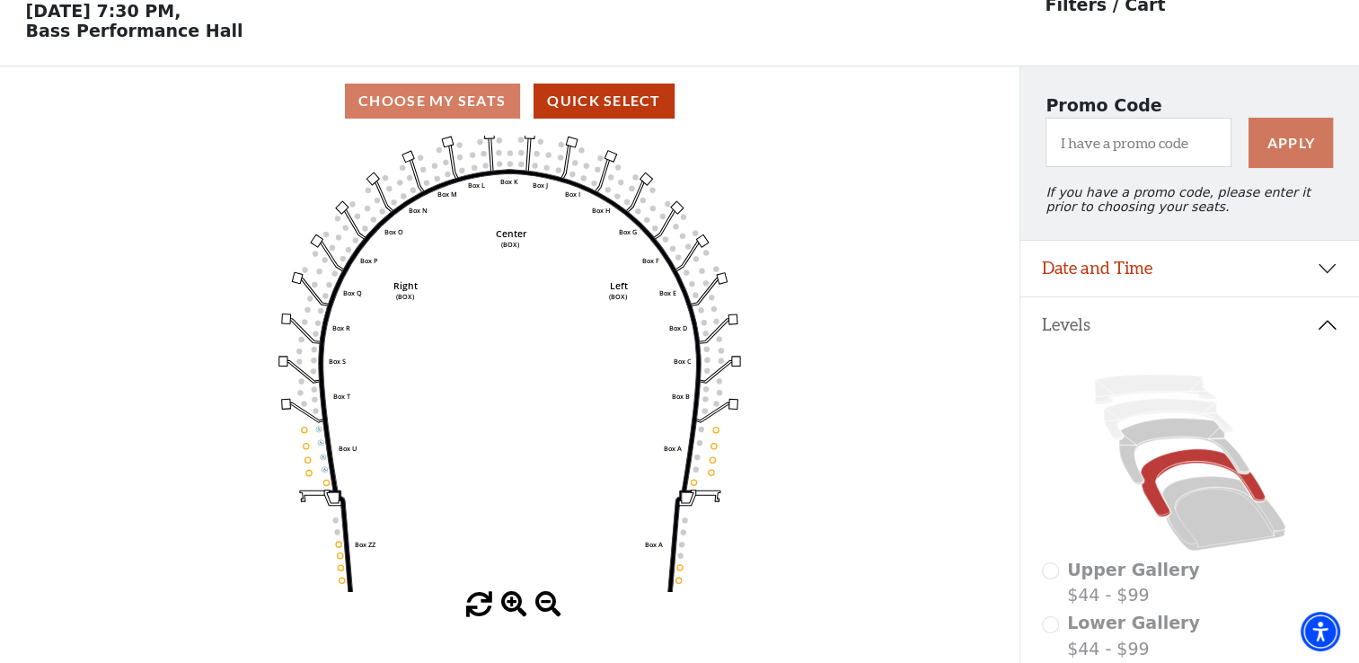
click at [504, 608] on span at bounding box center [514, 605] width 26 height 26
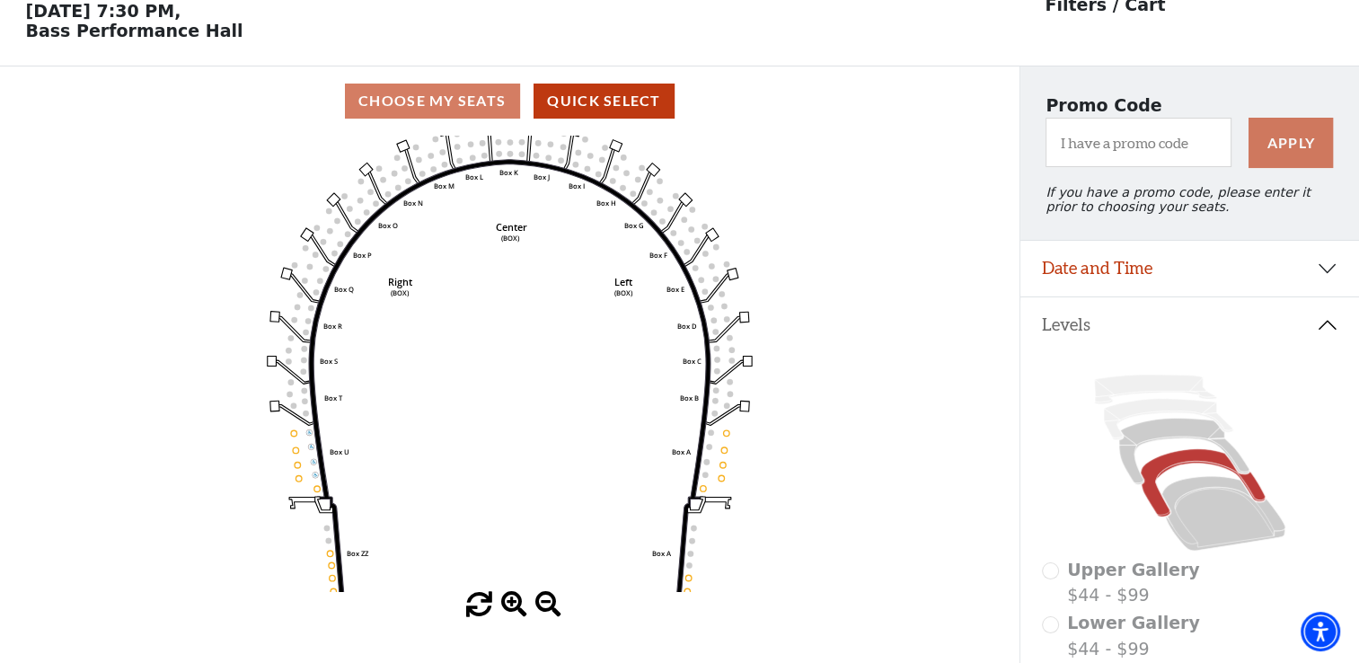
click at [504, 608] on span at bounding box center [514, 605] width 26 height 26
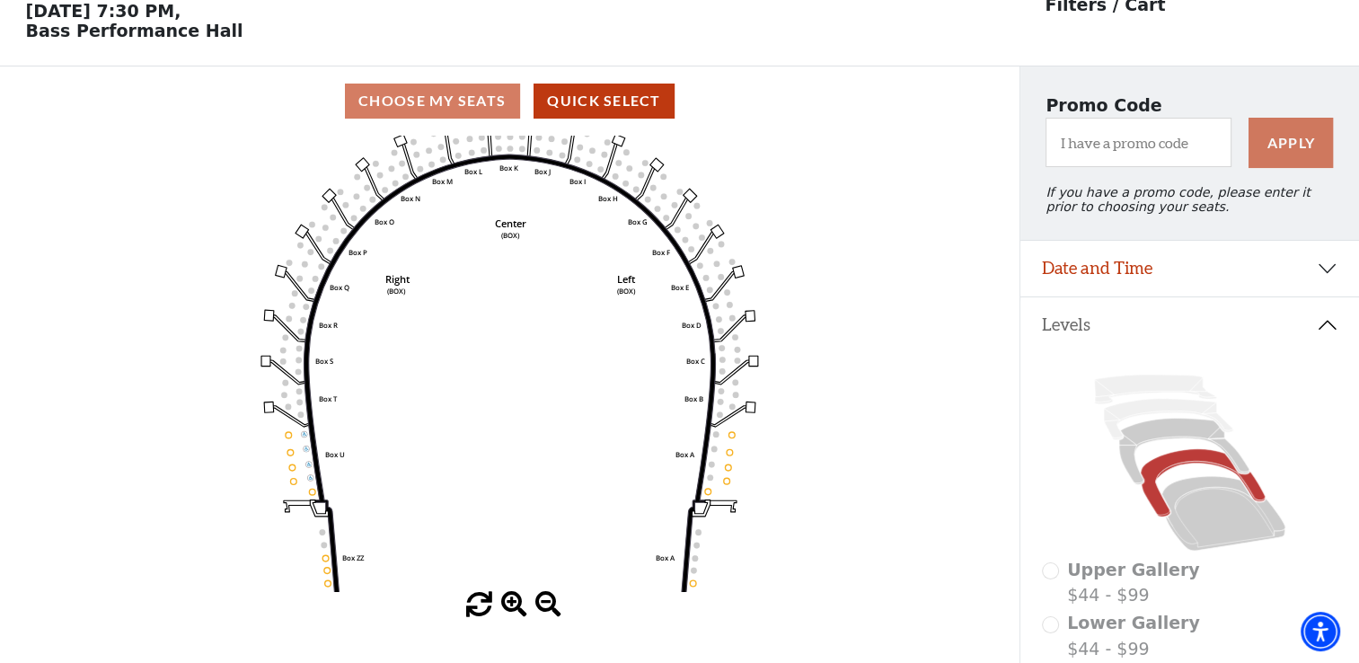
click at [504, 608] on span at bounding box center [514, 605] width 26 height 26
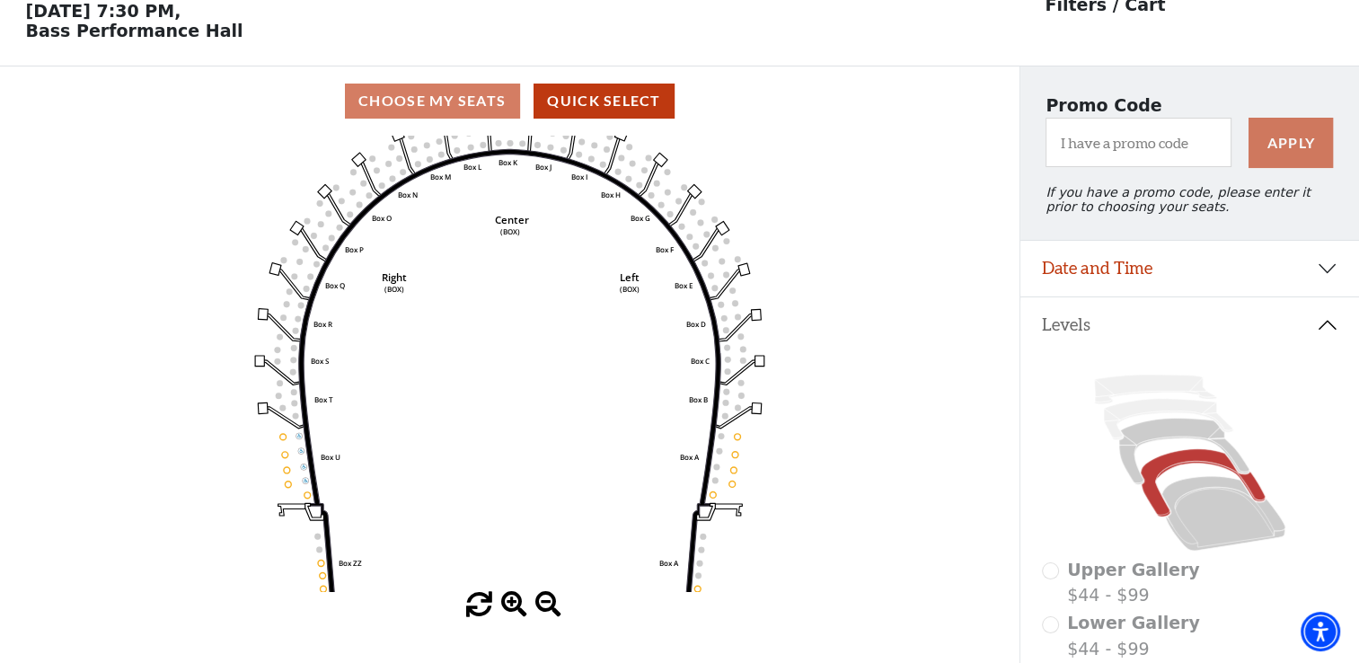
click at [504, 608] on span at bounding box center [514, 605] width 26 height 26
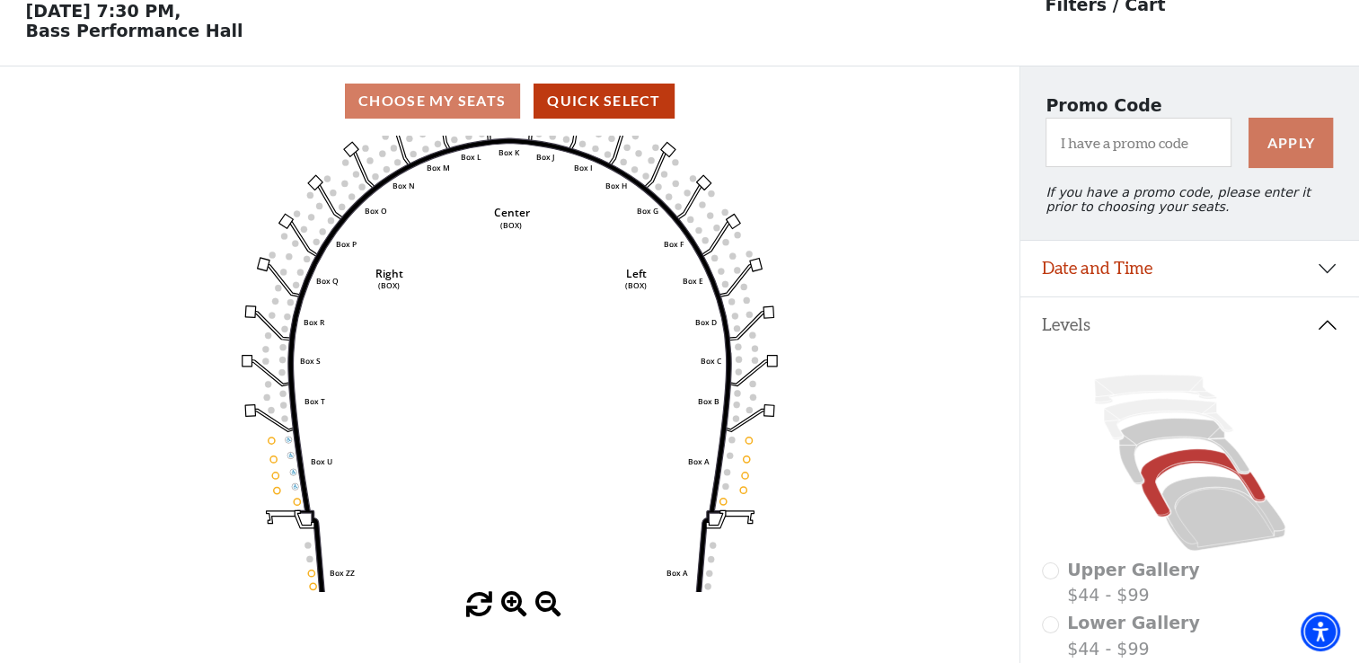
click at [504, 608] on span at bounding box center [514, 605] width 26 height 26
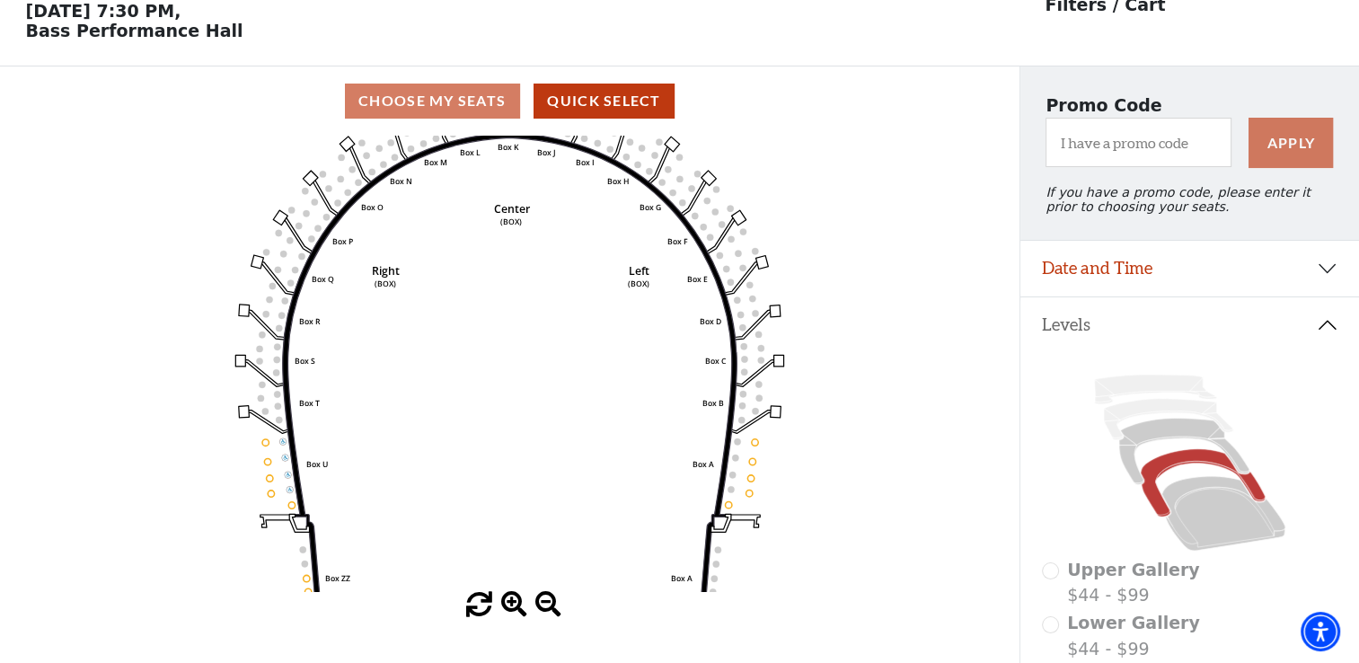
click at [504, 608] on span at bounding box center [514, 605] width 26 height 26
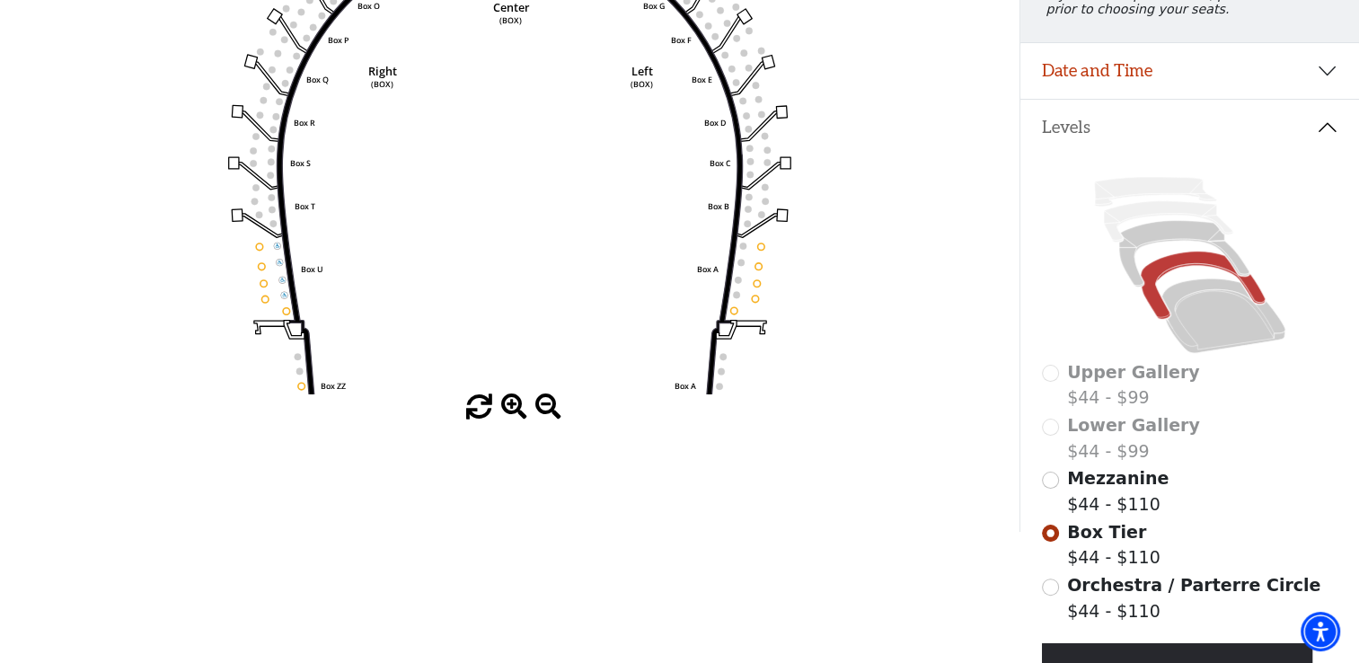
scroll to position [296, 0]
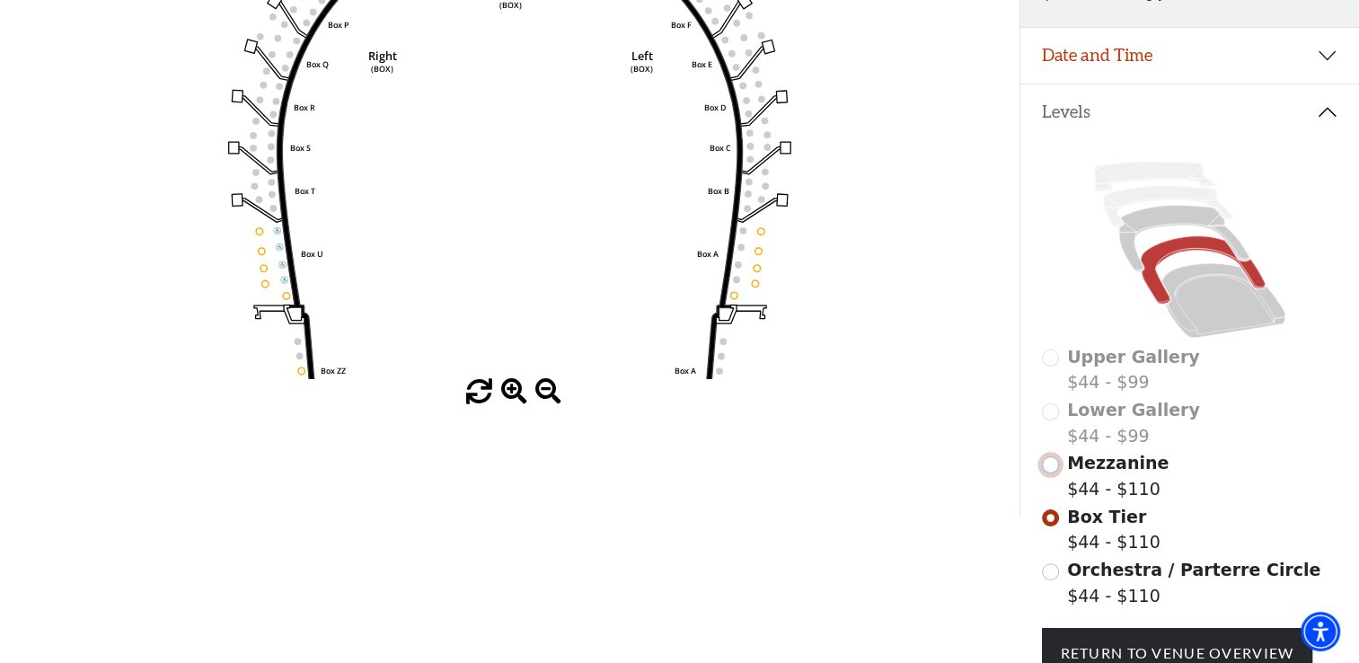
click at [1049, 473] on input "Mezzanine$44 - $110\a" at bounding box center [1050, 464] width 17 height 17
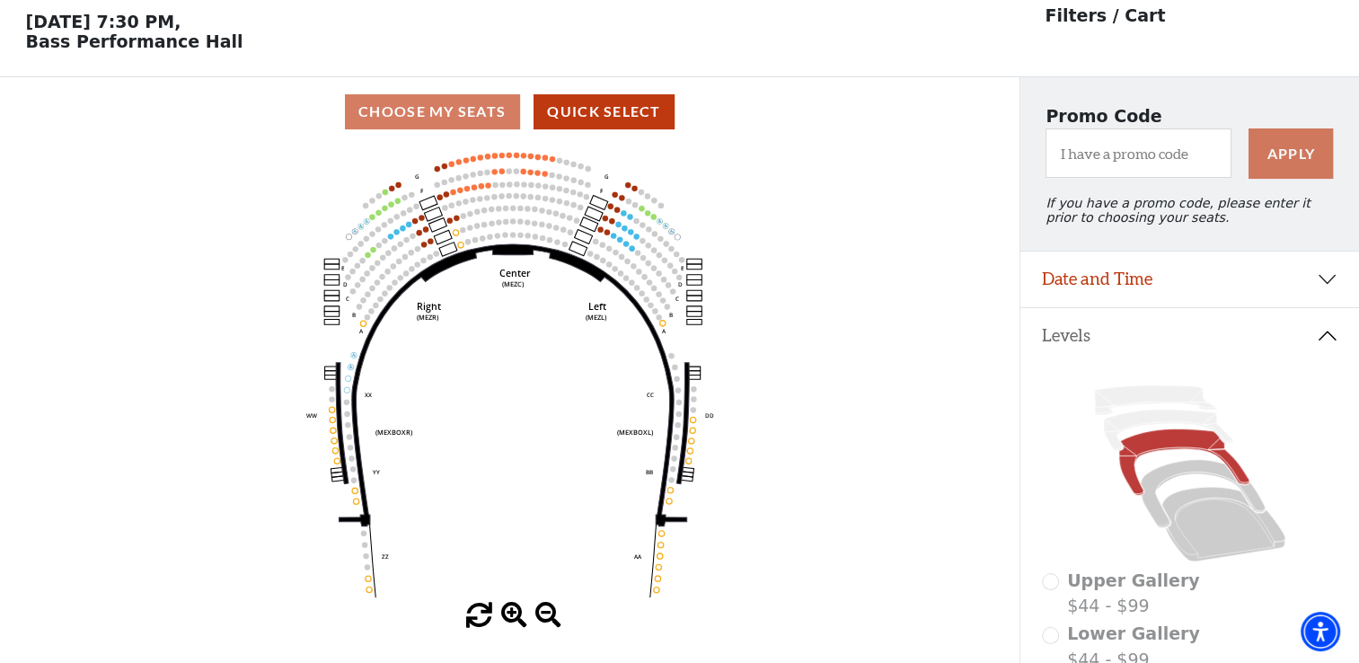
scroll to position [83, 0]
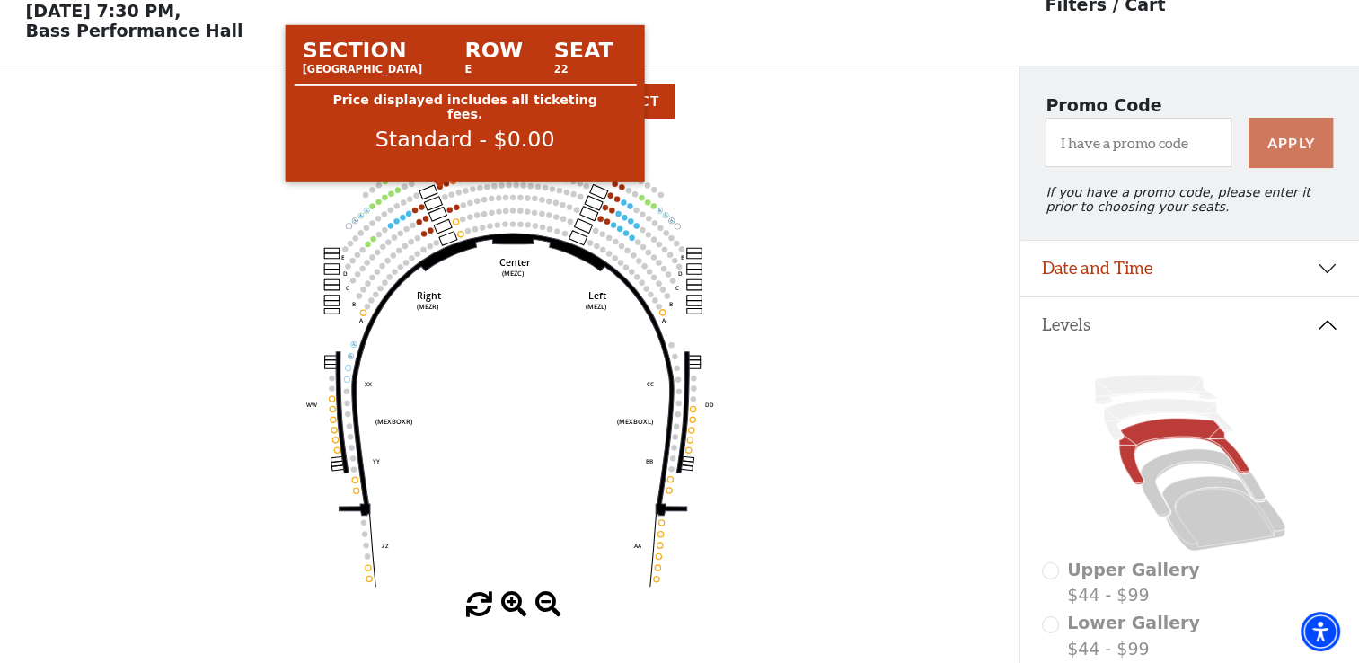
click at [440, 189] on circle at bounding box center [439, 185] width 5 height 5
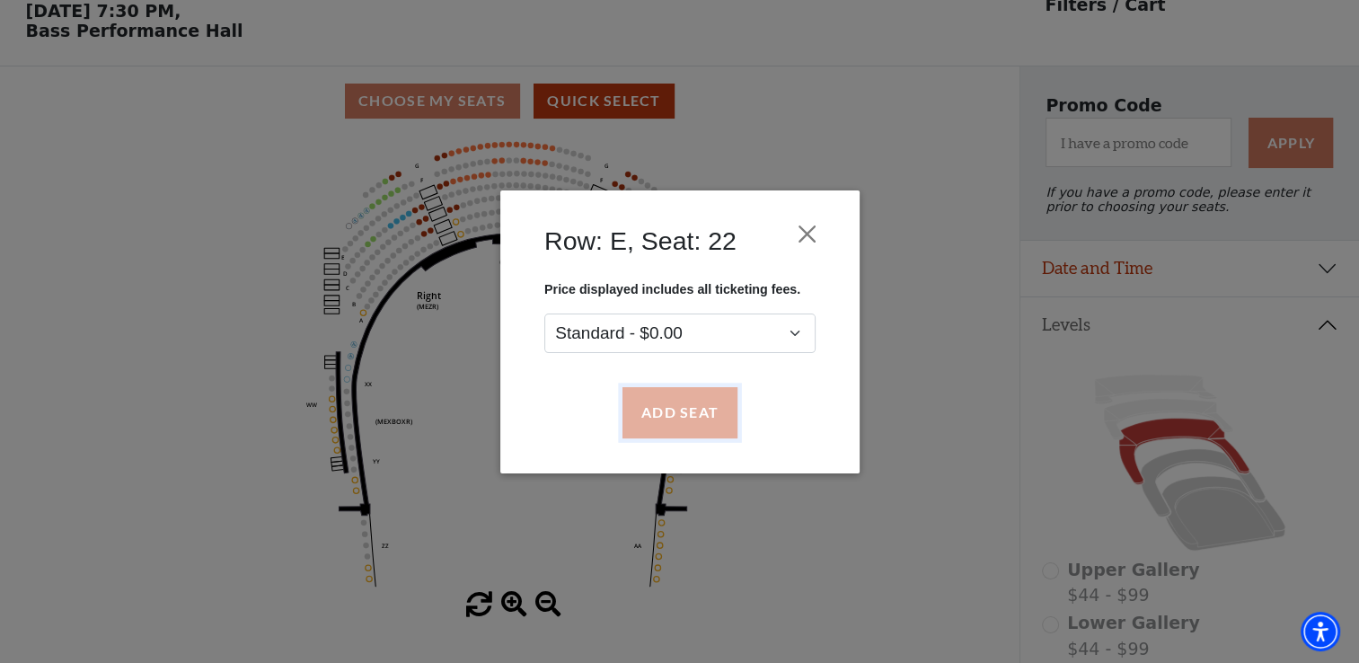
click at [690, 403] on button "Add Seat" at bounding box center [679, 412] width 115 height 50
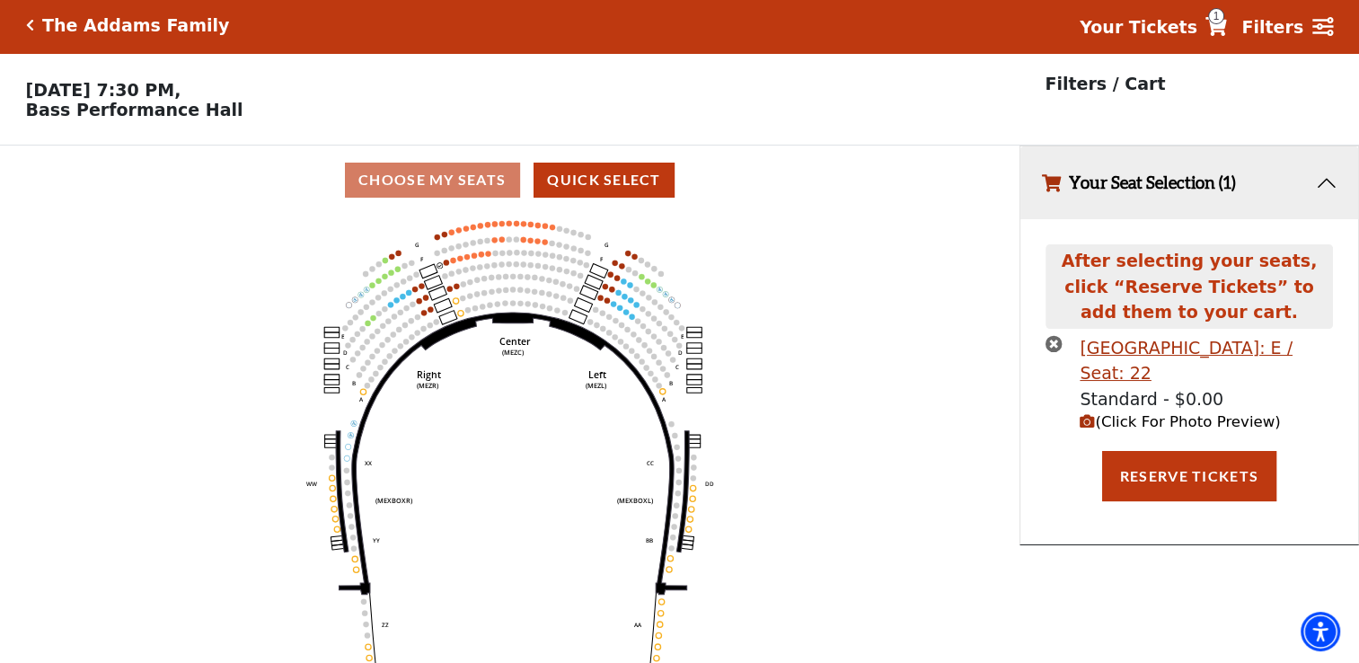
scroll to position [0, 0]
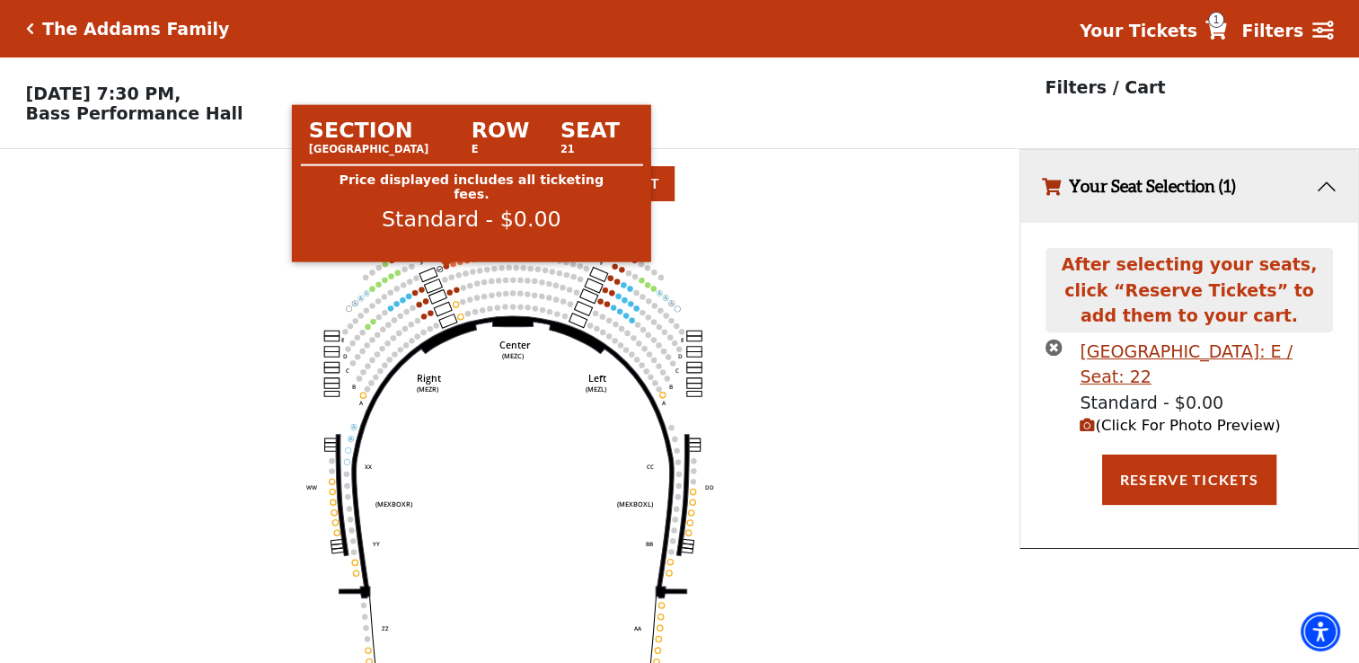
click at [445, 269] on circle at bounding box center [445, 265] width 5 height 5
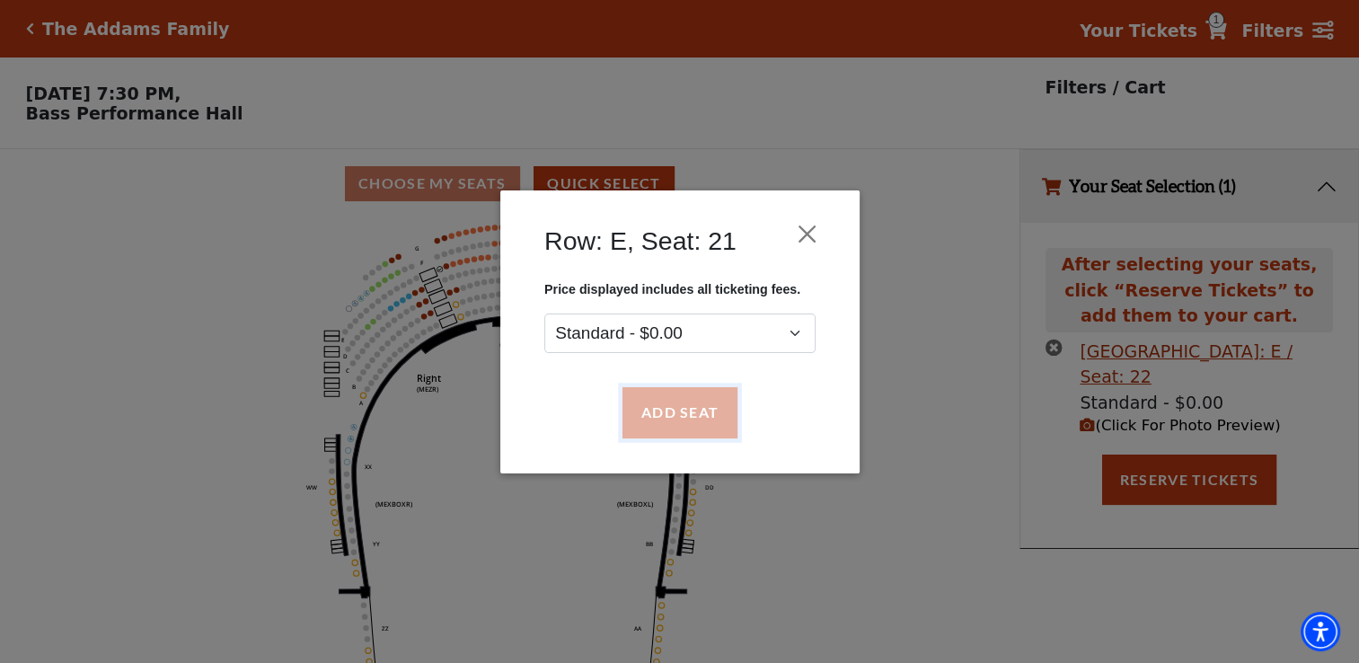
click at [661, 417] on button "Add Seat" at bounding box center [679, 412] width 115 height 50
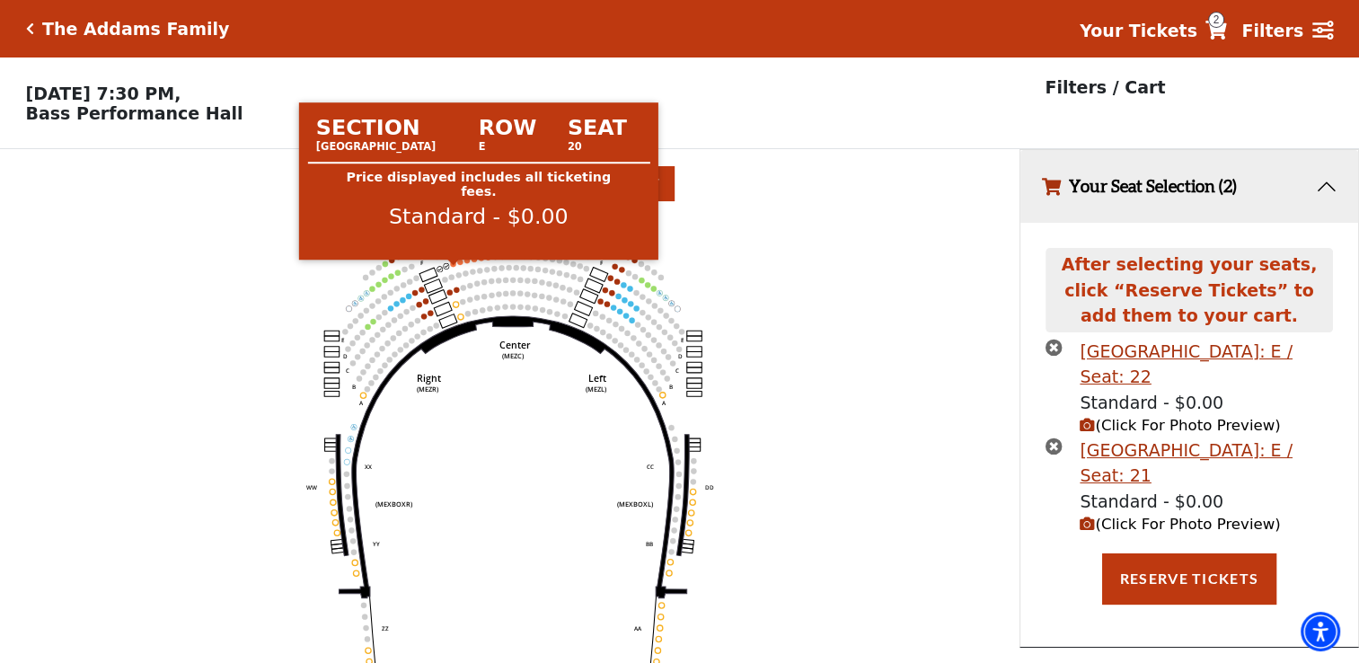
click at [452, 266] on circle at bounding box center [452, 262] width 5 height 5
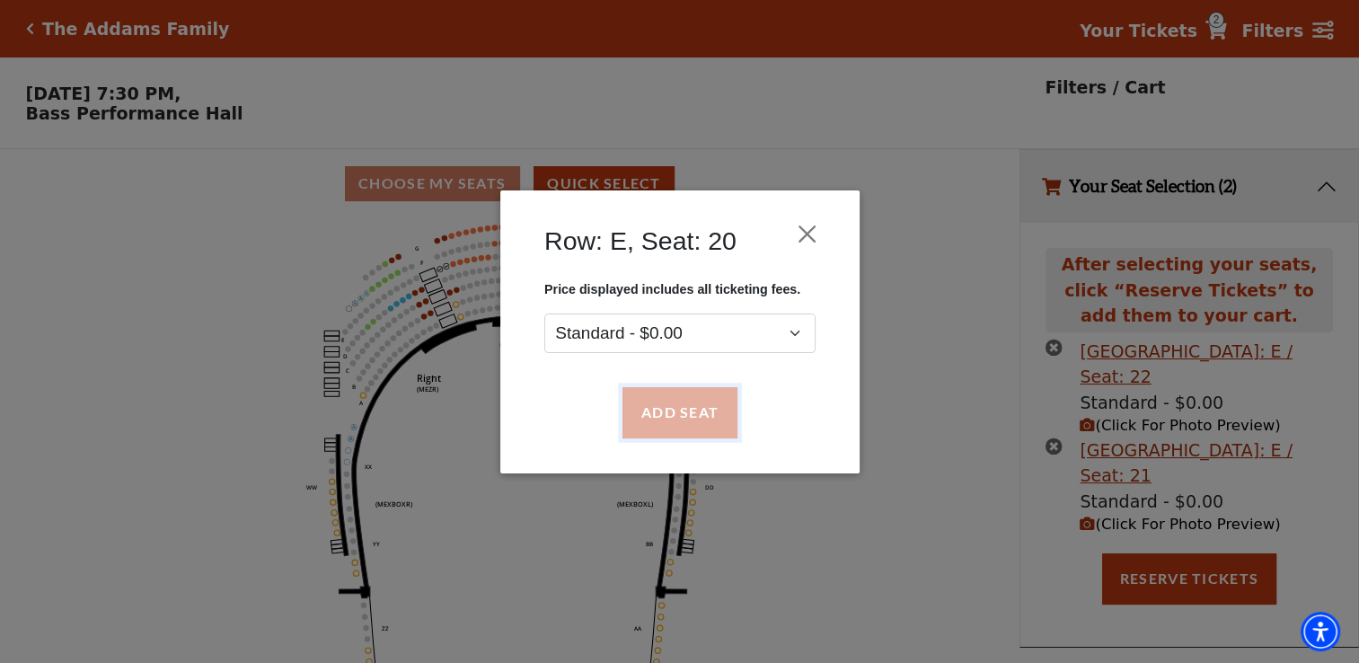
click at [669, 417] on button "Add Seat" at bounding box center [679, 412] width 115 height 50
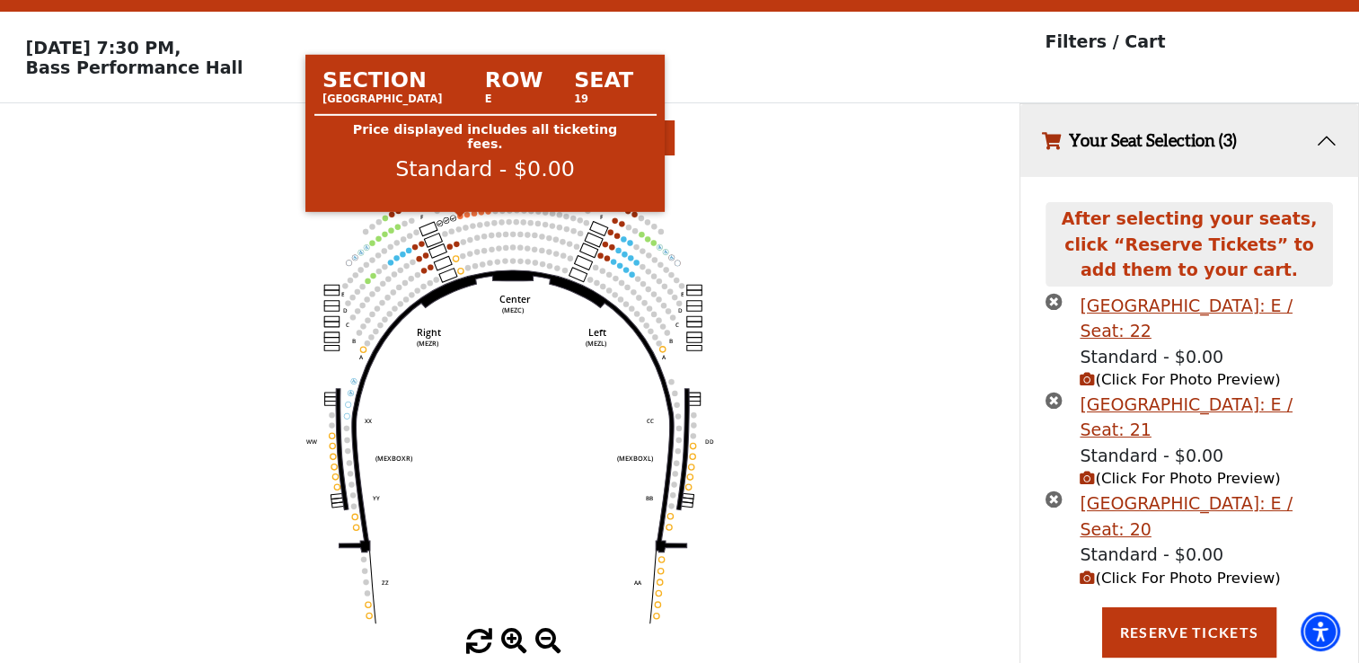
click at [460, 218] on circle at bounding box center [459, 215] width 5 height 5
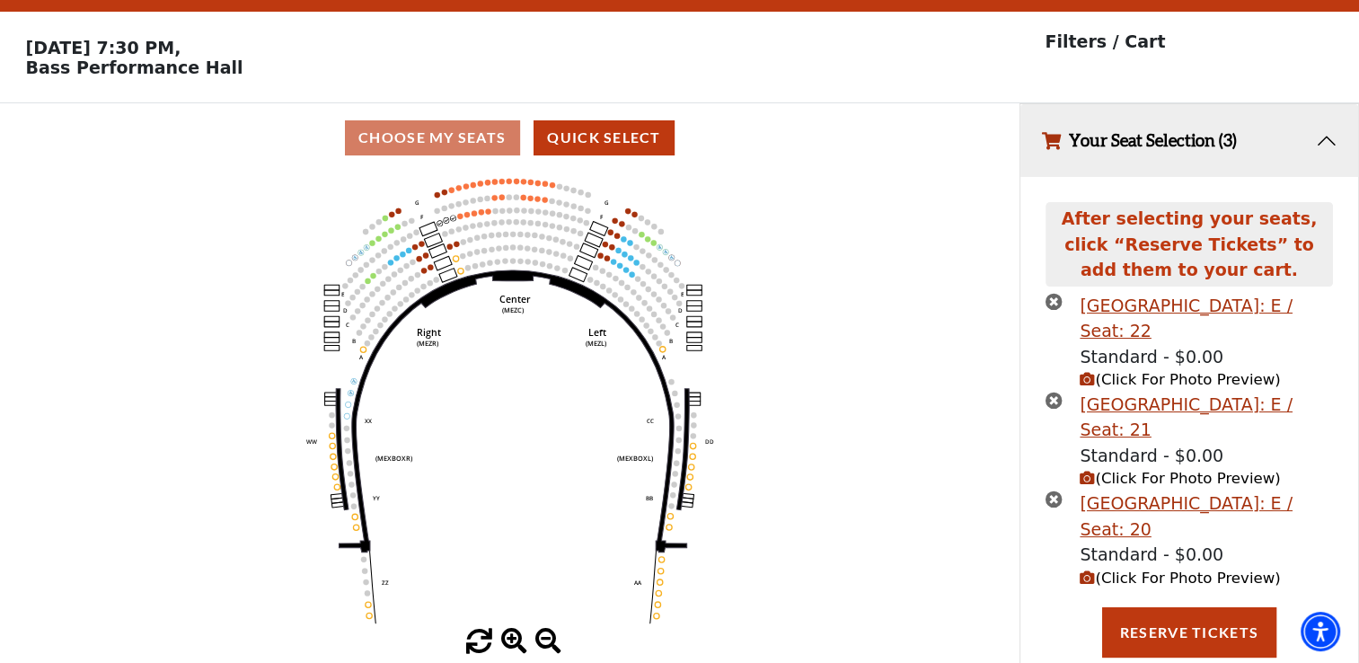
click at [456, 219] on icon "Center (MEZC) Right (MEZR) Left (MEZL) (MEXBOXR) (MEXBOXL) XX WW CC DD YY BB ZZ…" at bounding box center [509, 400] width 917 height 456
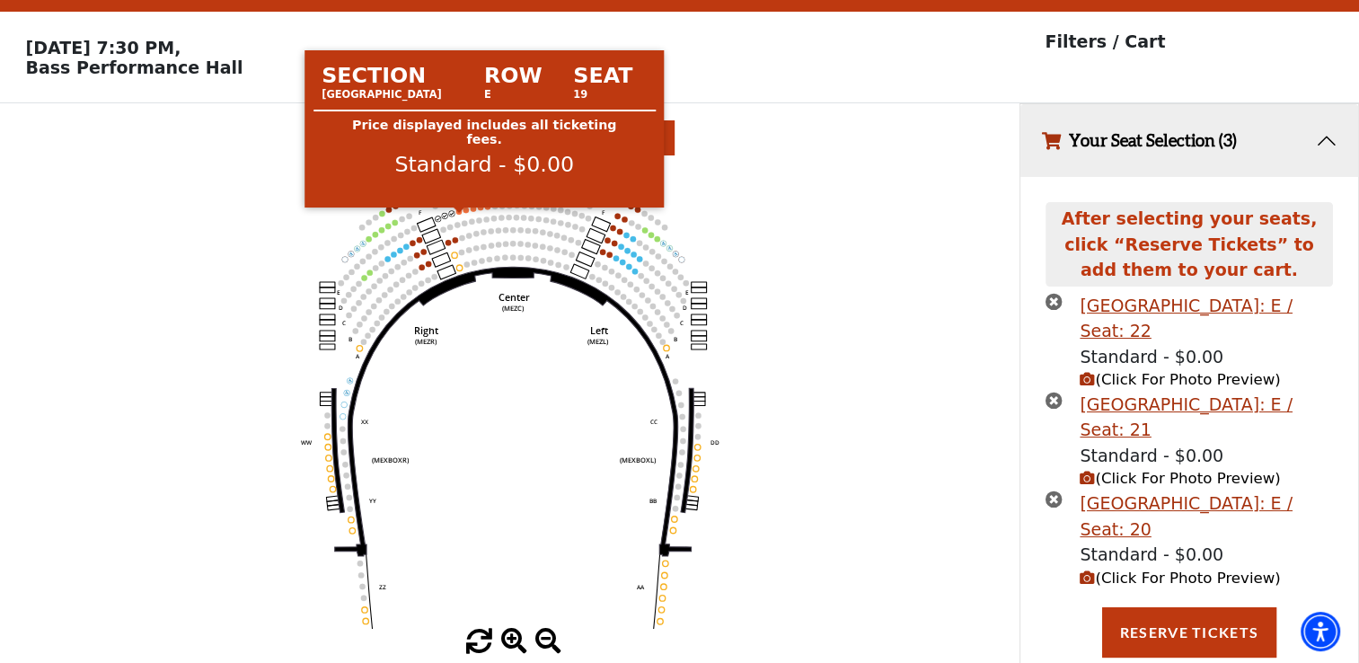
click at [457, 214] on circle at bounding box center [457, 210] width 5 height 5
click at [457, 217] on icon "Center (MEZC) Right (MEZR) Left (MEZL) (MEXBOXR) (MEXBOXL) XX WW CC DD YY BB ZZ…" at bounding box center [509, 400] width 917 height 456
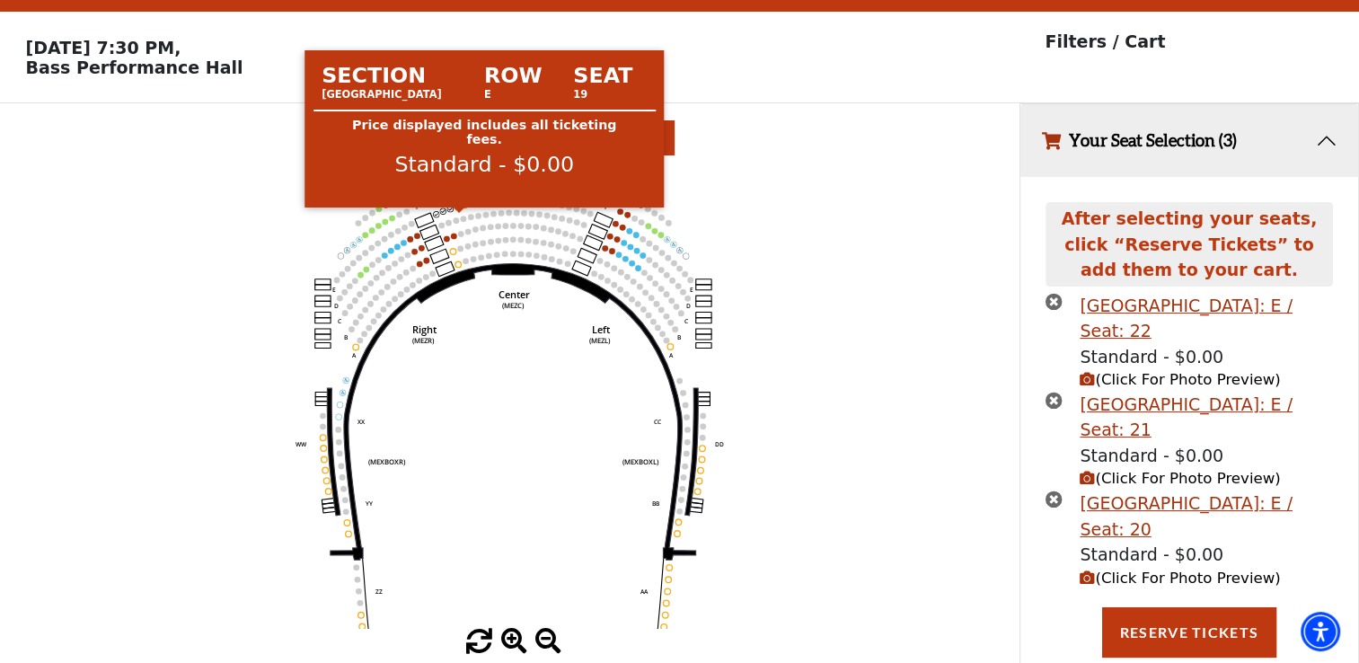
click at [457, 217] on icon "Center (MEZC) Right (MEZR) Left (MEZL) (MEXBOXR) (MEXBOXL) XX WW CC DD YY BB ZZ…" at bounding box center [509, 400] width 917 height 456
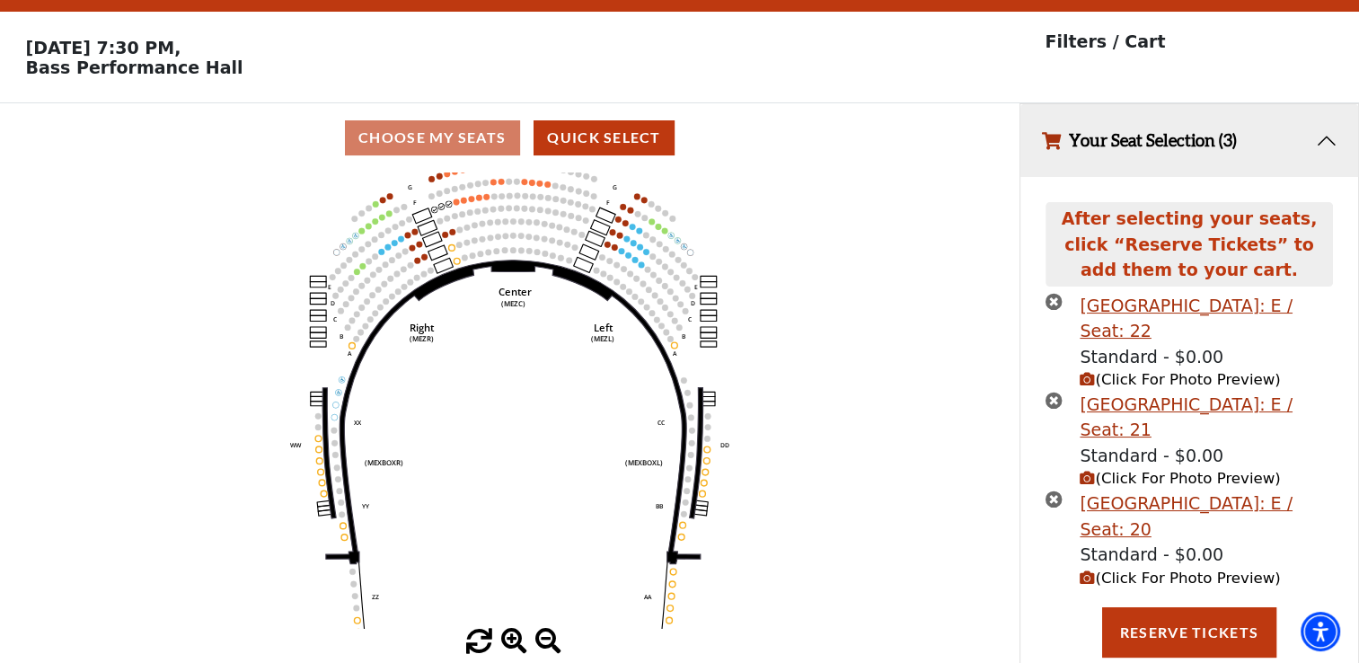
click at [457, 217] on icon "Center (MEZC) Right (MEZR) Left (MEZL) (MEXBOXR) (MEXBOXL) XX WW CC DD YY BB ZZ…" at bounding box center [509, 400] width 917 height 456
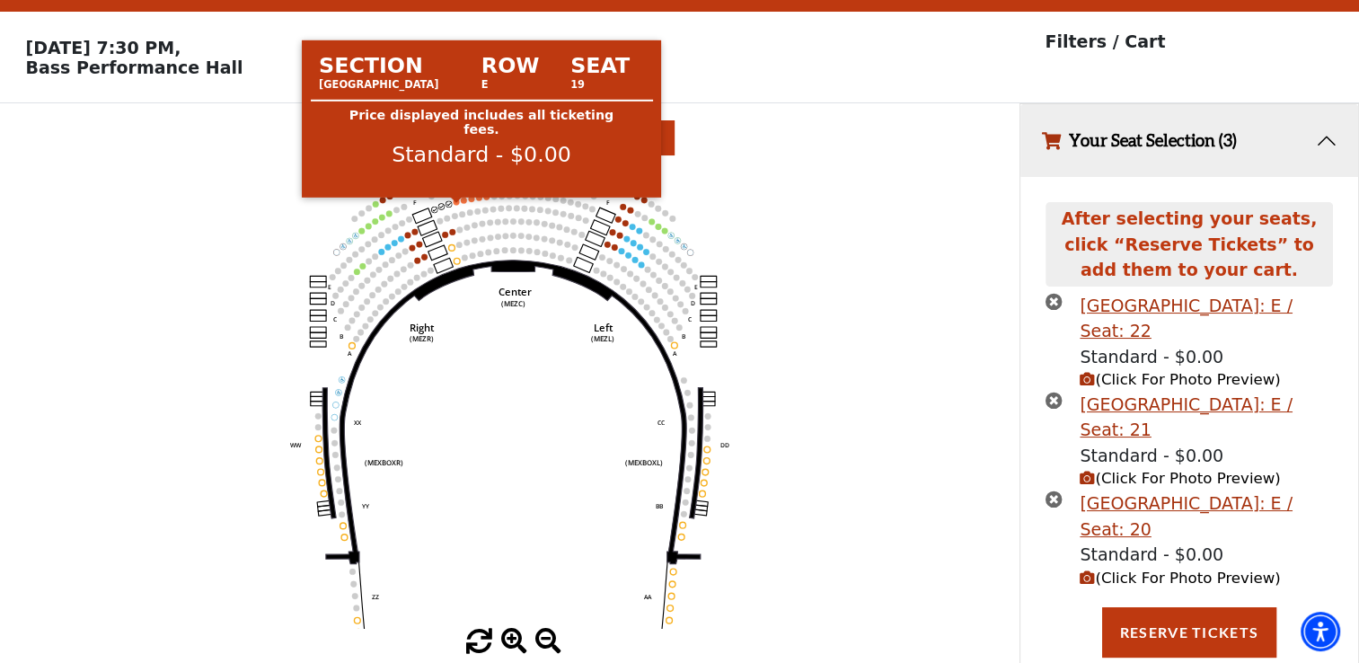
click at [456, 205] on circle at bounding box center [456, 202] width 6 height 6
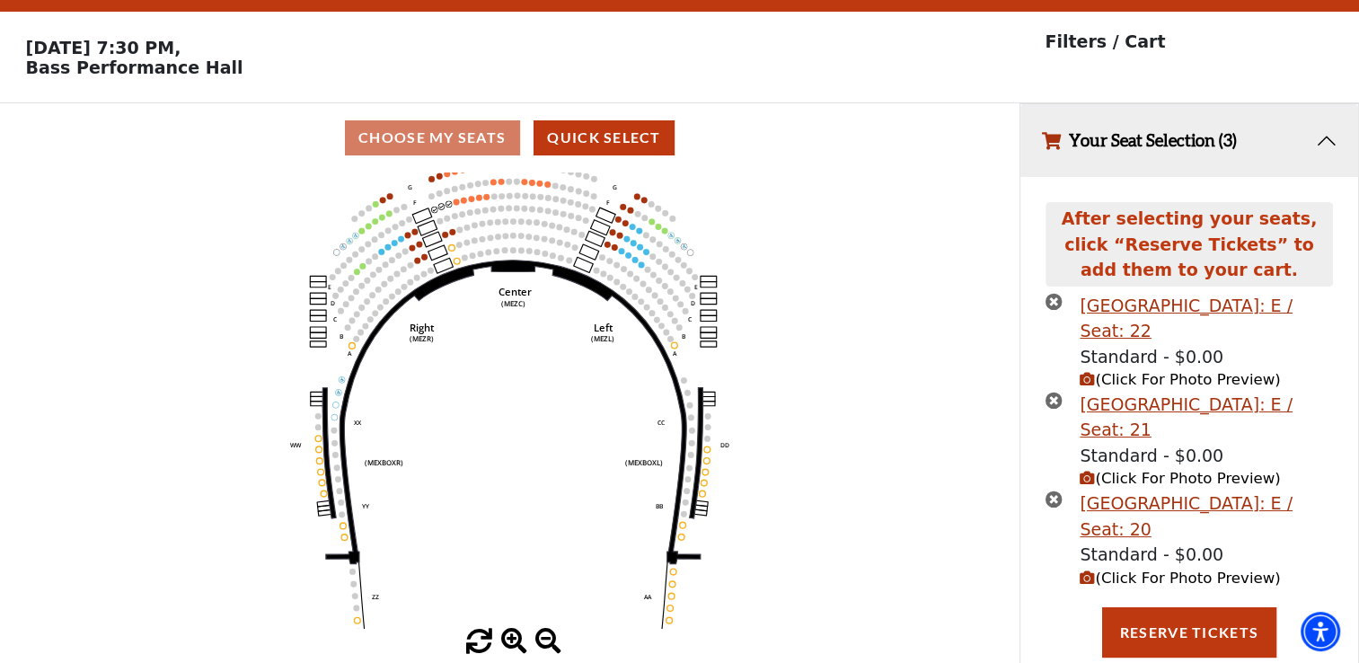
scroll to position [0, 0]
